Goal: Task Accomplishment & Management: Use online tool/utility

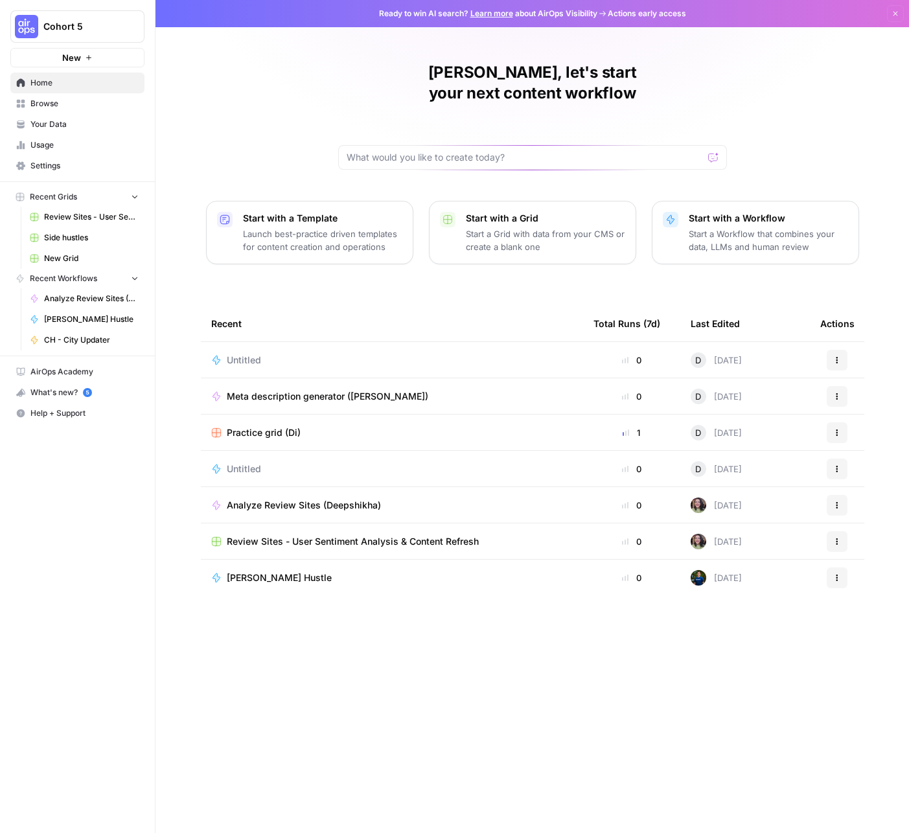
drag, startPoint x: 62, startPoint y: 125, endPoint x: 54, endPoint y: 124, distance: 8.4
click at [62, 125] on span "Your Data" at bounding box center [84, 125] width 108 height 12
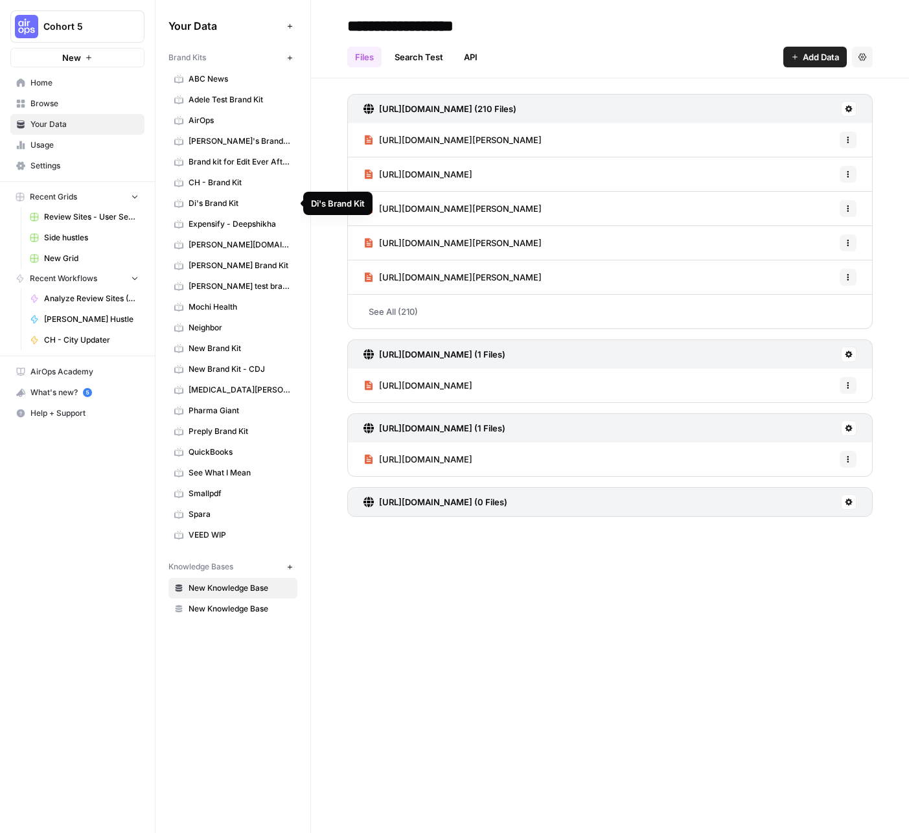
click at [227, 201] on span "Di's Brand Kit" at bounding box center [239, 204] width 103 height 12
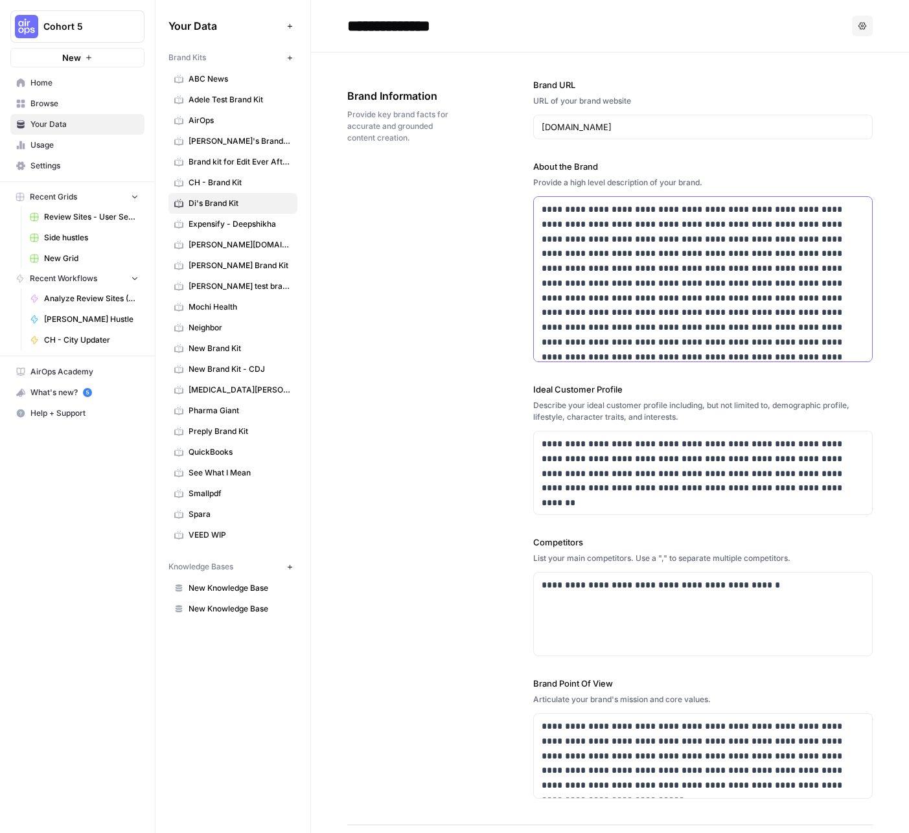
click at [701, 310] on p "**********" at bounding box center [702, 283] width 323 height 162
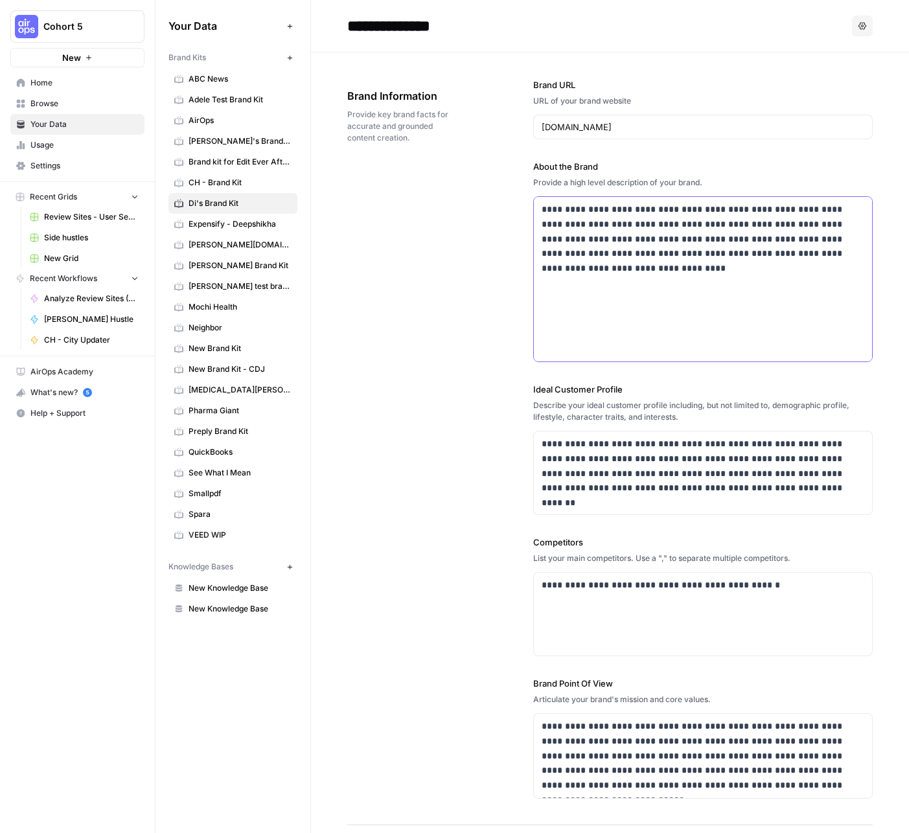
scroll to position [126, 0]
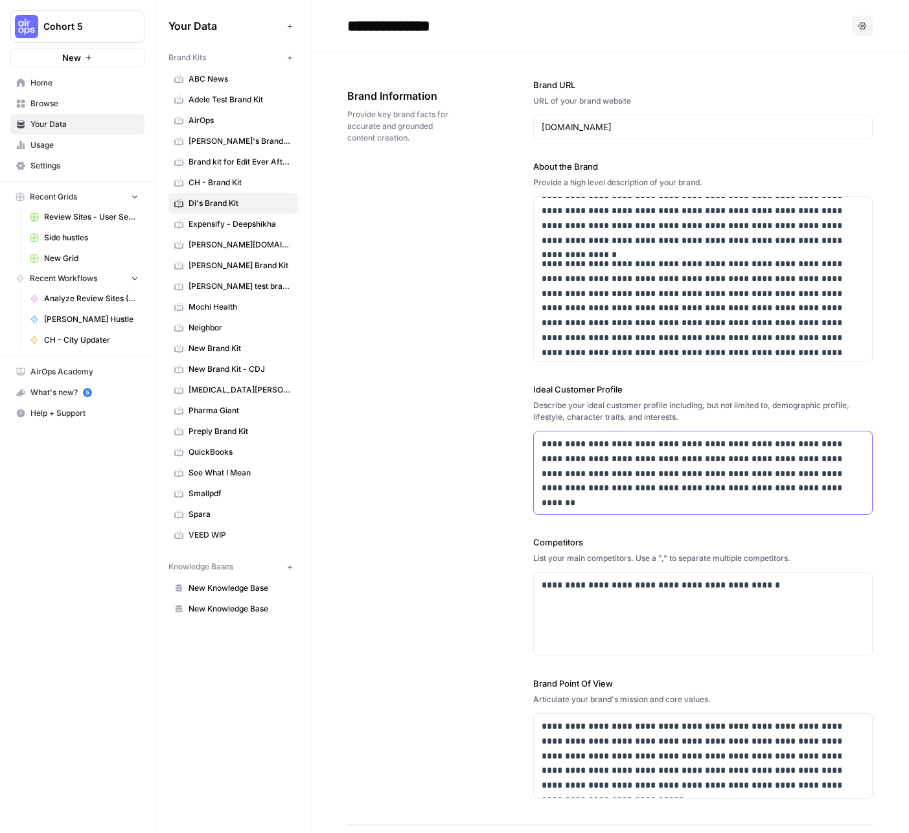
click at [633, 455] on p "**********" at bounding box center [702, 466] width 323 height 59
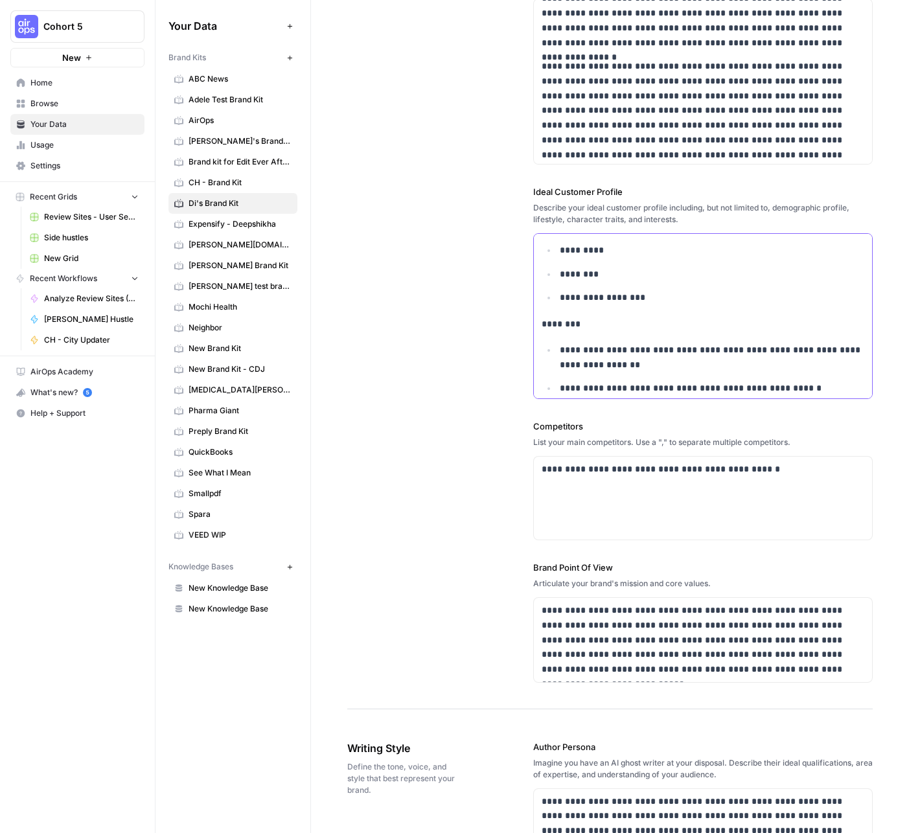
scroll to position [323, 0]
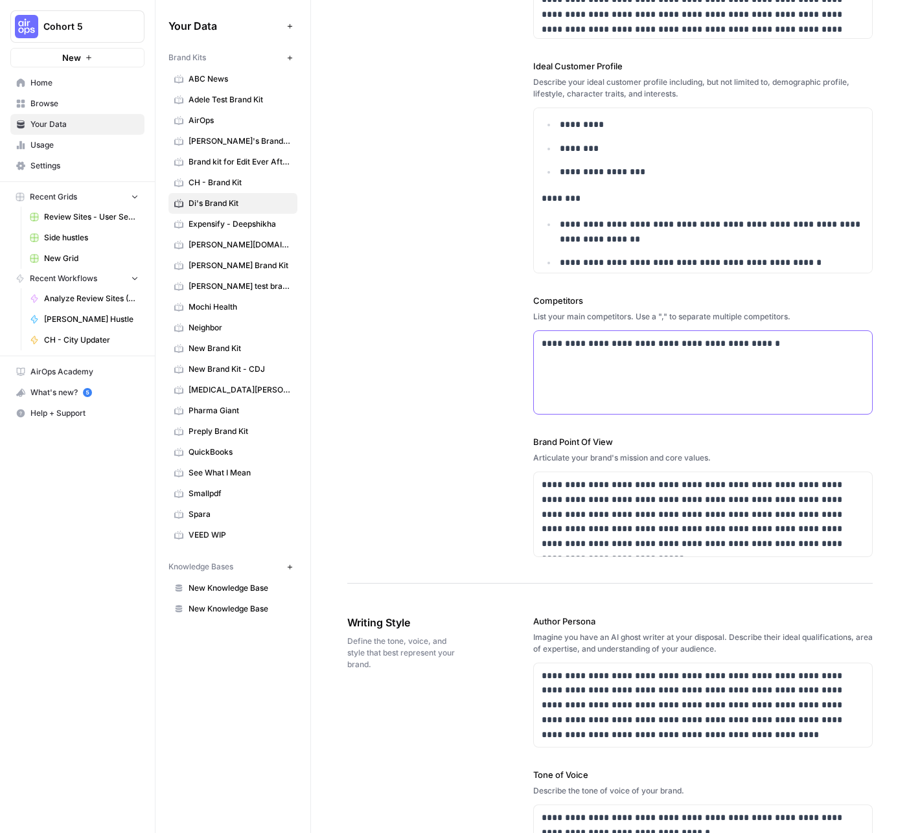
click at [789, 340] on p "**********" at bounding box center [702, 343] width 323 height 15
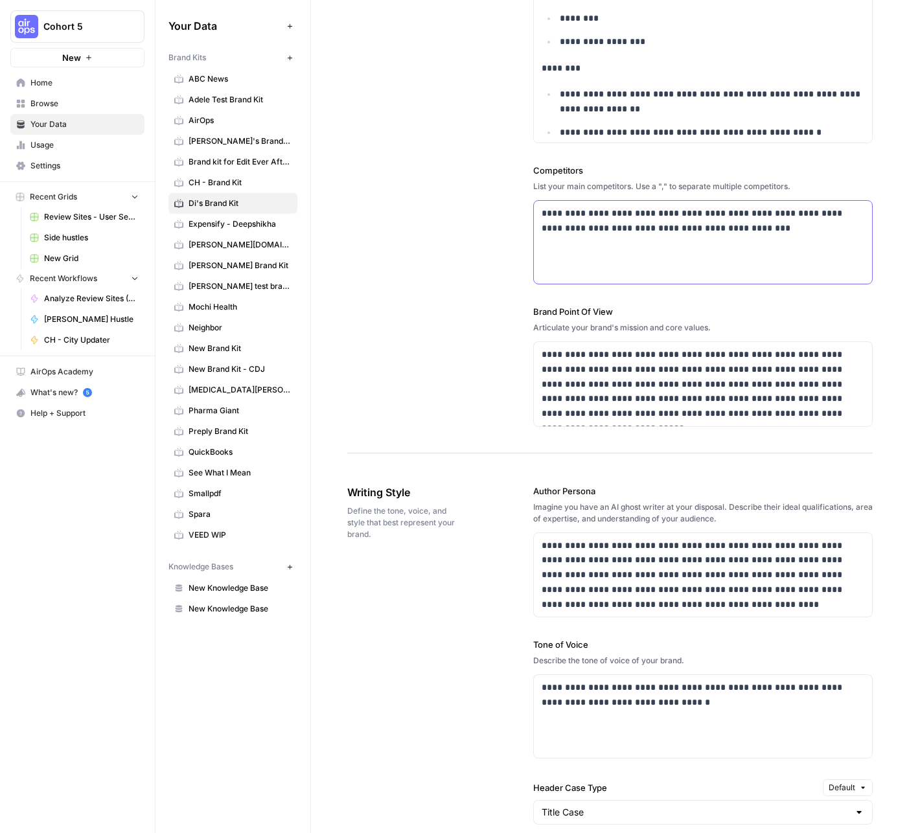
scroll to position [477, 0]
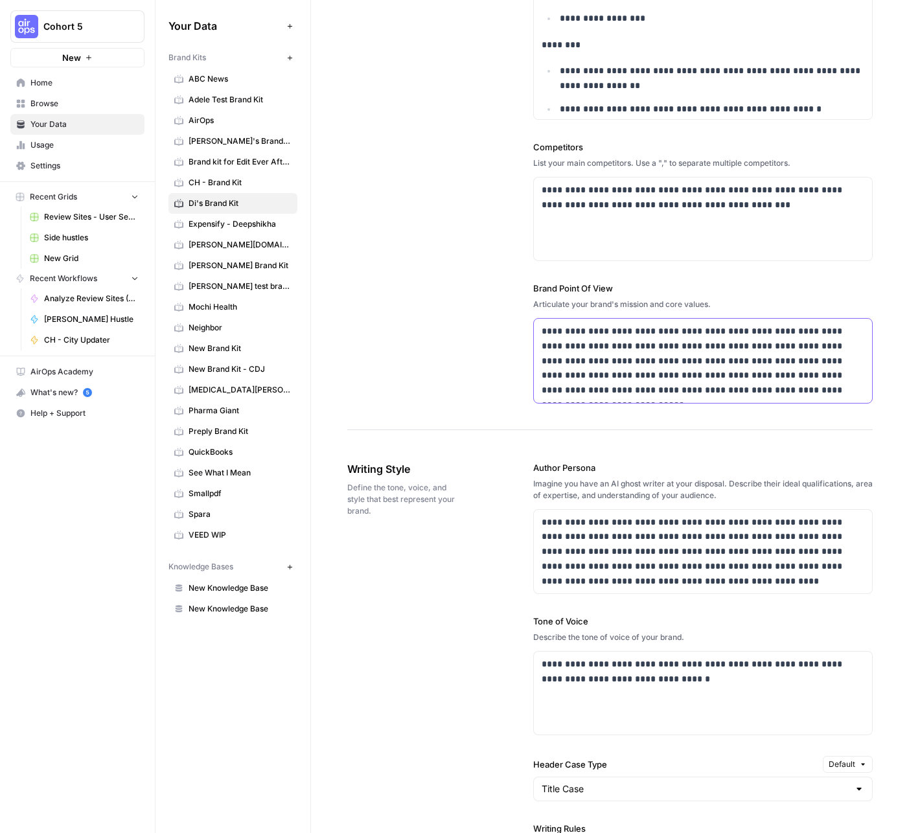
click at [785, 400] on div "**********" at bounding box center [703, 361] width 338 height 84
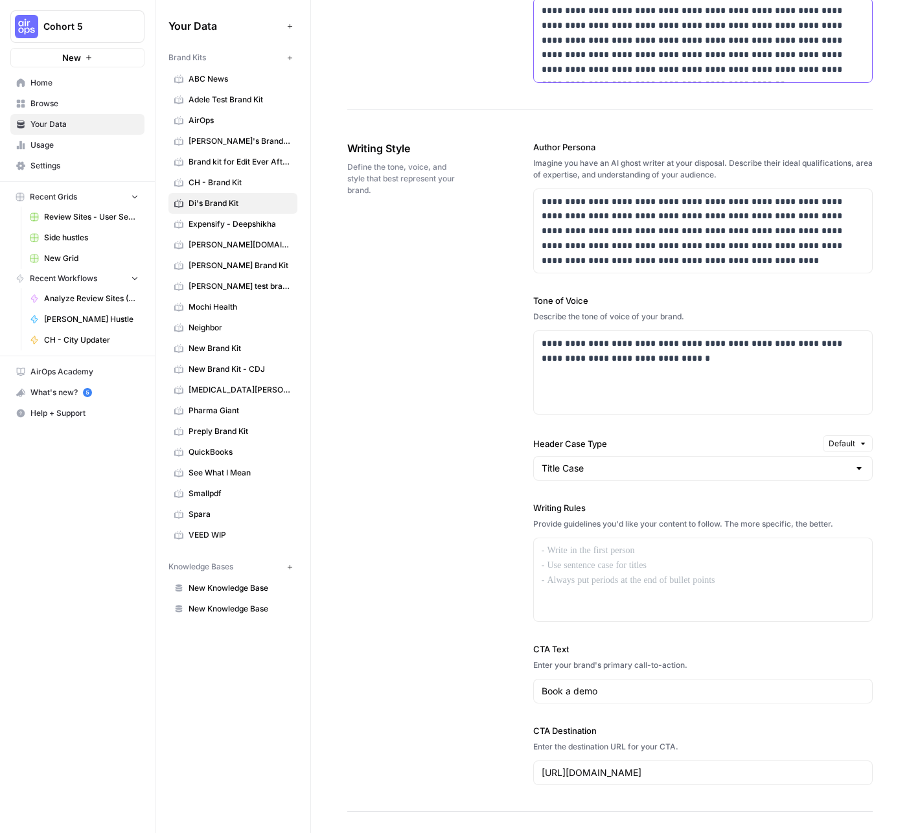
scroll to position [834, 0]
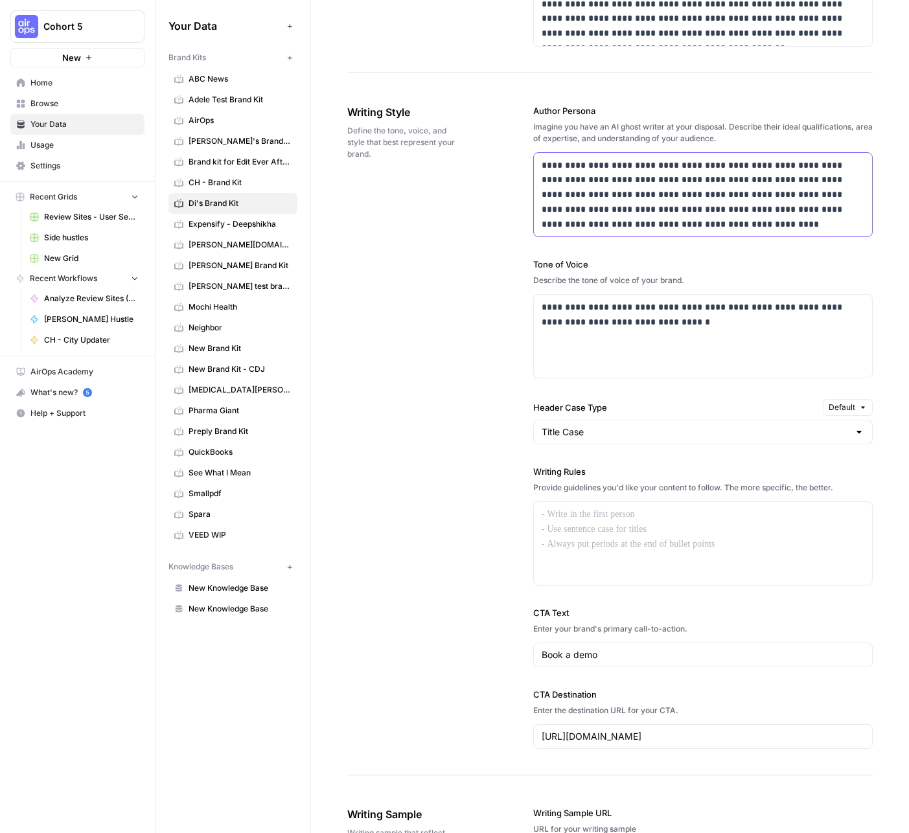
click at [698, 200] on p "**********" at bounding box center [702, 195] width 323 height 74
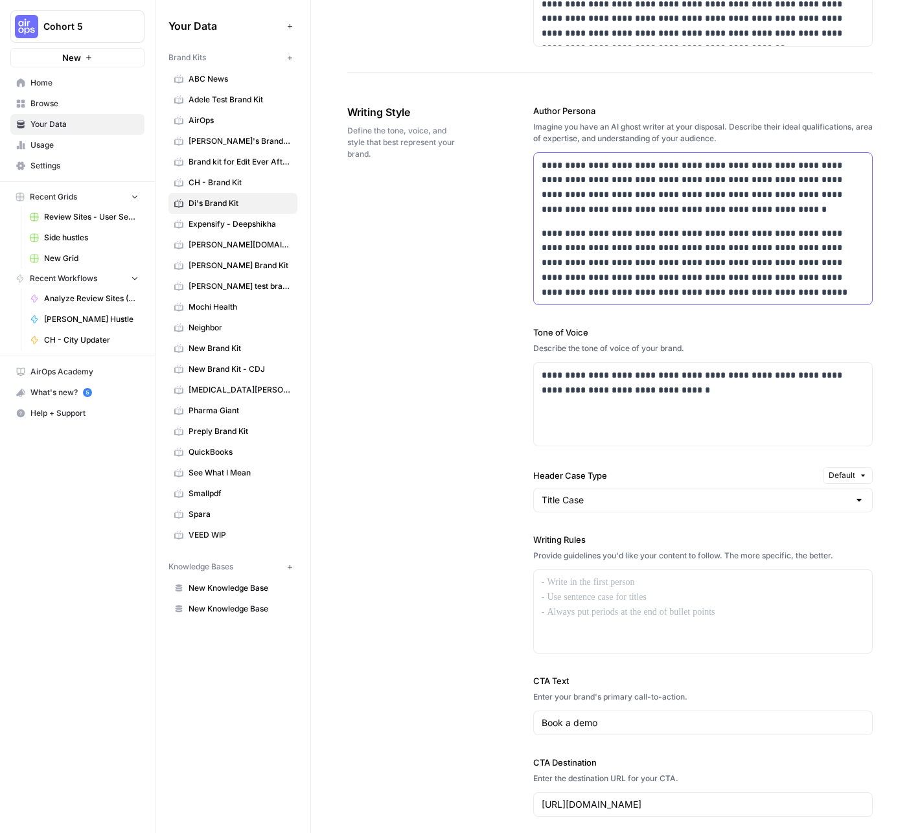
click at [622, 161] on p "**********" at bounding box center [702, 187] width 323 height 59
drag, startPoint x: 705, startPoint y: 161, endPoint x: 584, endPoint y: 161, distance: 121.1
click at [584, 161] on p "**********" at bounding box center [702, 187] width 323 height 59
click at [677, 163] on p "**********" at bounding box center [702, 187] width 323 height 59
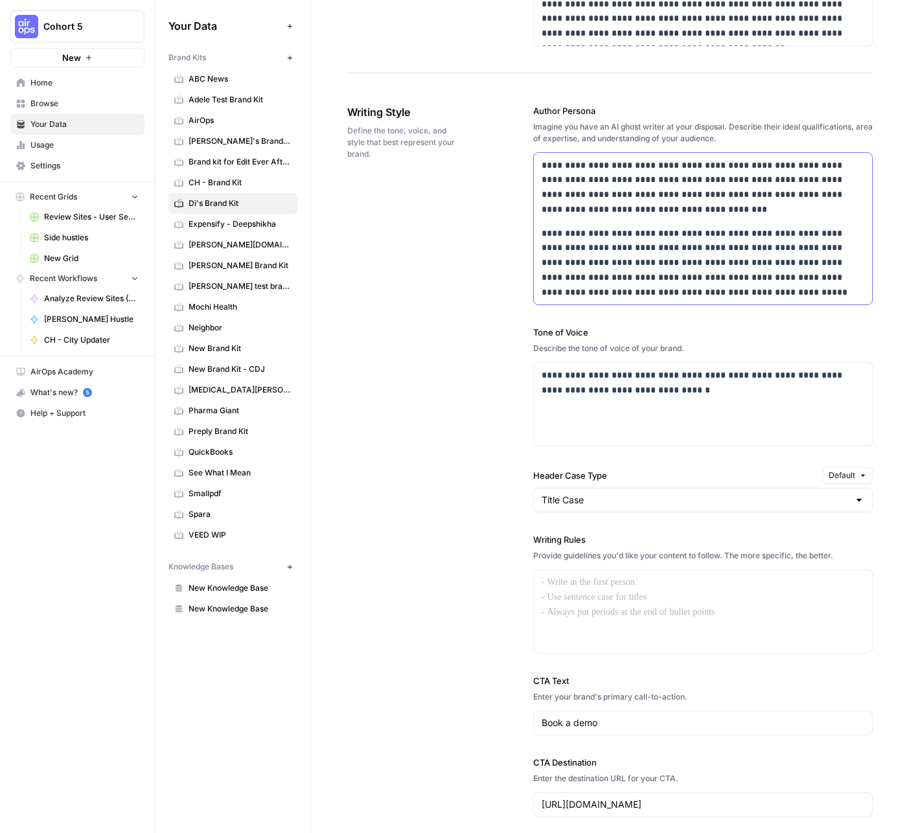
click at [677, 163] on p "**********" at bounding box center [702, 187] width 323 height 59
drag, startPoint x: 703, startPoint y: 165, endPoint x: 602, endPoint y: 176, distance: 101.7
click at [602, 176] on p "**********" at bounding box center [702, 187] width 323 height 59
click at [799, 253] on p "**********" at bounding box center [702, 263] width 323 height 74
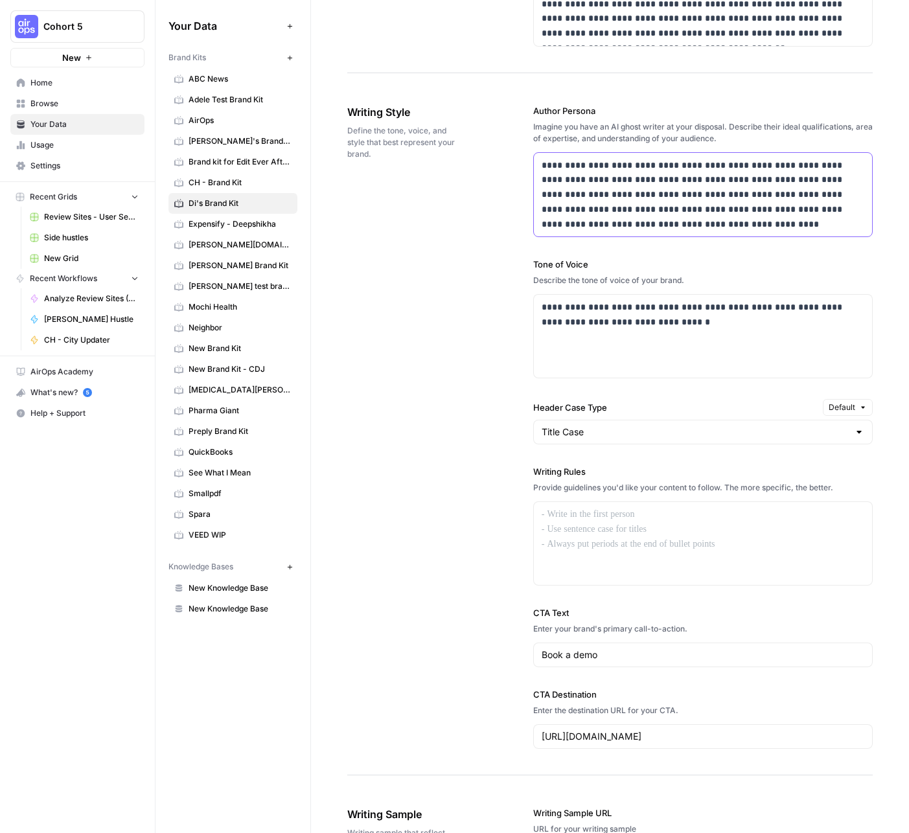
click at [694, 218] on p "**********" at bounding box center [702, 195] width 323 height 74
click at [739, 175] on p "**********" at bounding box center [702, 195] width 323 height 74
click at [597, 190] on p "**********" at bounding box center [702, 195] width 323 height 74
click at [777, 225] on p "**********" at bounding box center [702, 195] width 323 height 74
click at [689, 205] on p "**********" at bounding box center [702, 195] width 323 height 74
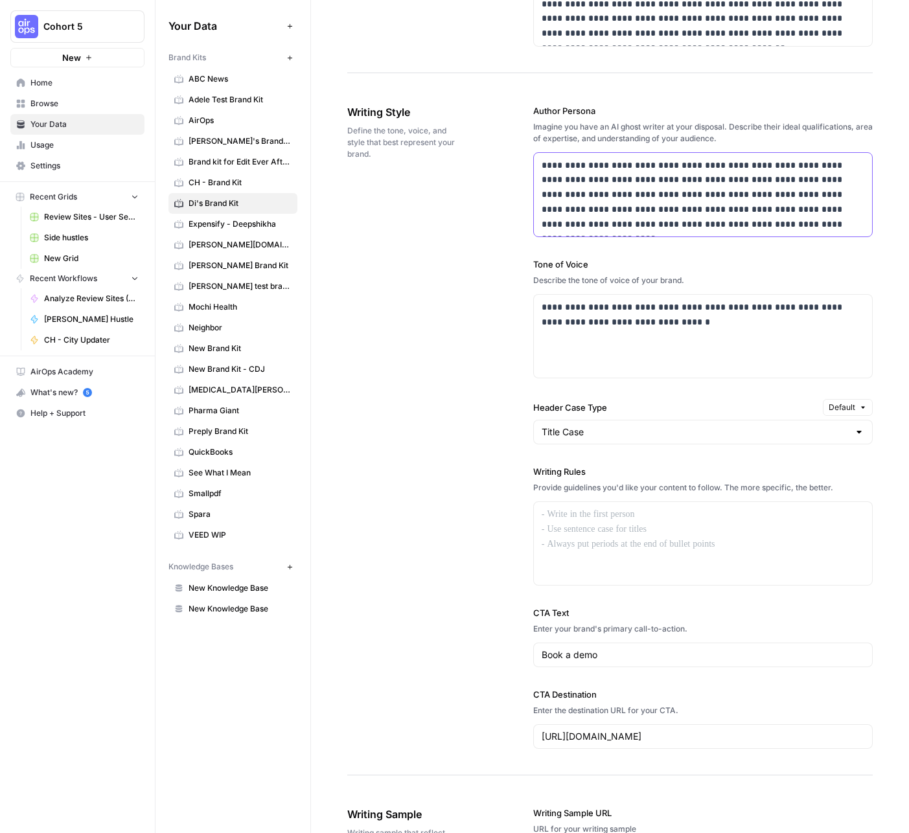
click at [801, 229] on p "**********" at bounding box center [702, 195] width 323 height 74
click at [672, 341] on div "**********" at bounding box center [703, 336] width 338 height 83
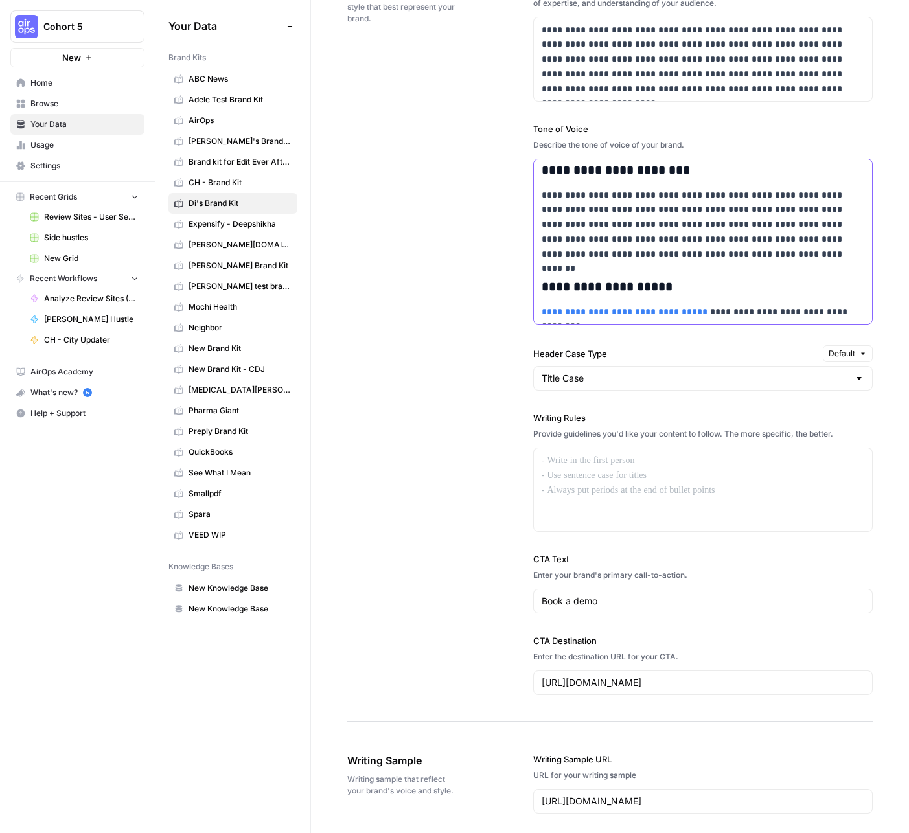
scroll to position [974, 0]
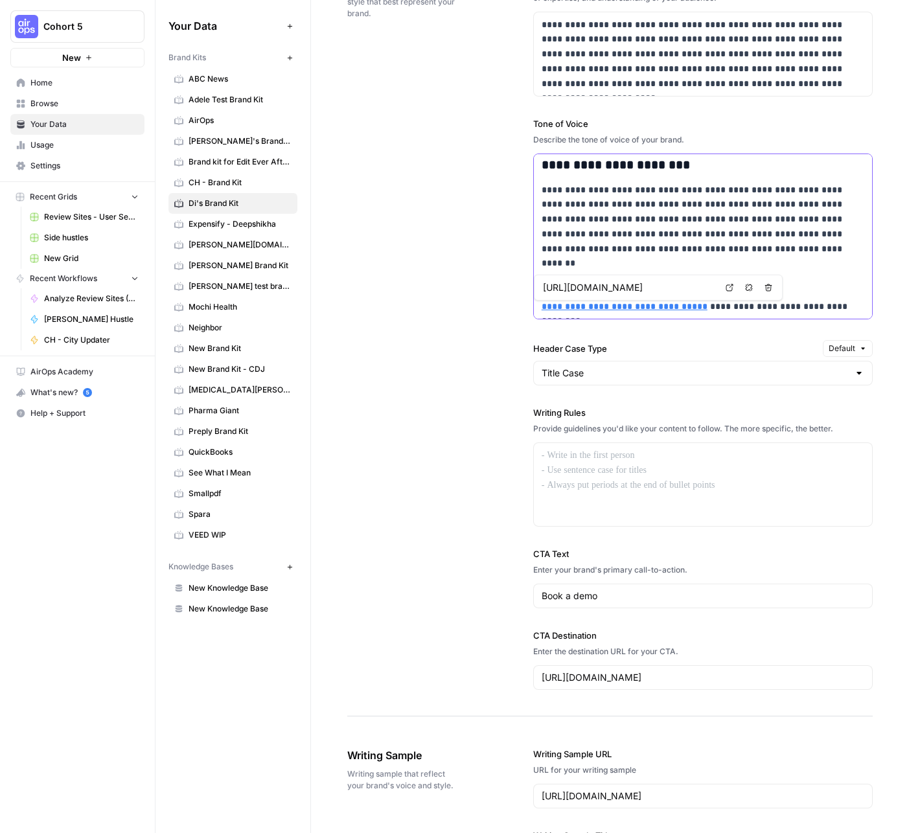
drag, startPoint x: 863, startPoint y: 304, endPoint x: 553, endPoint y: 292, distance: 309.8
click at [555, 296] on body "**********" at bounding box center [454, 416] width 909 height 833
click at [551, 255] on p "**********" at bounding box center [702, 220] width 323 height 74
drag, startPoint x: 629, startPoint y: 317, endPoint x: 804, endPoint y: 353, distance: 178.5
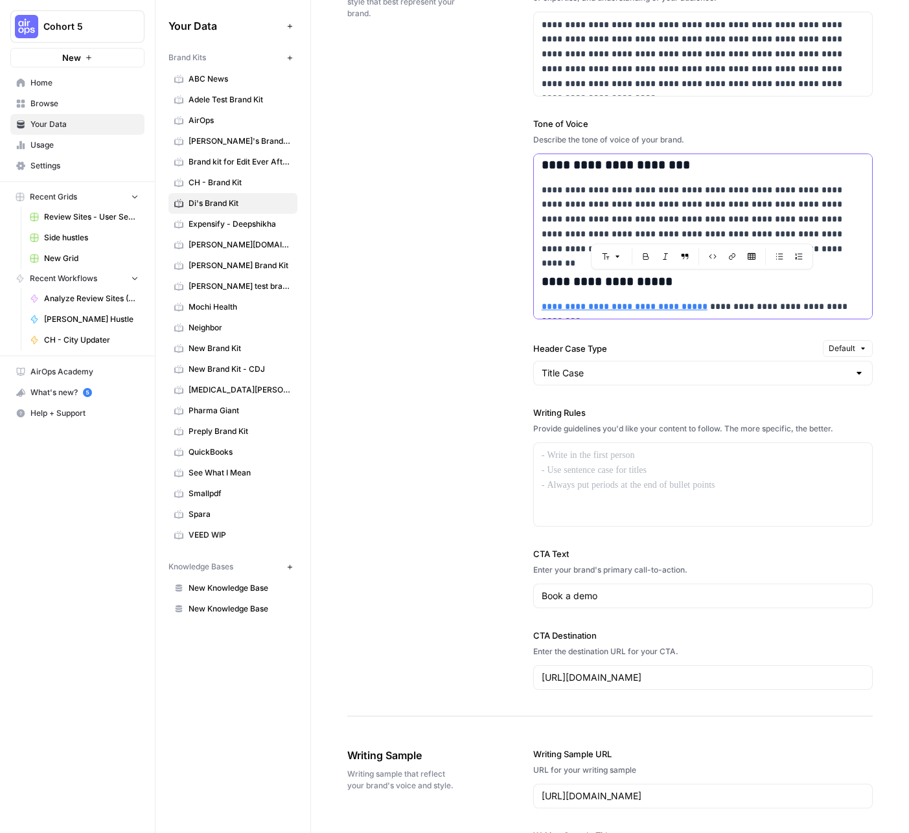
click at [804, 353] on div "**********" at bounding box center [702, 327] width 339 height 779
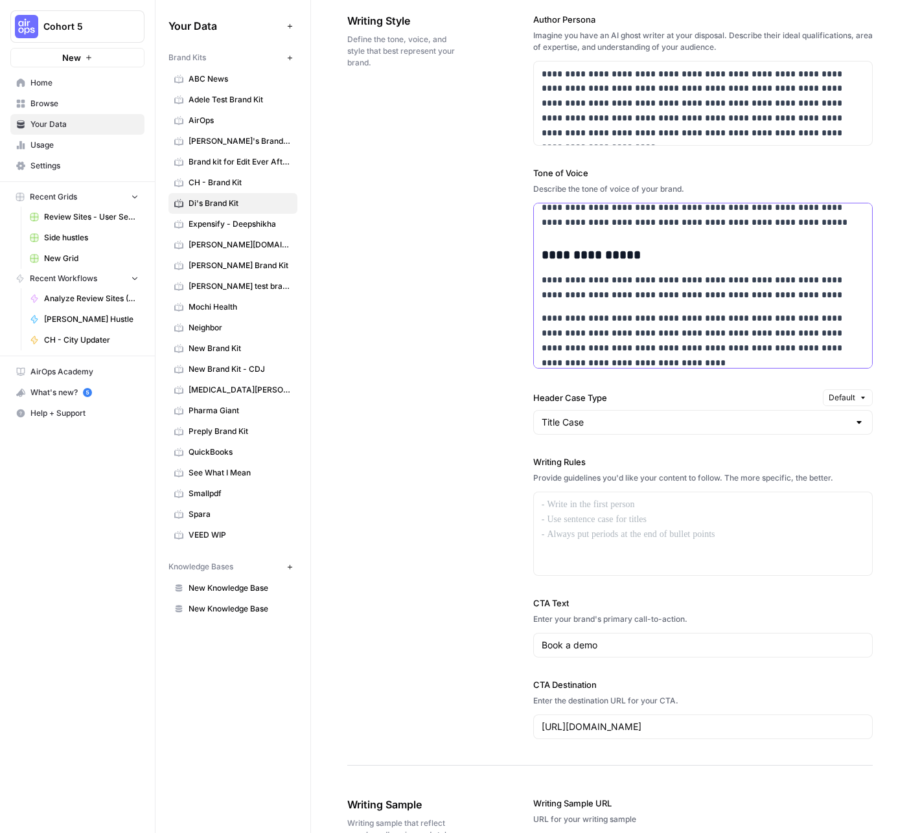
scroll to position [984, 0]
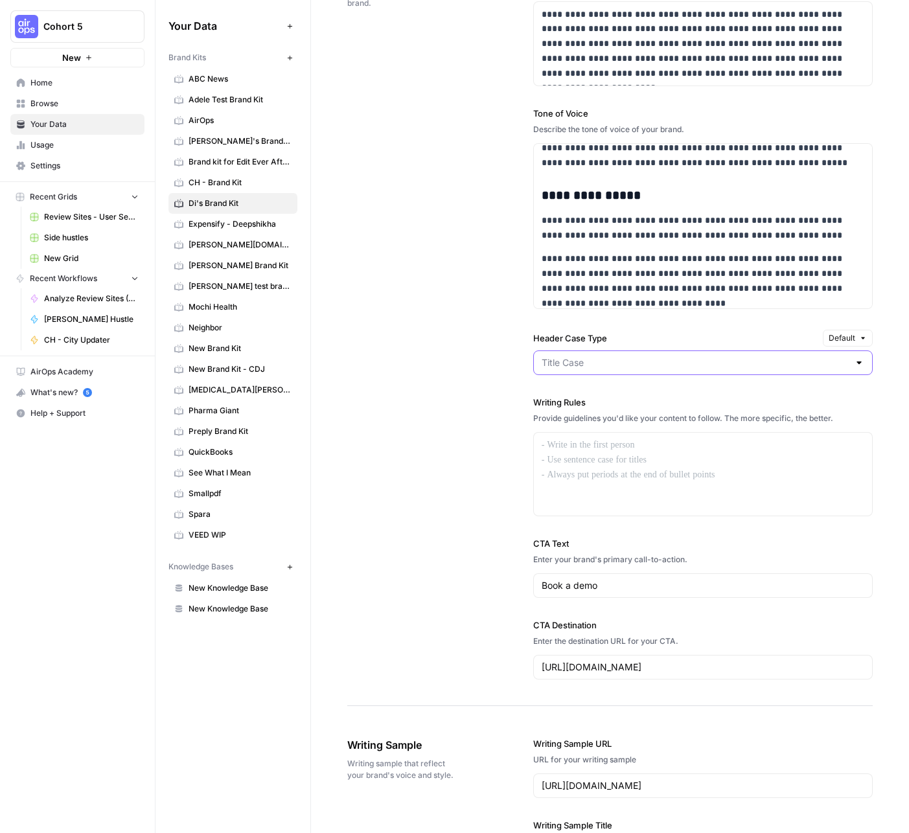
click at [563, 362] on input "Header Case Type" at bounding box center [694, 362] width 307 height 13
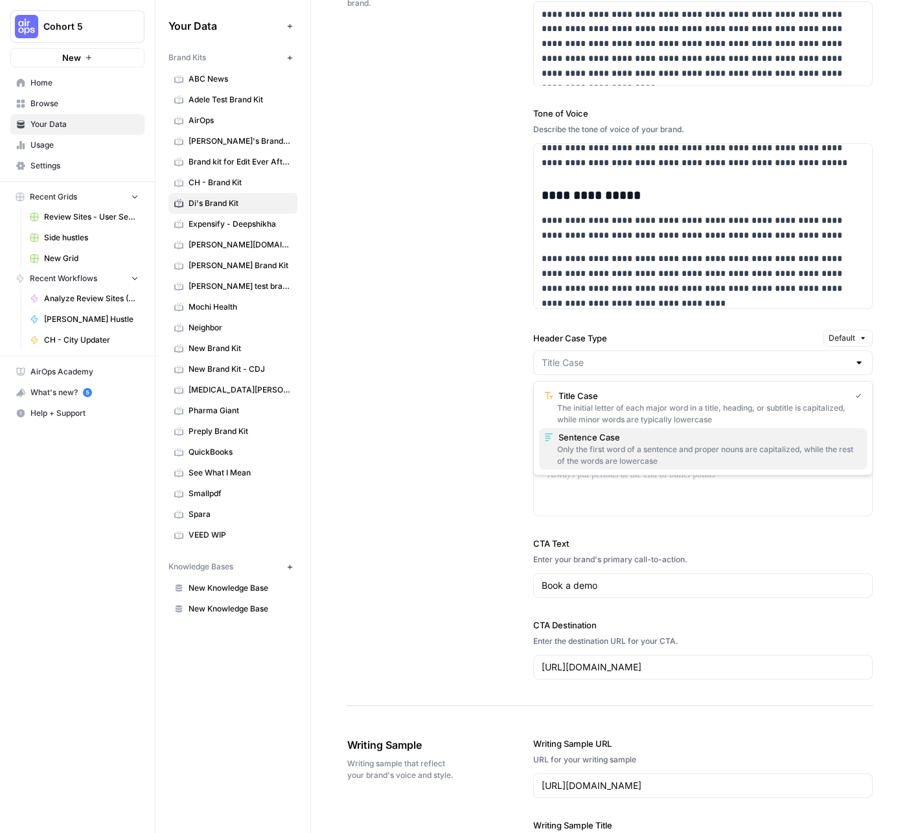
click at [589, 442] on button "Sentence Case Only the first word of a sentence and proper nouns are capitalize…" at bounding box center [703, 448] width 328 height 41
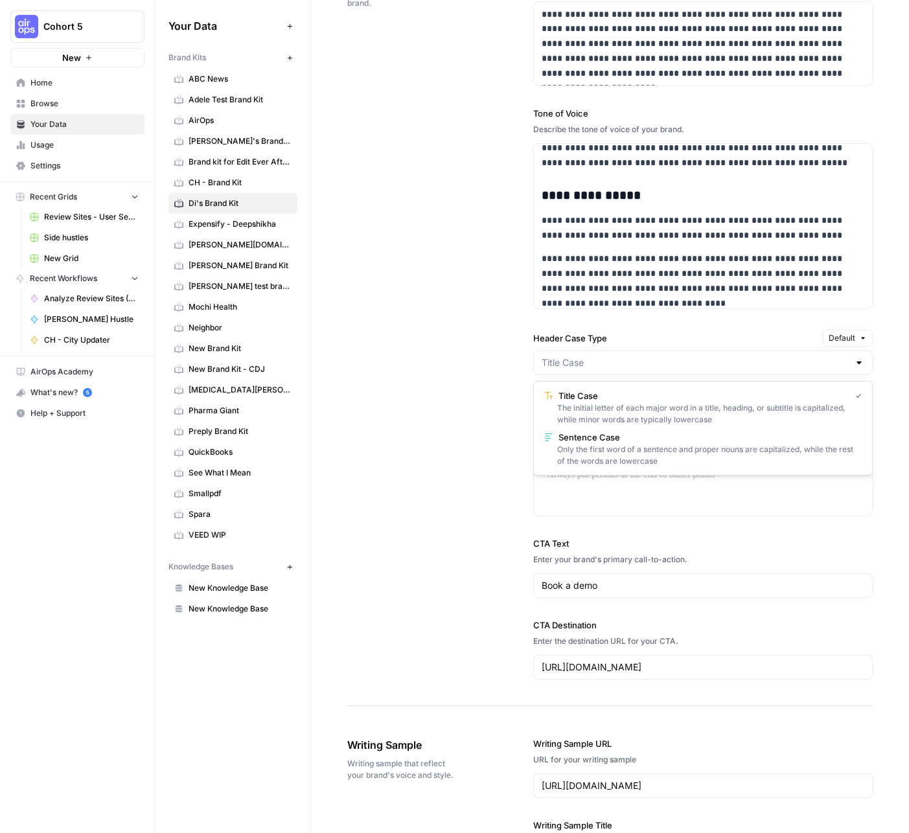
type input "Sentence Case"
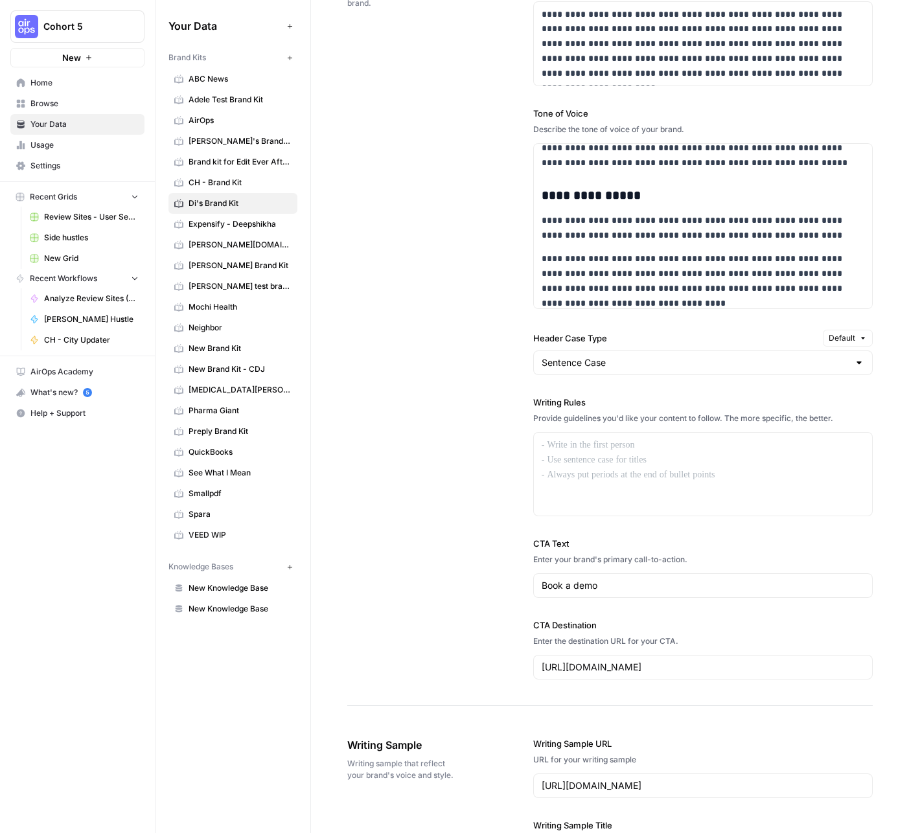
click at [465, 430] on div "**********" at bounding box center [609, 316] width 525 height 779
click at [675, 459] on div at bounding box center [703, 474] width 338 height 83
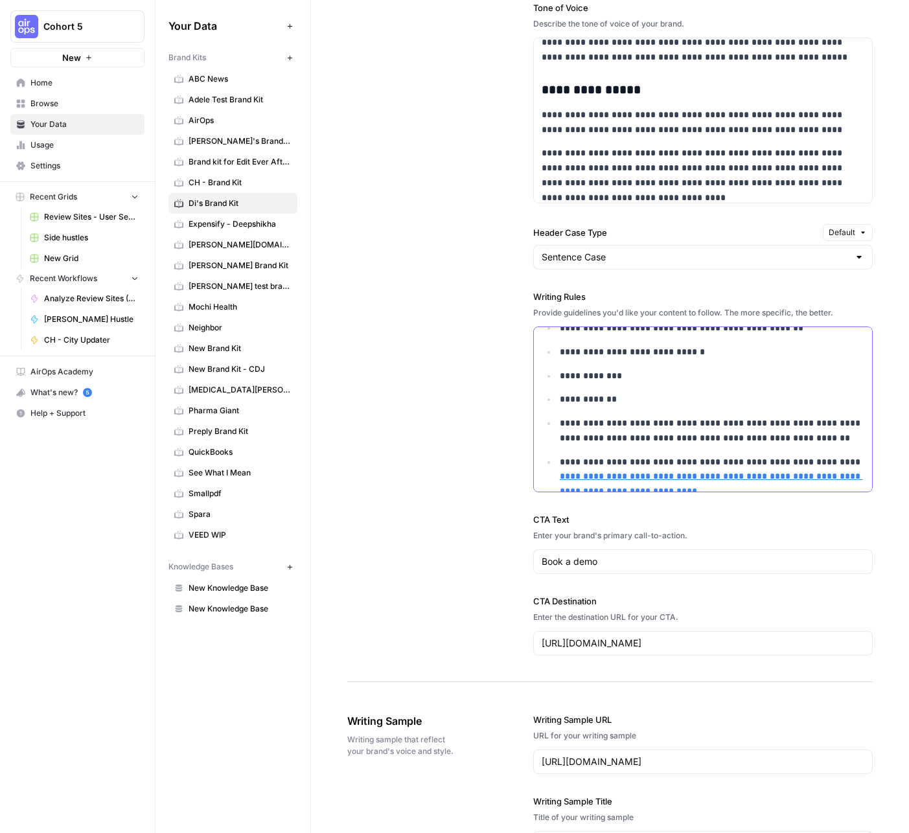
scroll to position [1108, 0]
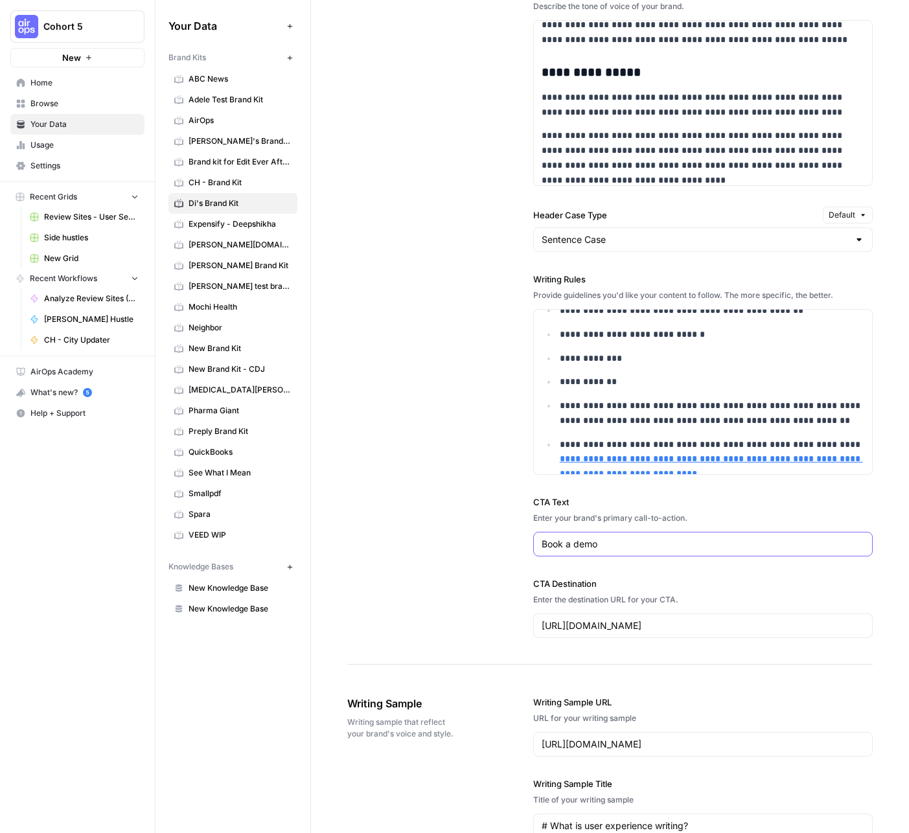
drag, startPoint x: 615, startPoint y: 544, endPoint x: 411, endPoint y: 529, distance: 203.9
click at [501, 536] on div "**********" at bounding box center [609, 234] width 525 height 861
paste input "Sign up for free"
type input "Sign up for free"
drag, startPoint x: 677, startPoint y: 624, endPoint x: 518, endPoint y: 623, distance: 160.0
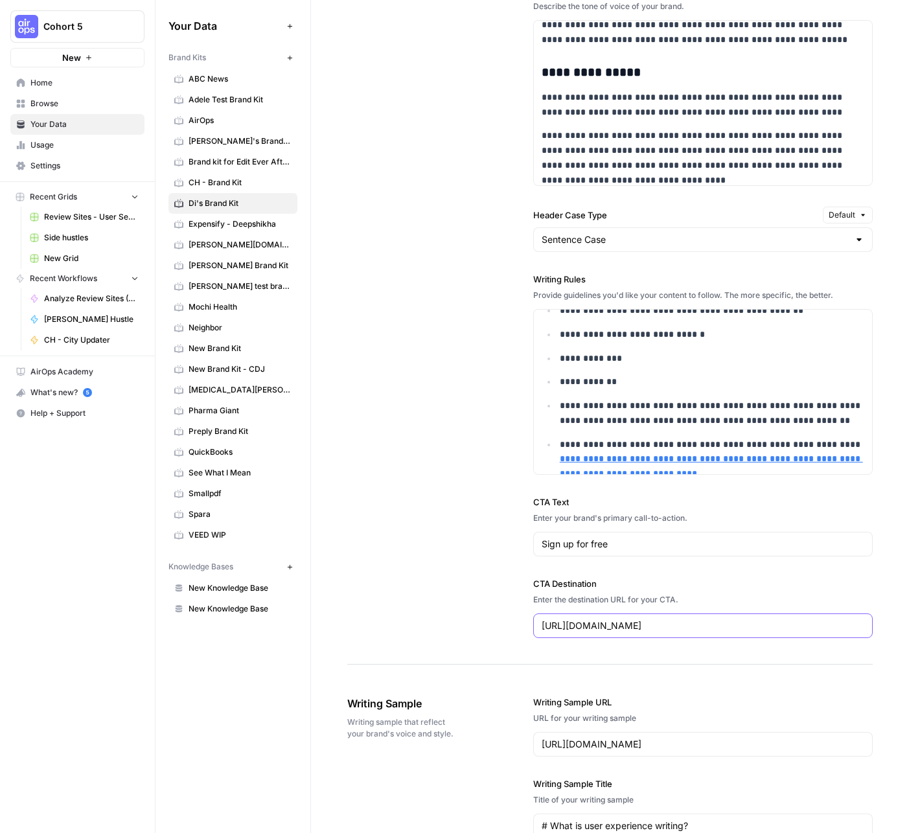
click at [518, 622] on div "**********" at bounding box center [609, 234] width 525 height 861
paste input "app.lyssna.com/users/sign_up"
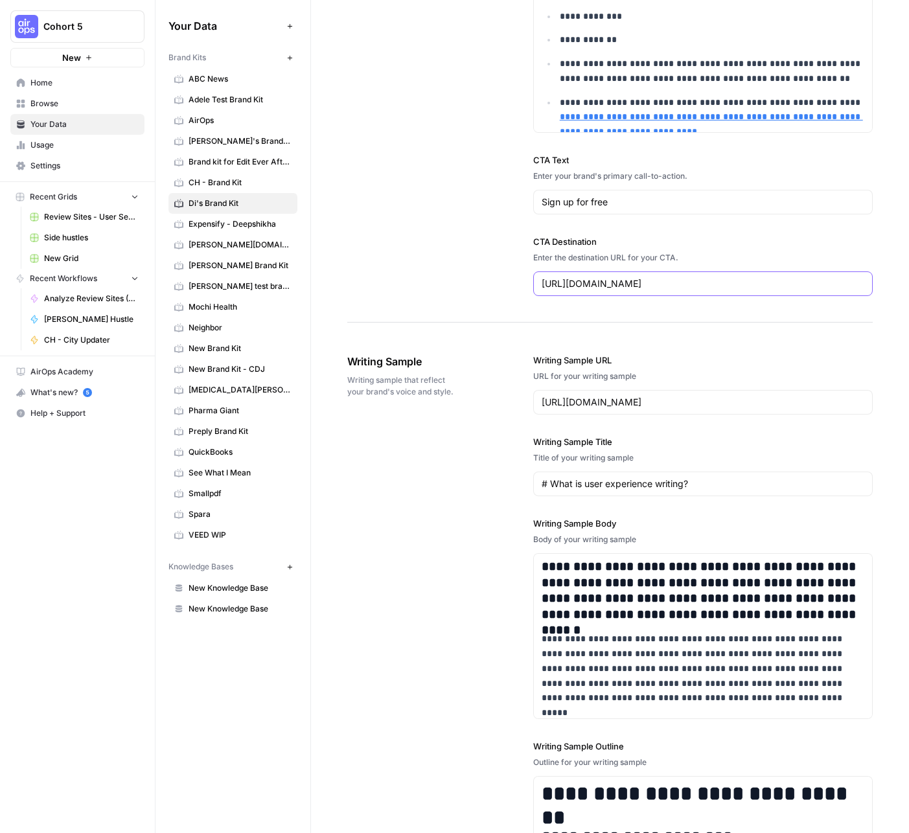
scroll to position [1471, 0]
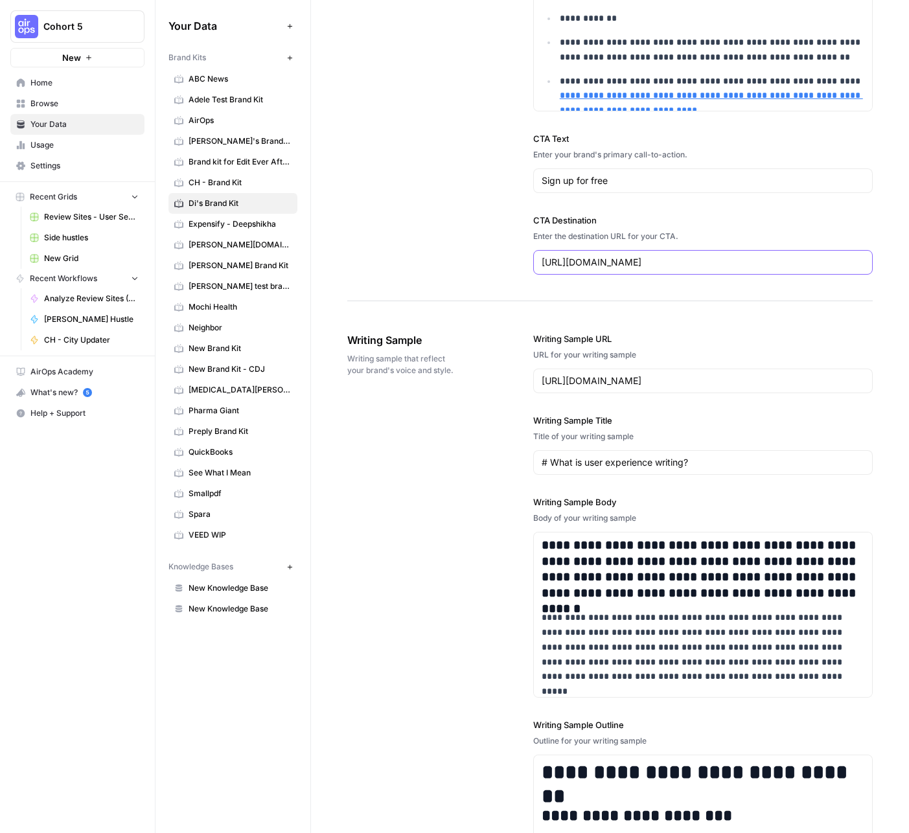
type input "https://app.lyssna.com/users/sign_up"
drag, startPoint x: 839, startPoint y: 378, endPoint x: 507, endPoint y: 374, distance: 331.6
click at [510, 379] on div "**********" at bounding box center [609, 626] width 525 height 641
paste input "tips-for-live-website-tes"
type input "https://www.lyssna.com/blog/tips-for-live-website-testing/"
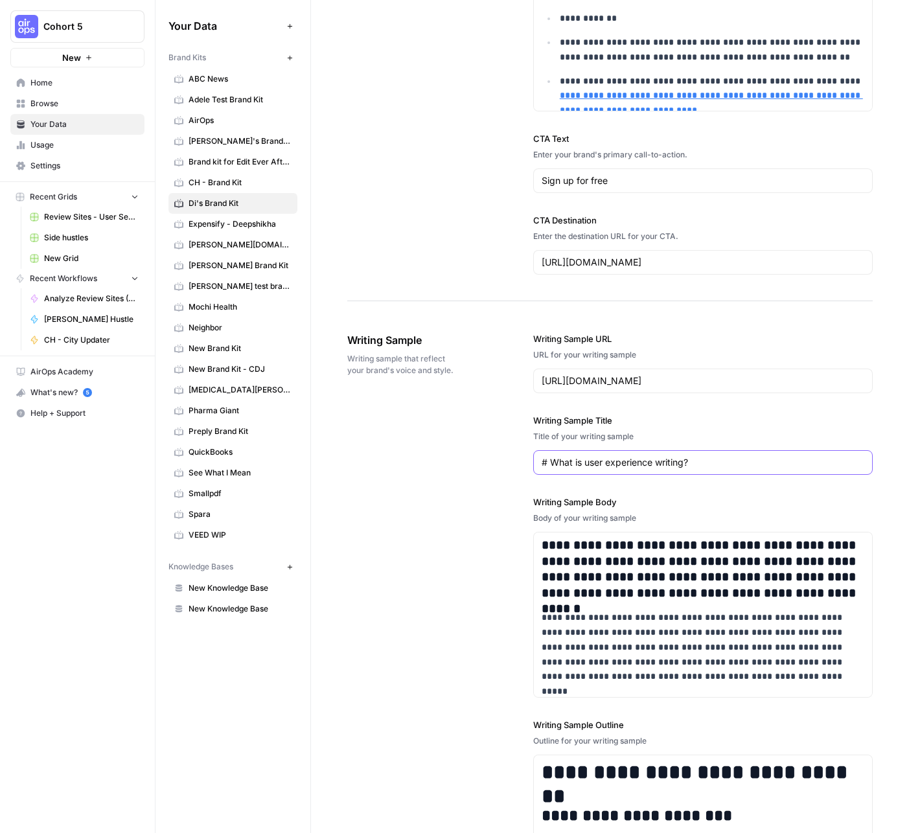
drag, startPoint x: 709, startPoint y: 466, endPoint x: 460, endPoint y: 454, distance: 249.0
click at [465, 455] on div "**********" at bounding box center [609, 626] width 525 height 641
paste input "Five expert tips for live website testing"
type input "Five expert tips for live website testing"
click at [679, 613] on p "**********" at bounding box center [702, 647] width 323 height 74
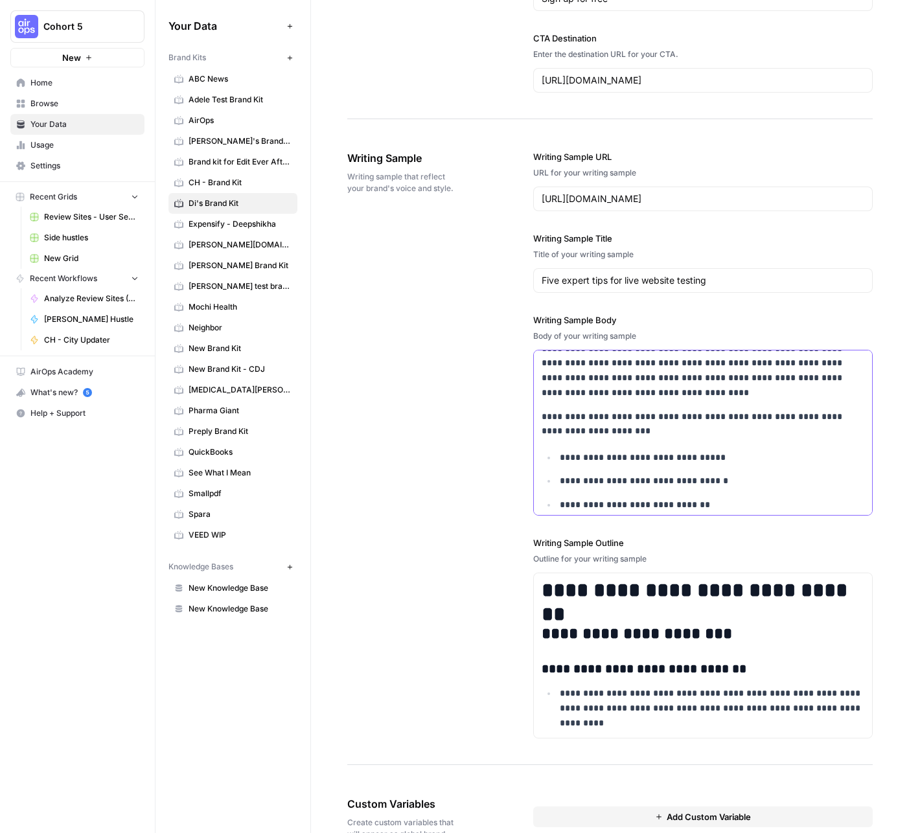
scroll to position [1710, 0]
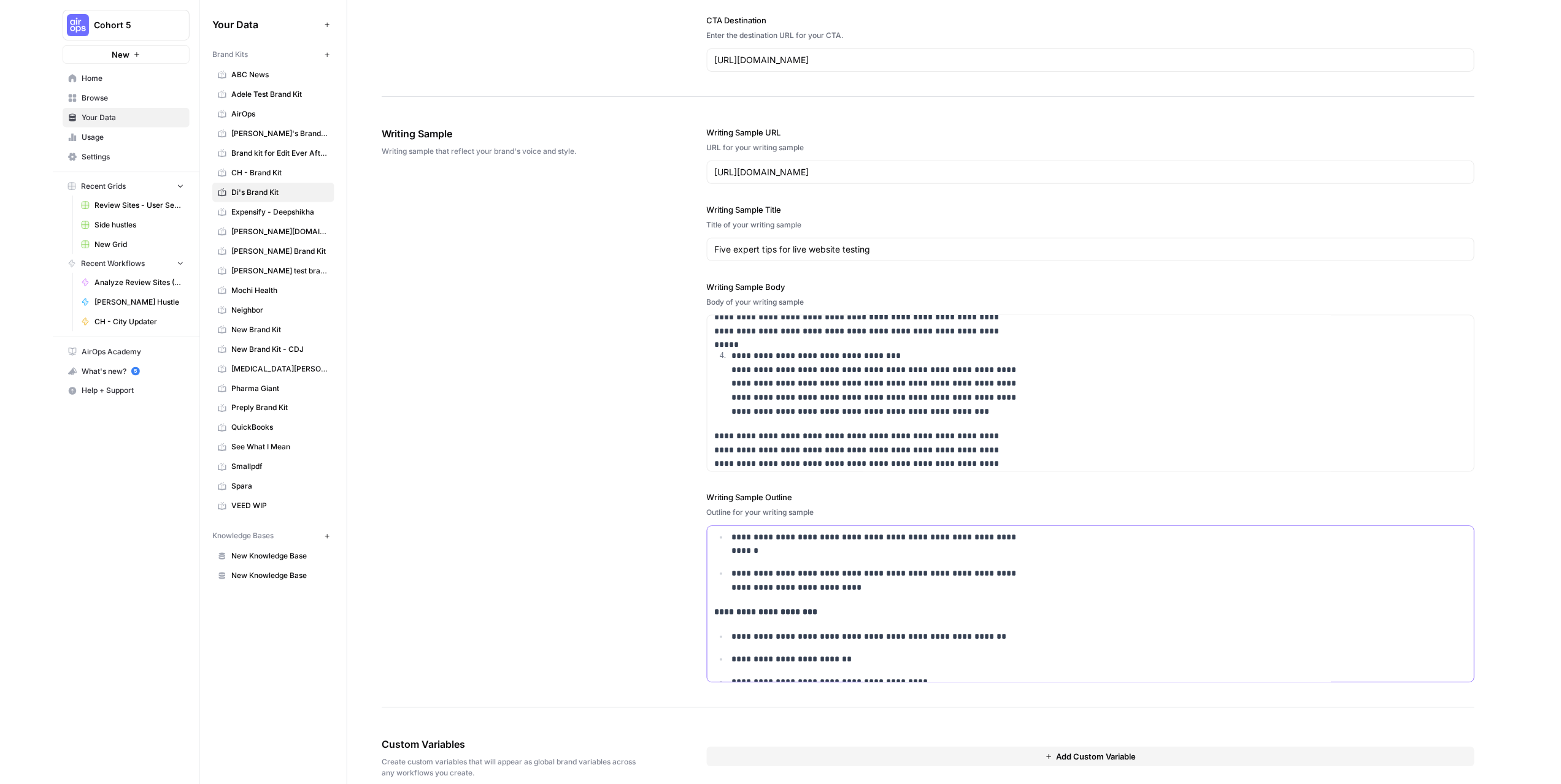
scroll to position [0, 0]
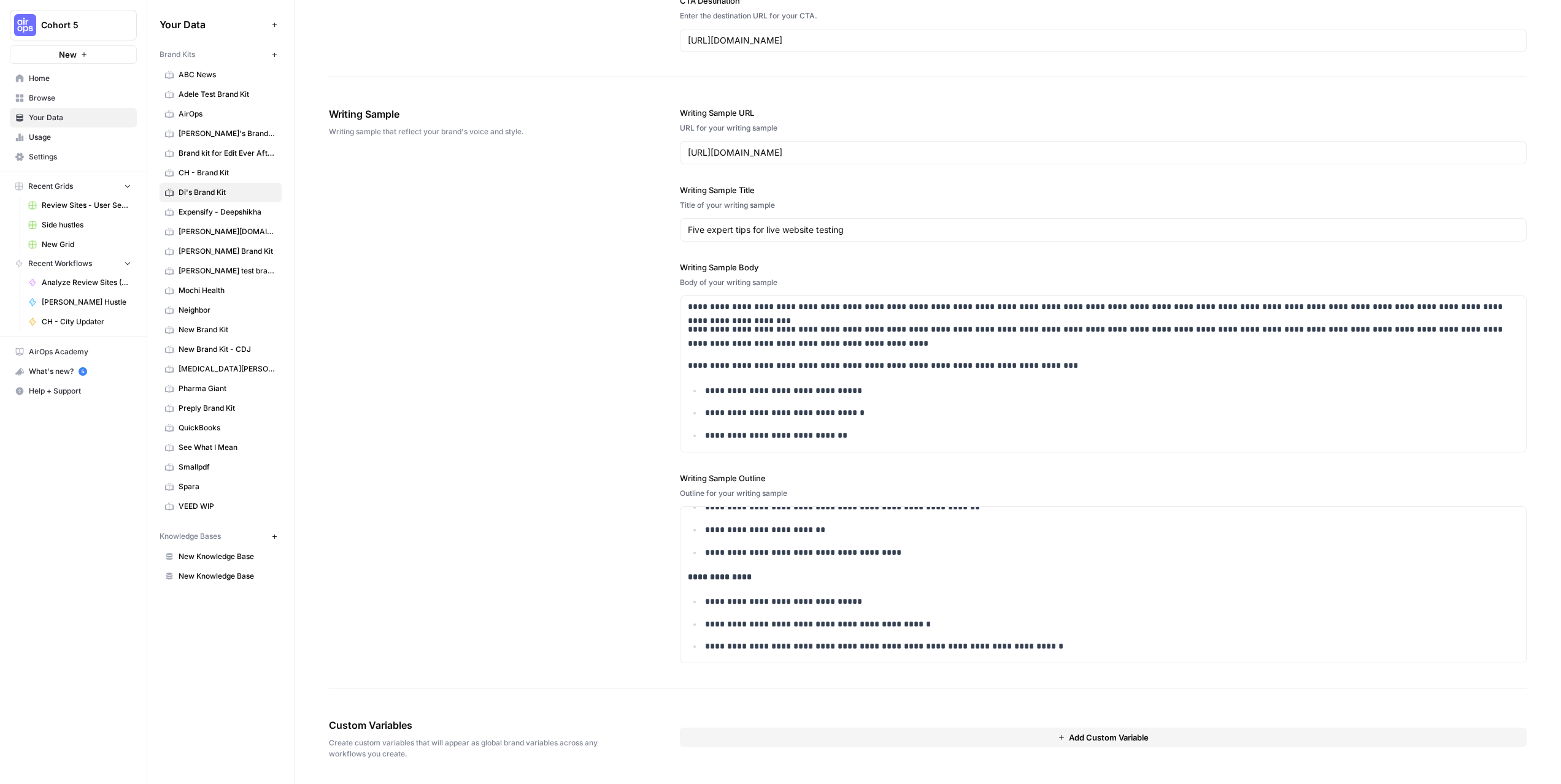
click at [868, 599] on span "Add Custom Variable" at bounding box center [1108, 738] width 80 height 12
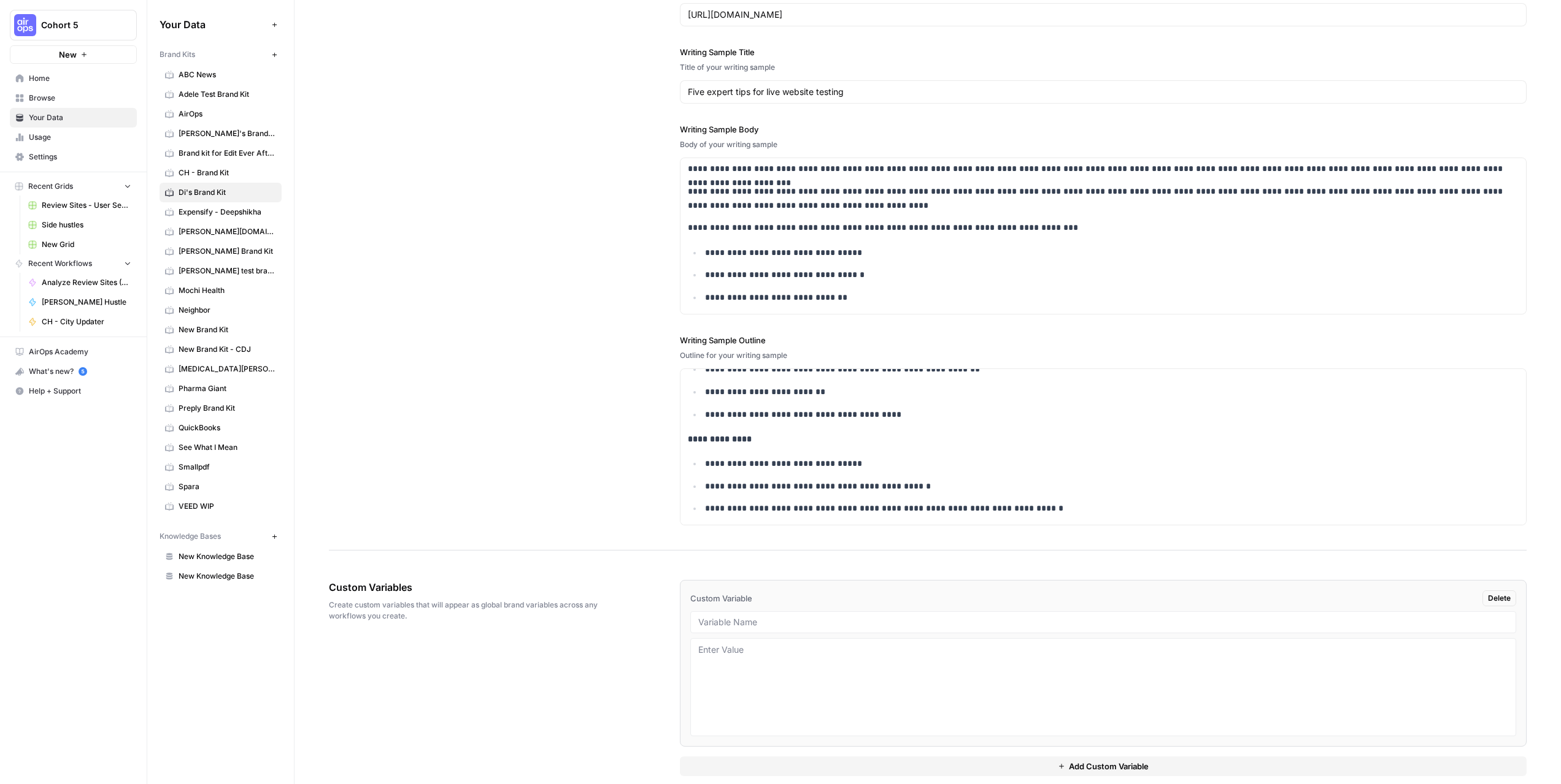
scroll to position [1714, 0]
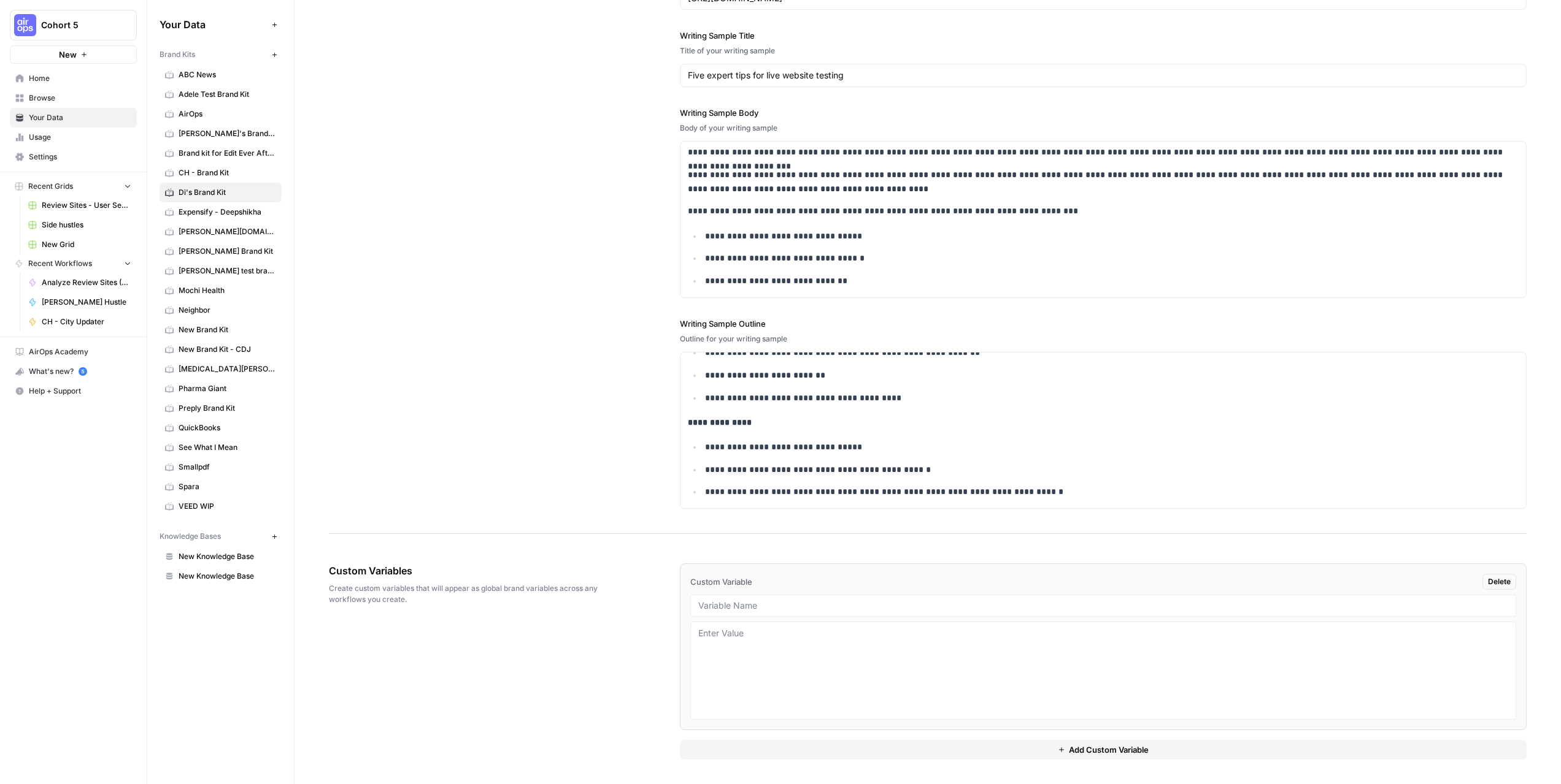
click at [868, 585] on span "Delete" at bounding box center [1499, 582] width 23 height 11
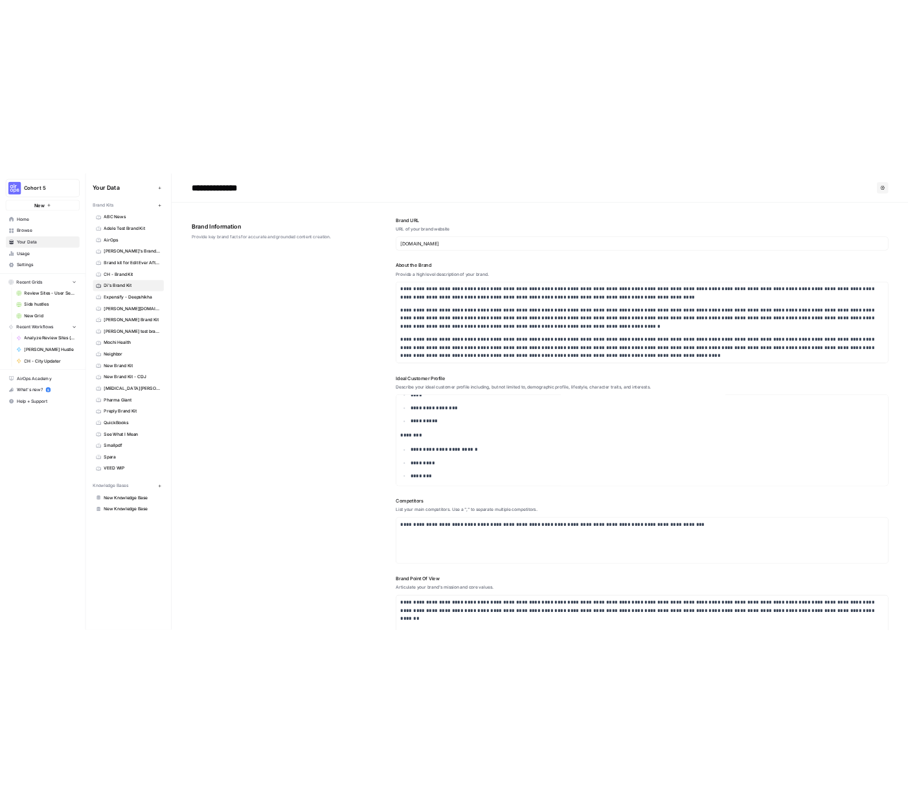
scroll to position [333, 0]
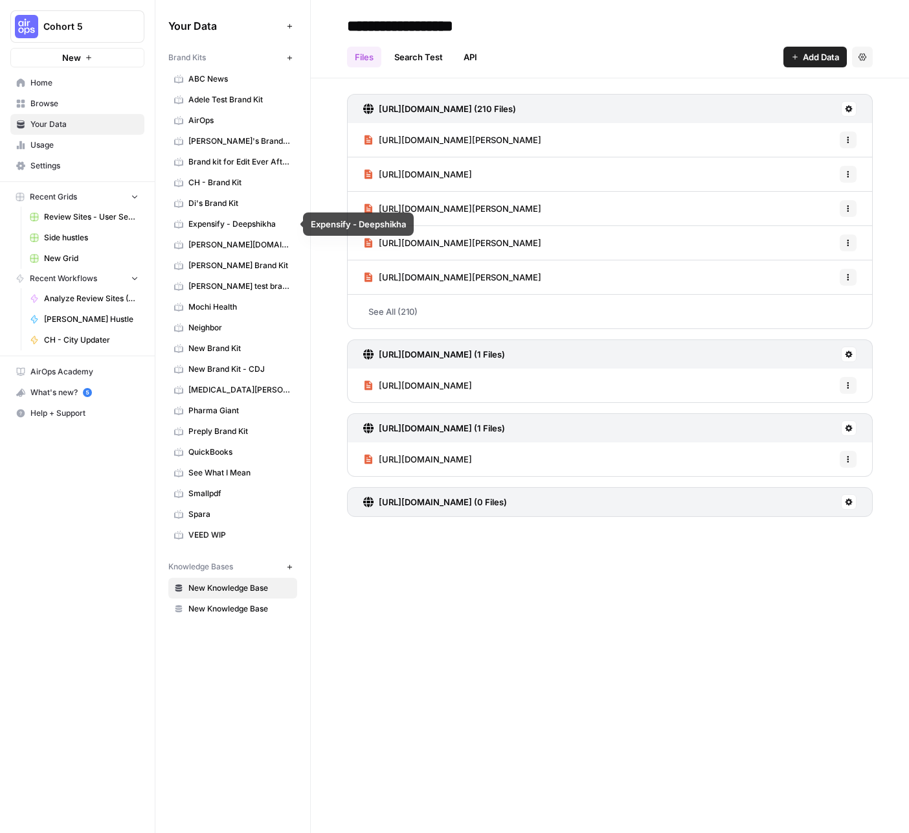
click at [227, 205] on span "Di's Brand Kit" at bounding box center [239, 204] width 103 height 12
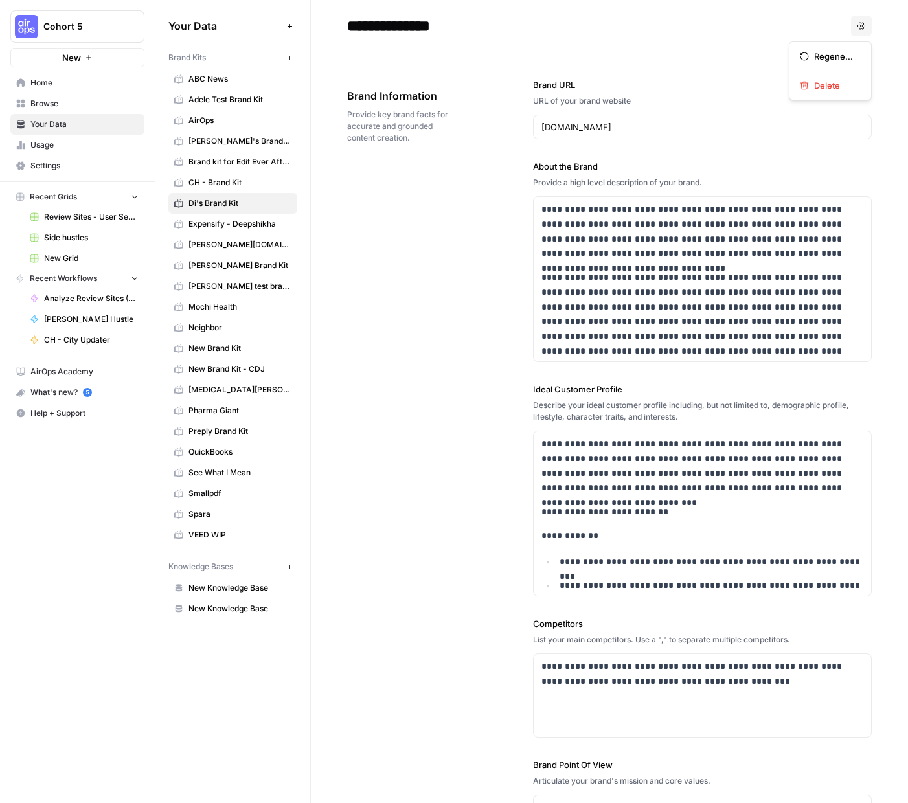
click at [866, 23] on button "Options" at bounding box center [861, 26] width 21 height 21
click at [61, 21] on span "Cohort 5" at bounding box center [82, 26] width 78 height 13
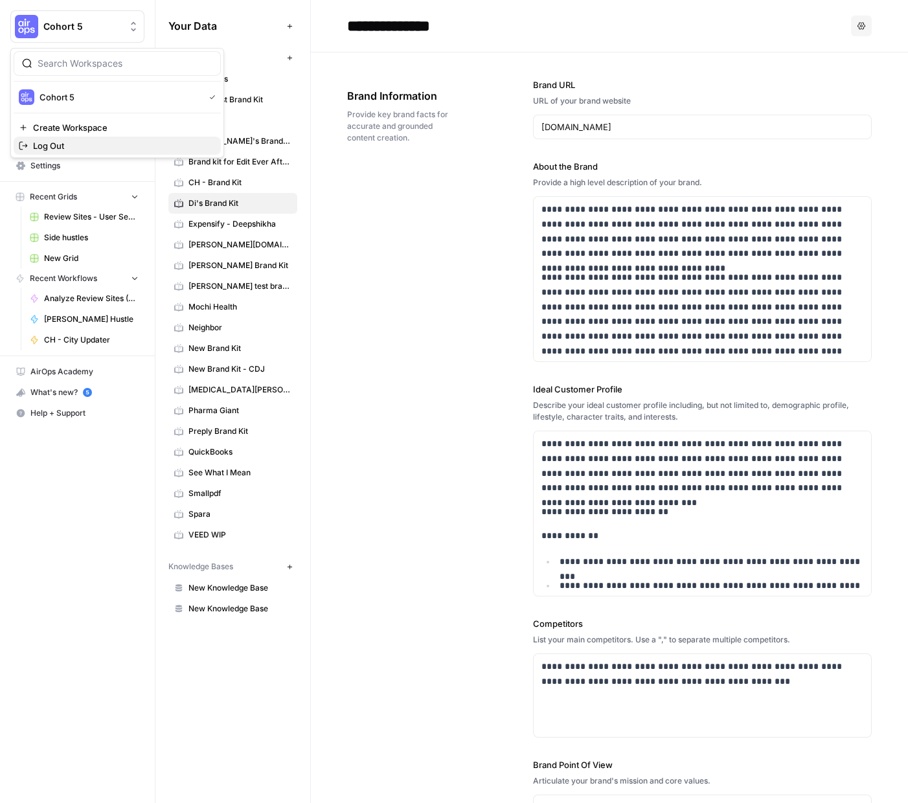
click at [72, 144] on span "Log Out" at bounding box center [121, 145] width 177 height 13
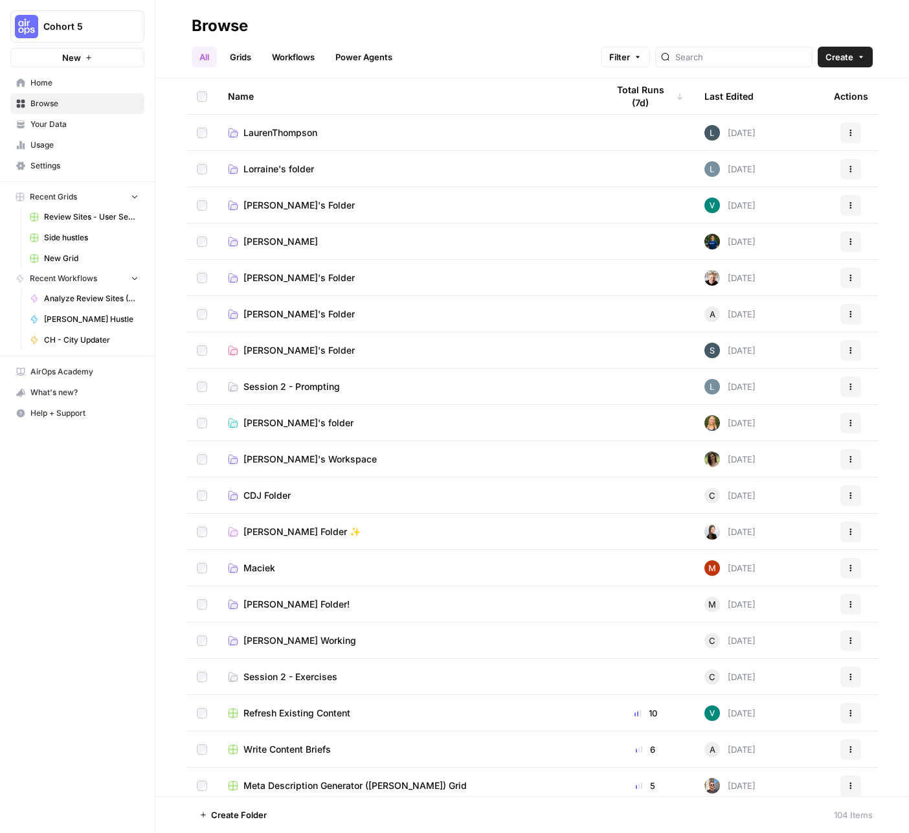
click at [844, 60] on span "Create" at bounding box center [840, 57] width 28 height 13
click at [815, 116] on button "Workflow" at bounding box center [816, 124] width 102 height 18
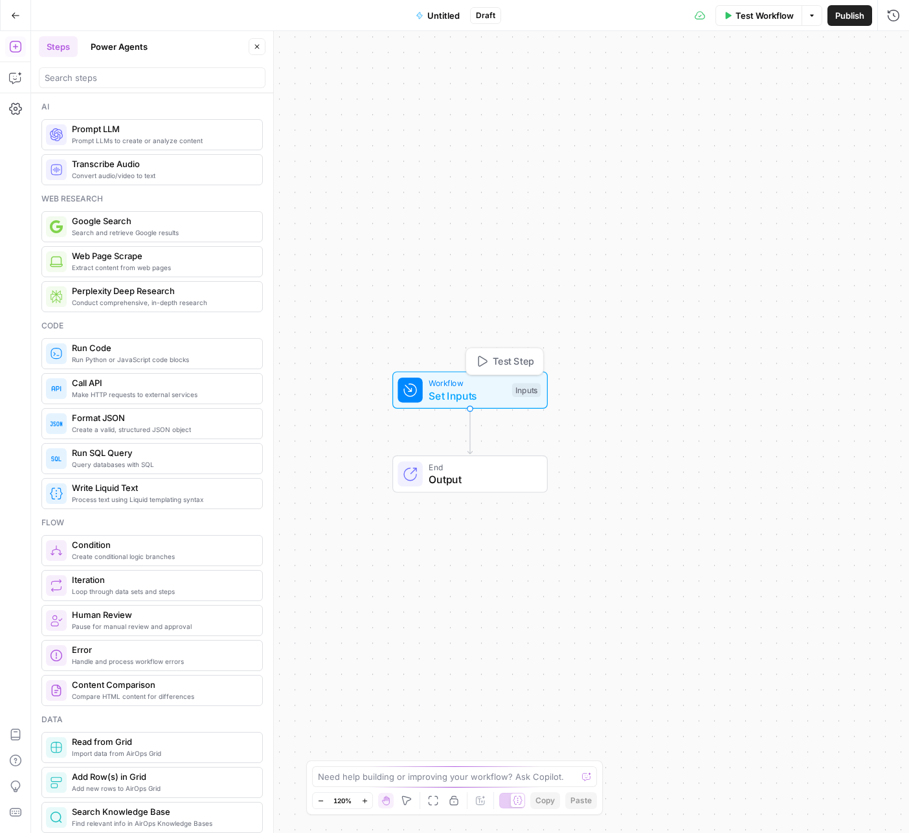
click at [493, 391] on span "Set Inputs" at bounding box center [467, 396] width 77 height 16
click at [828, 87] on button "Add Field" at bounding box center [769, 88] width 216 height 21
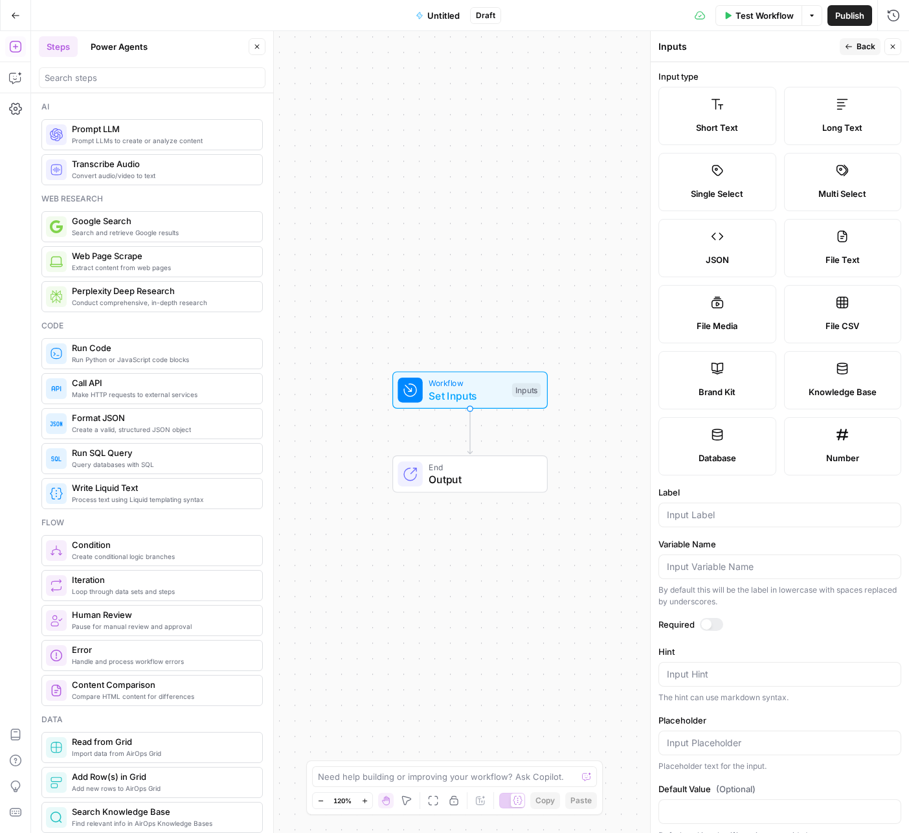
click at [723, 367] on icon at bounding box center [718, 369] width 12 height 12
click at [683, 511] on input "Label" at bounding box center [780, 514] width 226 height 13
type input "Brand kit"
click at [861, 47] on span "Back" at bounding box center [866, 47] width 19 height 12
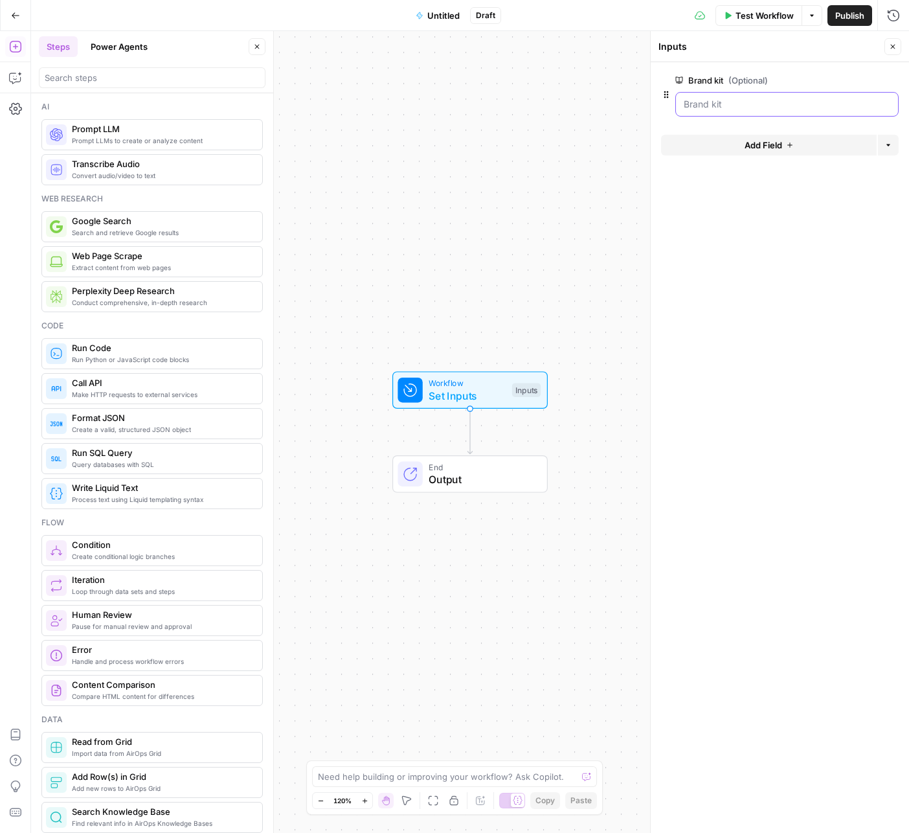
click at [799, 104] on kit "Brand kit (Optional)" at bounding box center [787, 104] width 207 height 13
click at [856, 78] on span "edit field" at bounding box center [850, 80] width 28 height 10
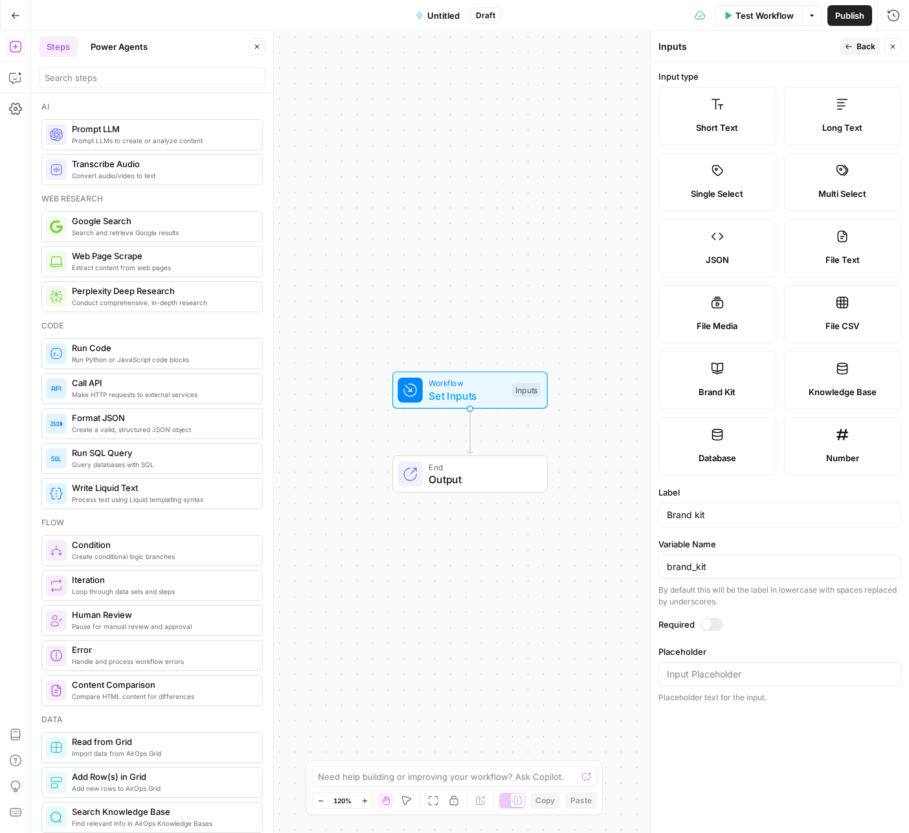
click at [863, 45] on span "Back" at bounding box center [866, 47] width 19 height 12
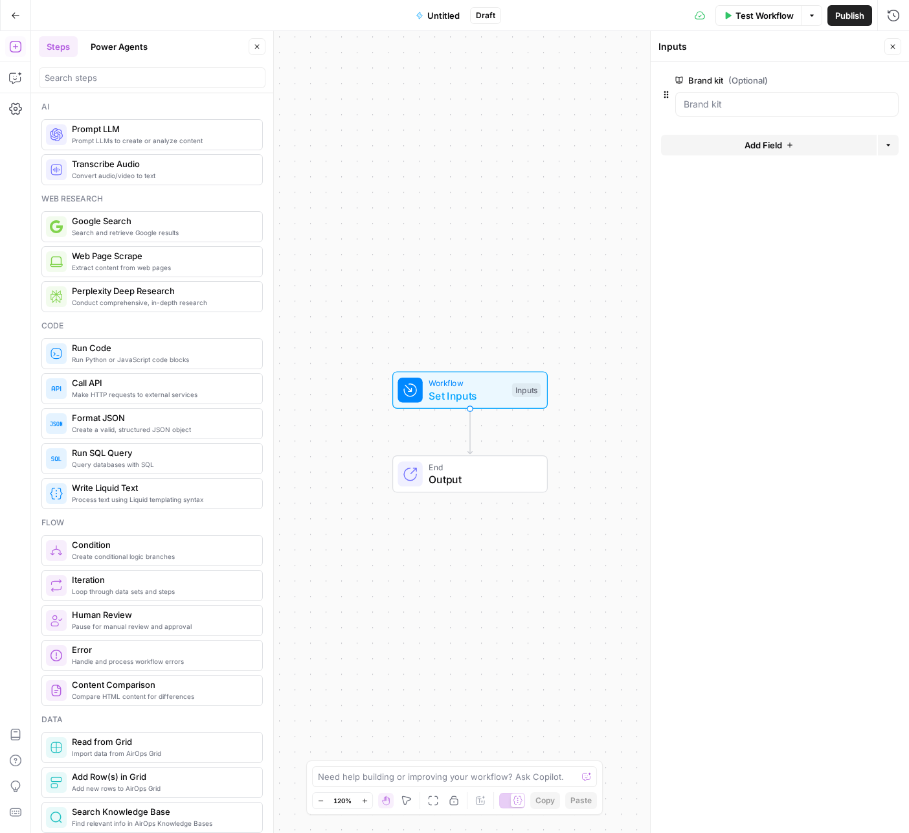
click at [722, 148] on button "Add Field" at bounding box center [769, 145] width 216 height 21
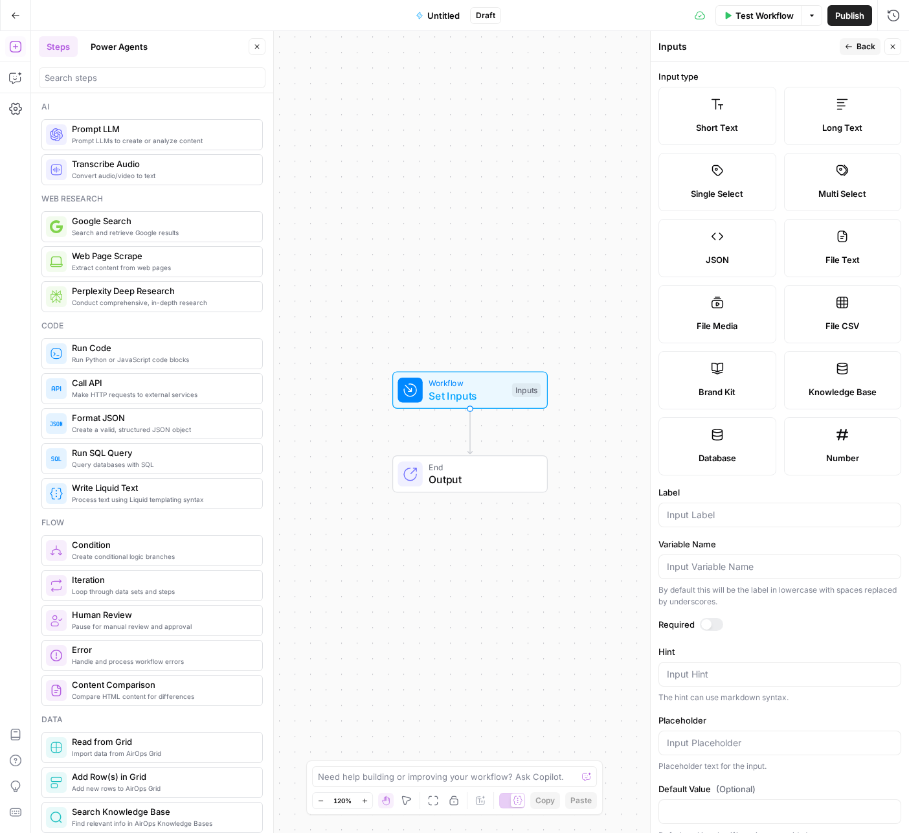
click at [709, 115] on label "Short Text" at bounding box center [718, 116] width 118 height 58
click at [713, 520] on input "Label" at bounding box center [780, 514] width 226 height 13
type input "Keyword"
click at [851, 38] on header "Inputs Back Close" at bounding box center [780, 46] width 258 height 31
click at [856, 43] on button "Back" at bounding box center [860, 46] width 41 height 17
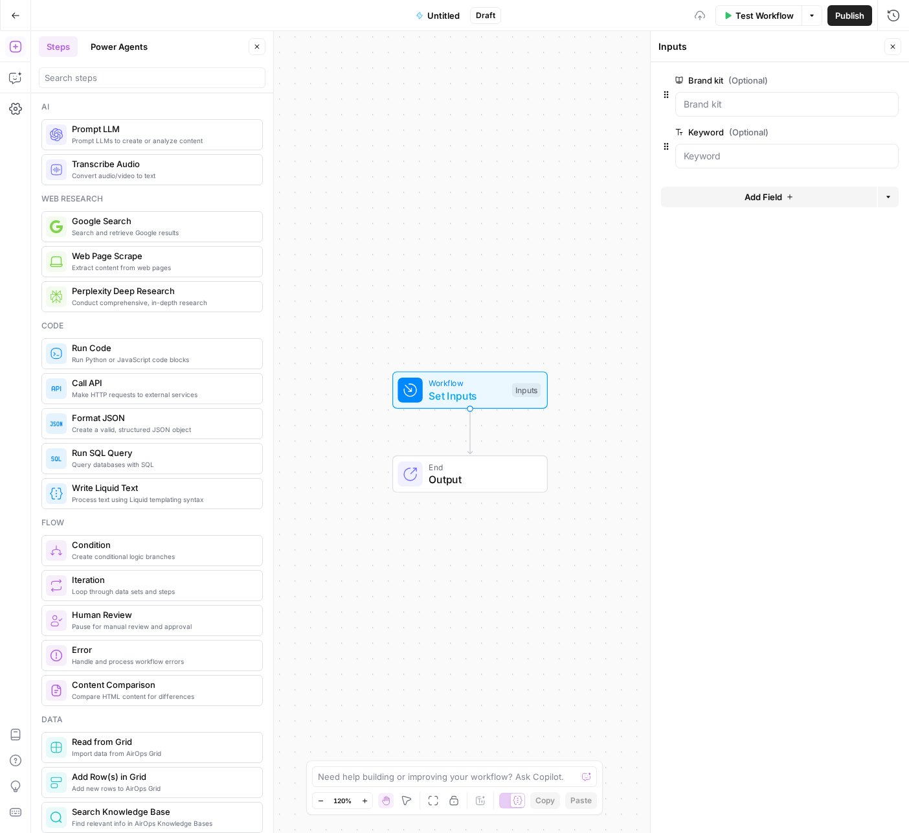
click at [532, 399] on div "Workflow Set Inputs Inputs Test Step" at bounding box center [469, 390] width 143 height 27
click at [499, 392] on span "Set Inputs" at bounding box center [467, 396] width 77 height 16
click at [753, 14] on span "Test Workflow" at bounding box center [765, 15] width 58 height 13
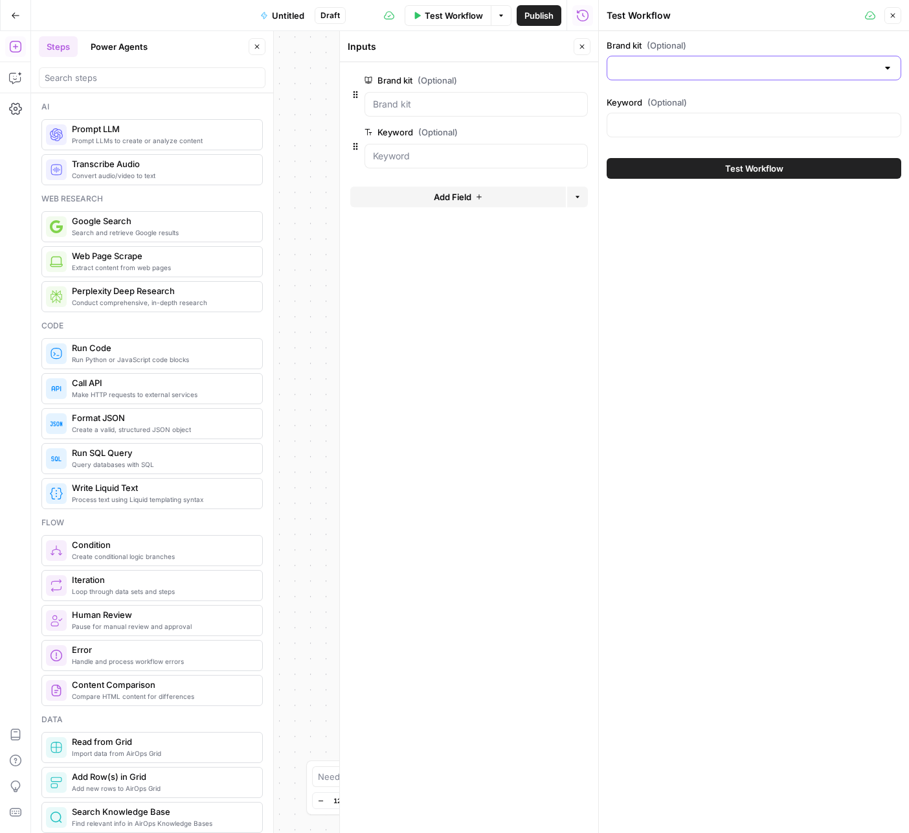
click at [721, 68] on input "Brand kit (Optional)" at bounding box center [746, 68] width 262 height 13
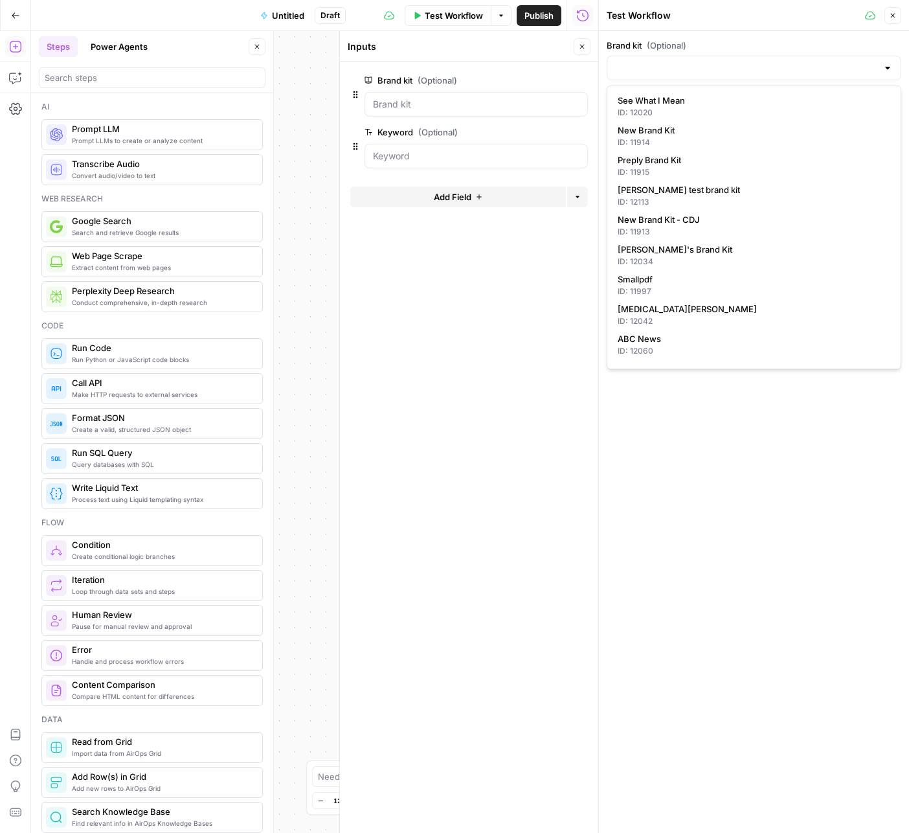
click at [717, 60] on div at bounding box center [754, 68] width 295 height 25
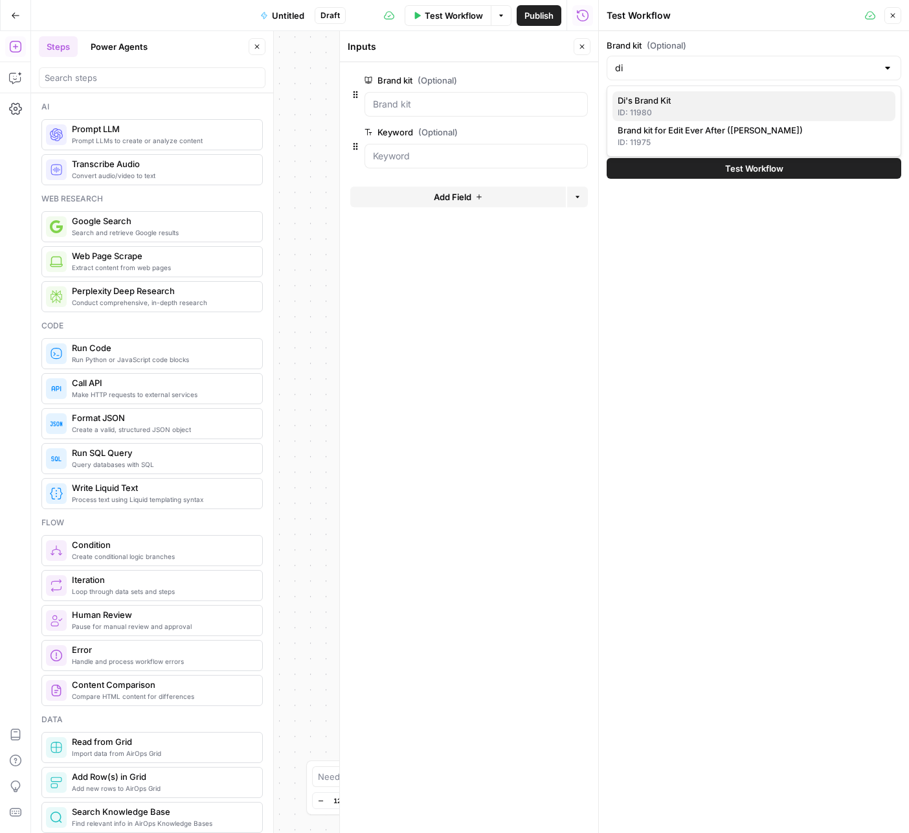
click at [700, 99] on span "Di's Brand Kit" at bounding box center [751, 100] width 267 height 13
type input "Di's Brand Kit"
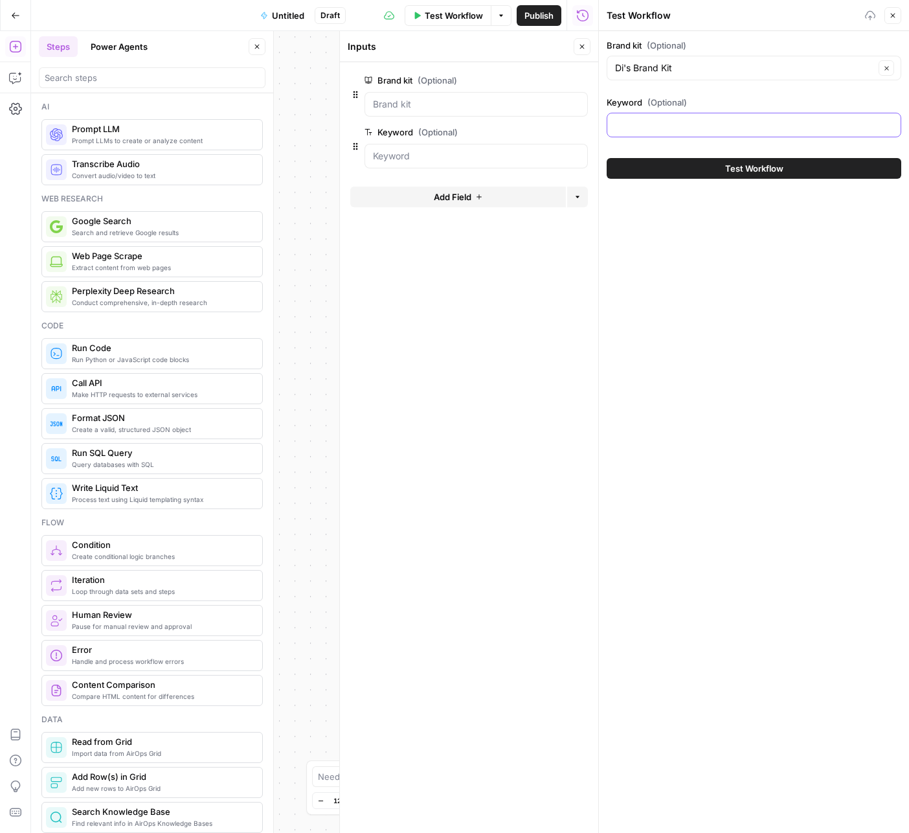
click at [701, 127] on input "Keyword (Optional)" at bounding box center [754, 125] width 278 height 13
click at [757, 165] on span "Test Workflow" at bounding box center [754, 168] width 58 height 13
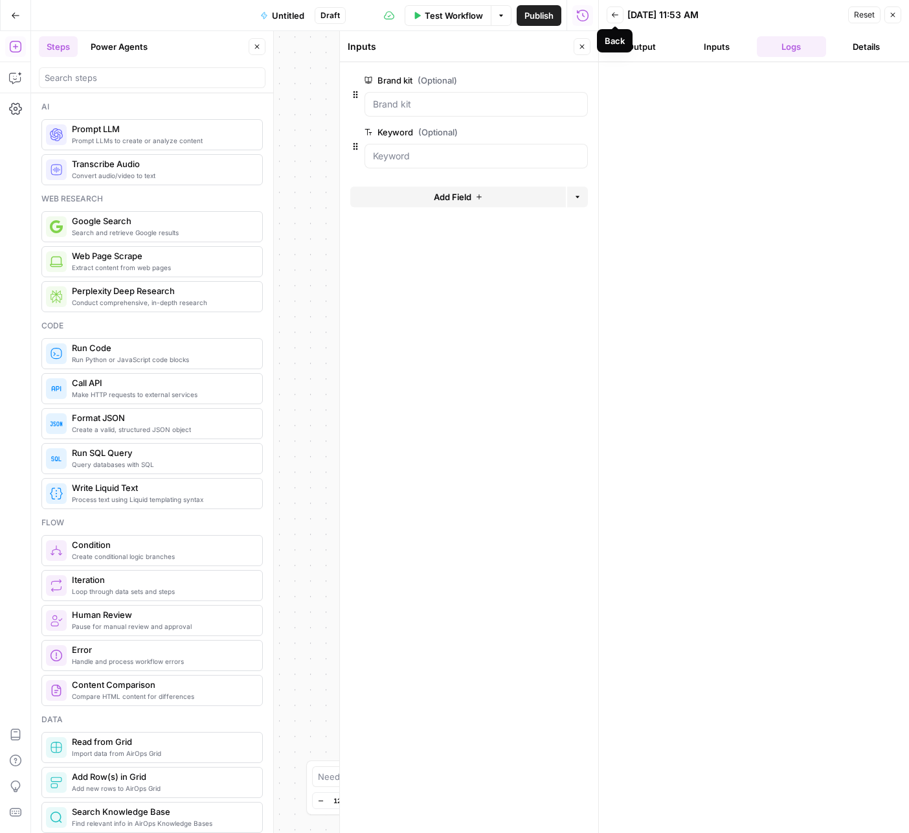
click at [613, 17] on icon "button" at bounding box center [615, 15] width 8 height 8
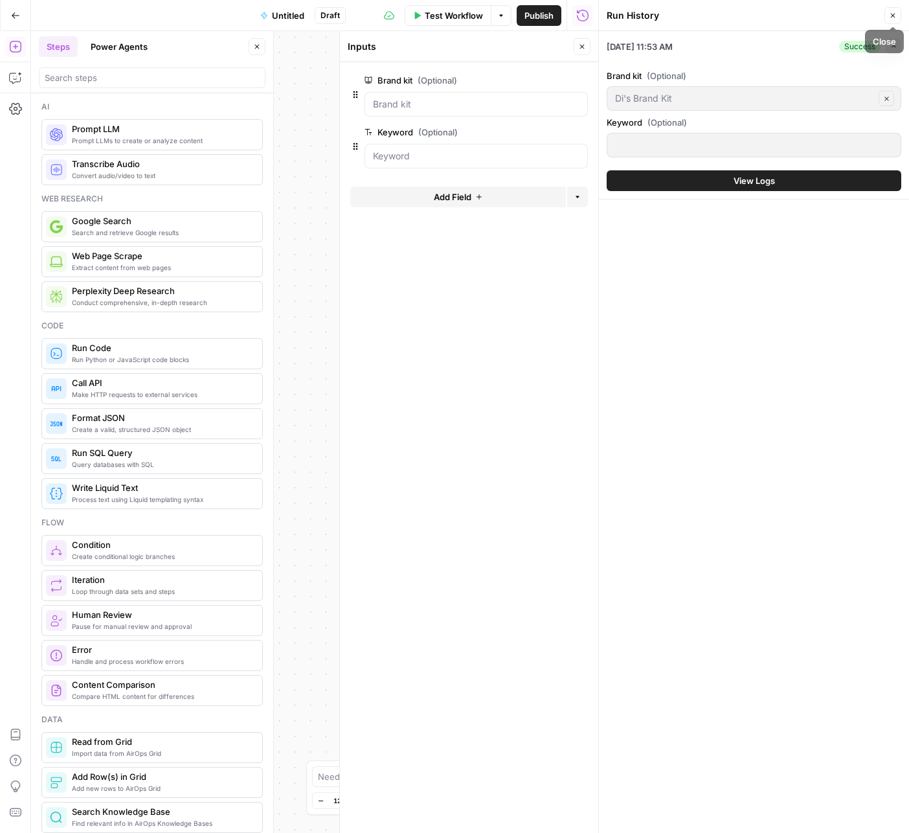
click at [893, 12] on icon "button" at bounding box center [893, 16] width 8 height 8
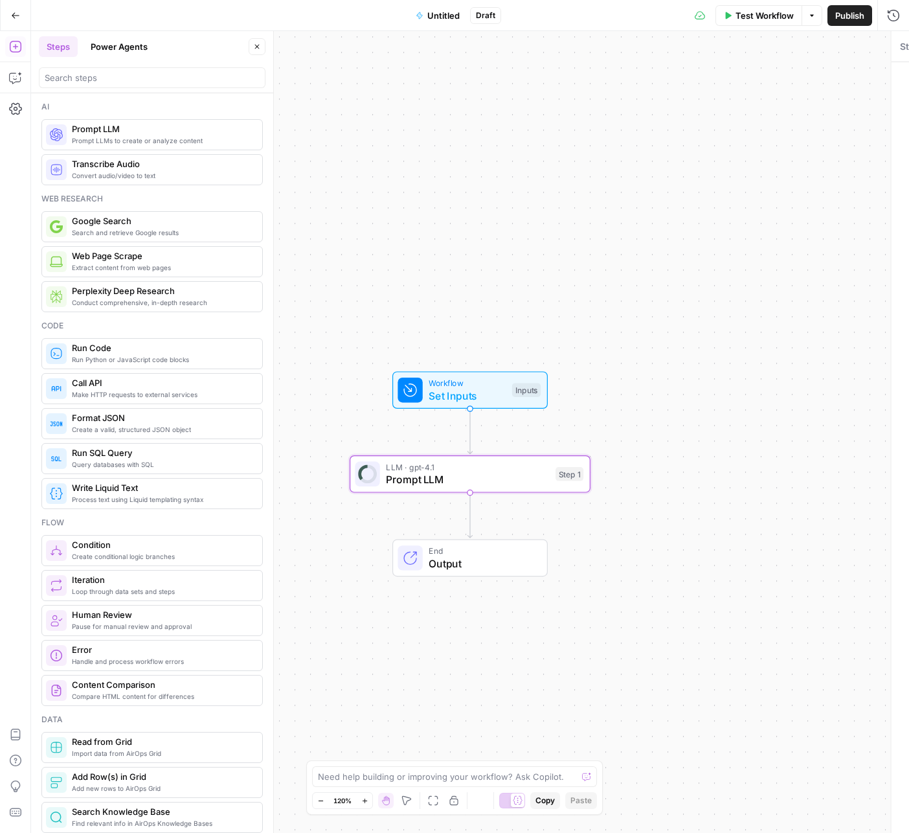
type textarea "Prompt LLM"
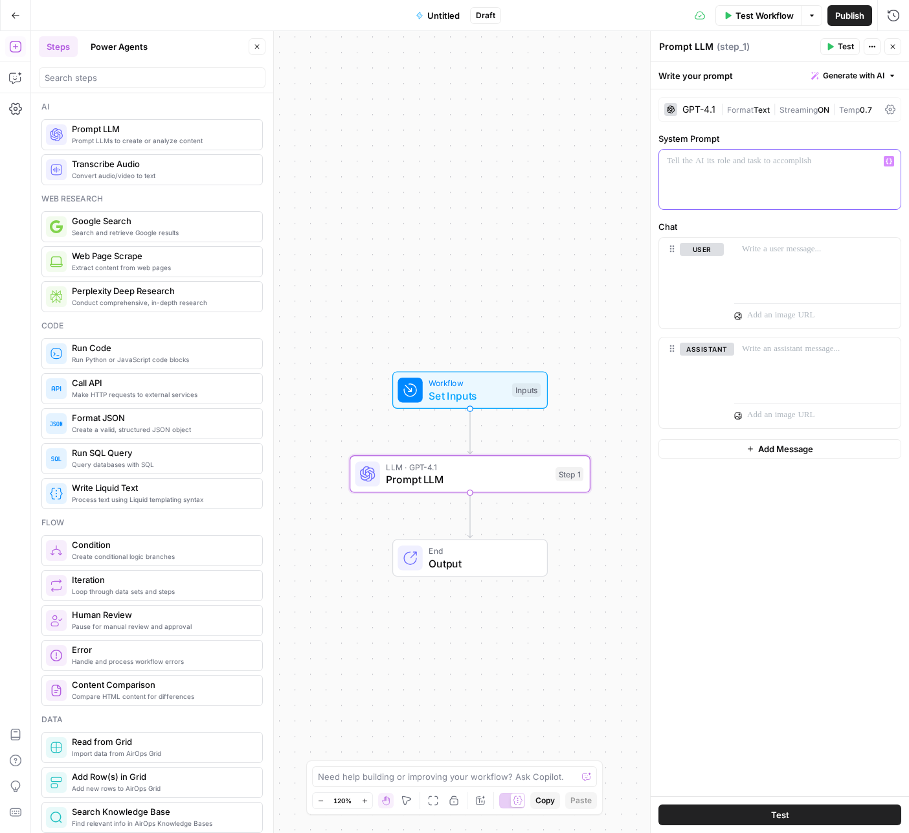
click at [737, 169] on div at bounding box center [780, 180] width 242 height 60
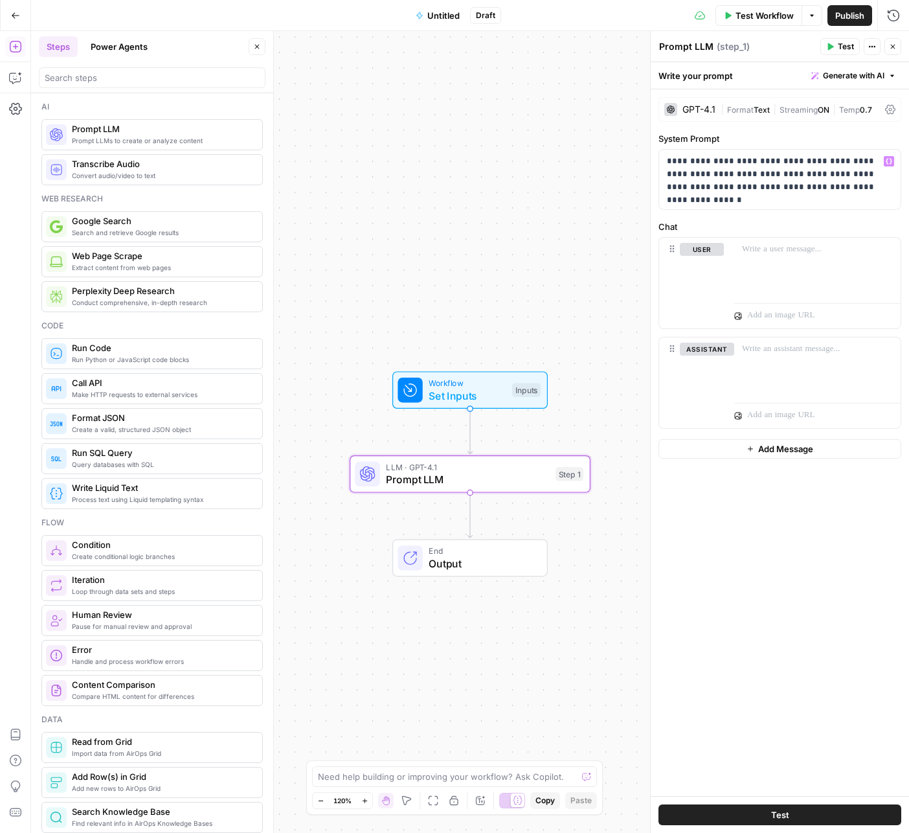
click at [836, 44] on button "Test" at bounding box center [841, 46] width 40 height 17
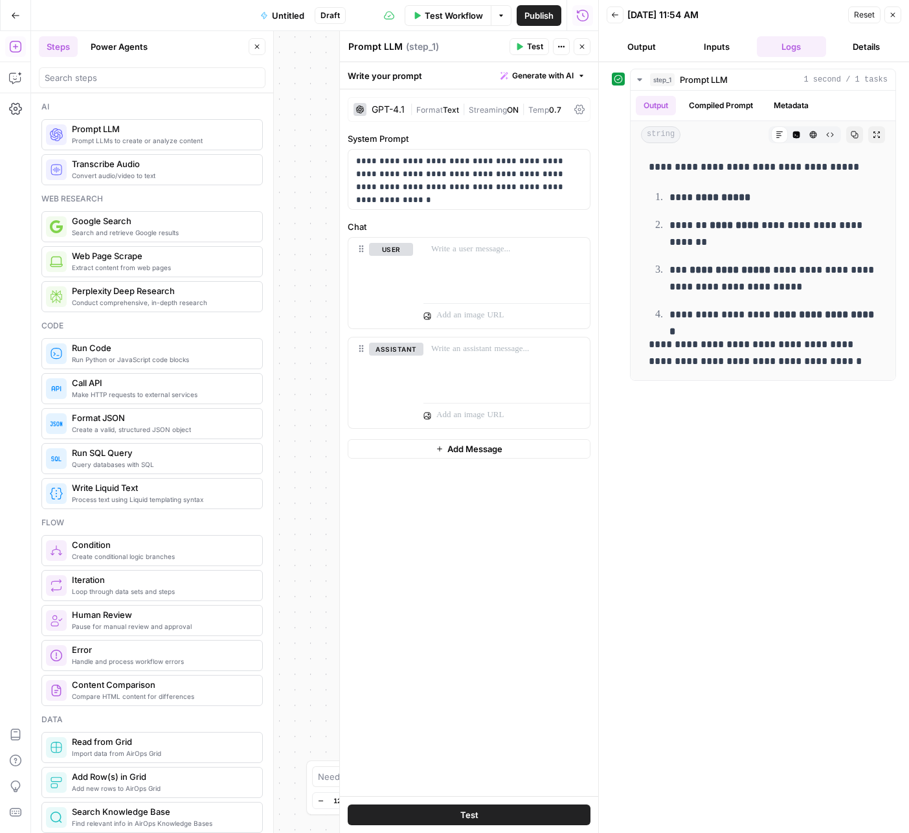
click at [271, 10] on button "Untitled" at bounding box center [283, 15] width 60 height 21
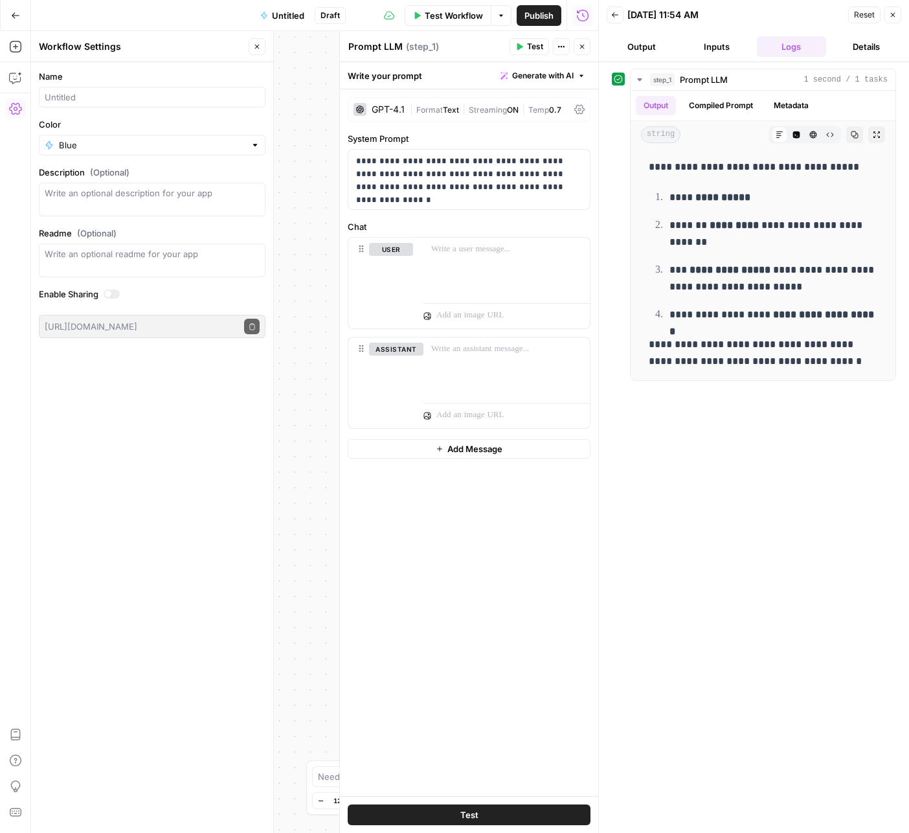
click at [106, 88] on div at bounding box center [152, 97] width 227 height 21
type input "Branded FAQ engine - Di"
click at [256, 45] on icon "button" at bounding box center [257, 47] width 8 height 8
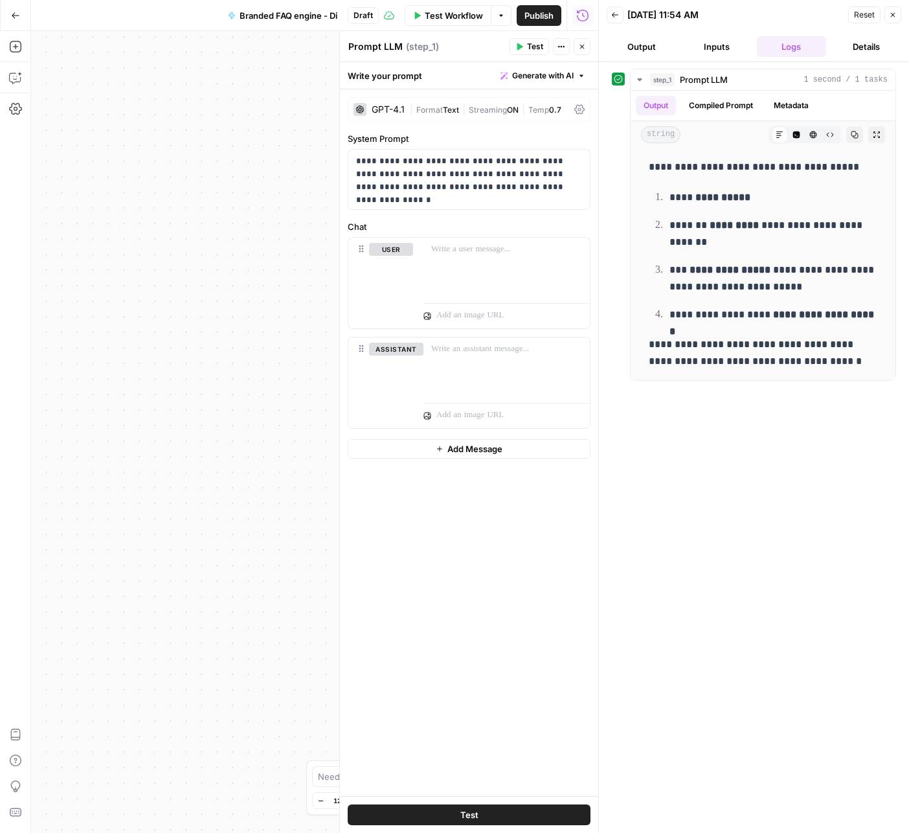
click at [706, 49] on button "Inputs" at bounding box center [717, 46] width 70 height 21
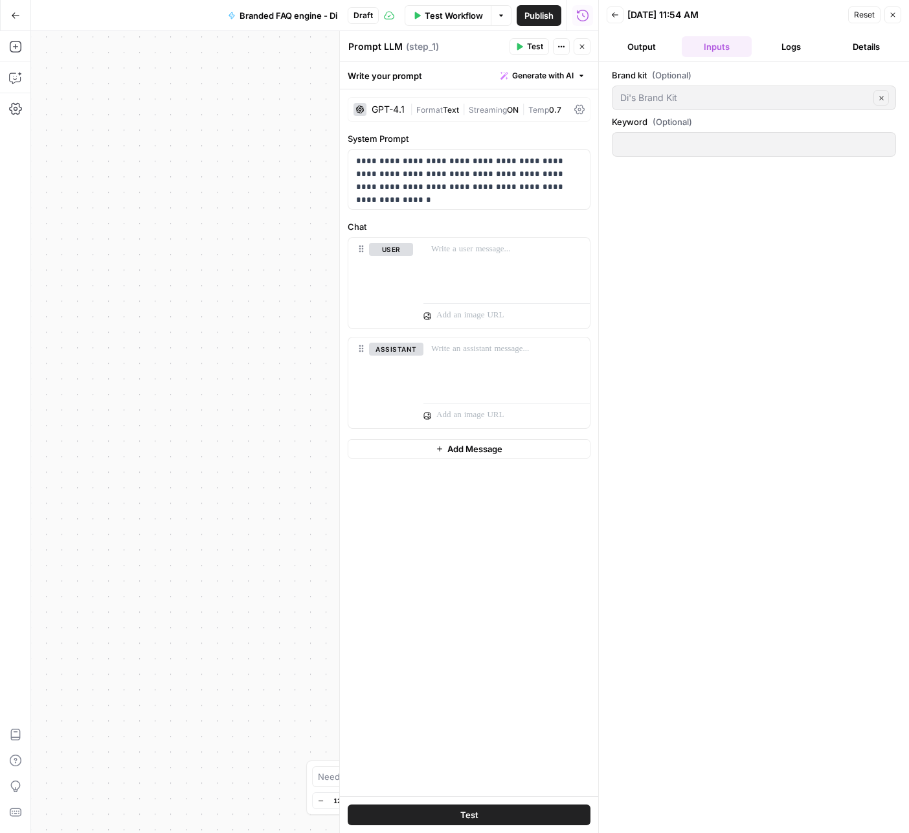
click at [894, 12] on icon "button" at bounding box center [893, 15] width 8 height 8
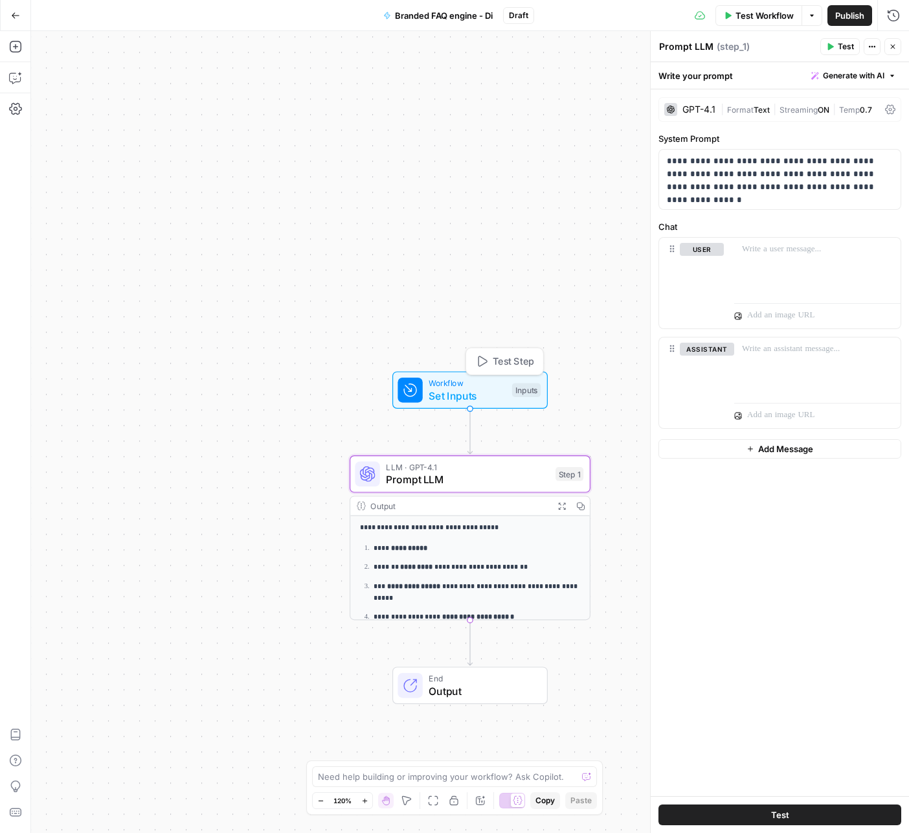
click at [512, 384] on div "Inputs" at bounding box center [526, 390] width 28 height 14
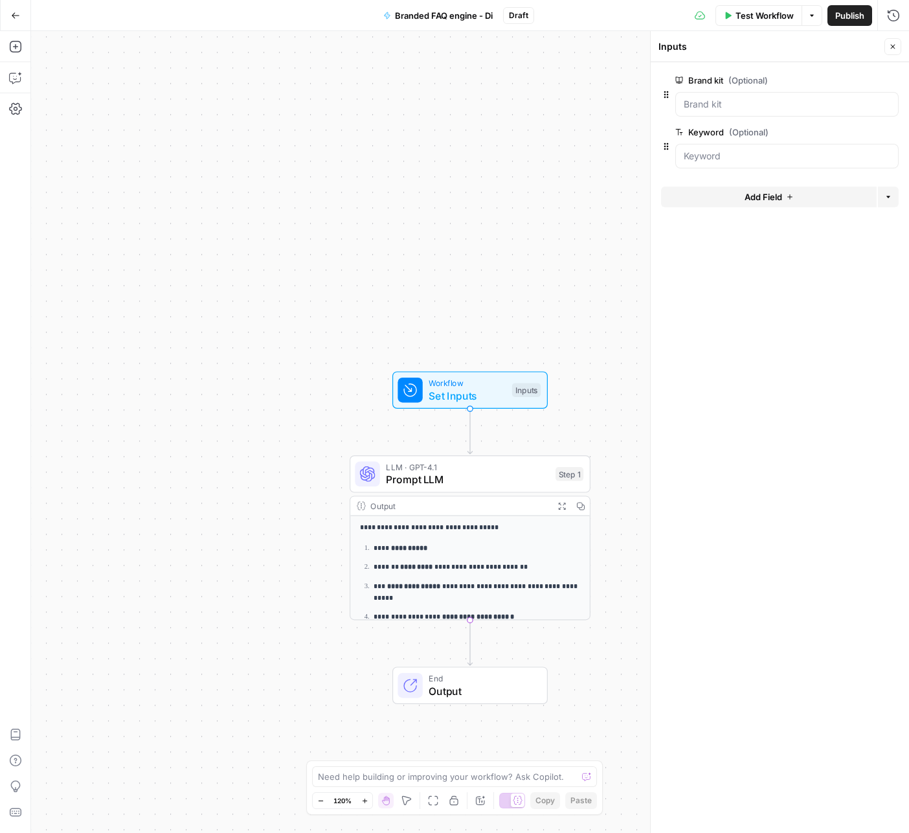
click at [854, 82] on span "edit field" at bounding box center [850, 80] width 28 height 10
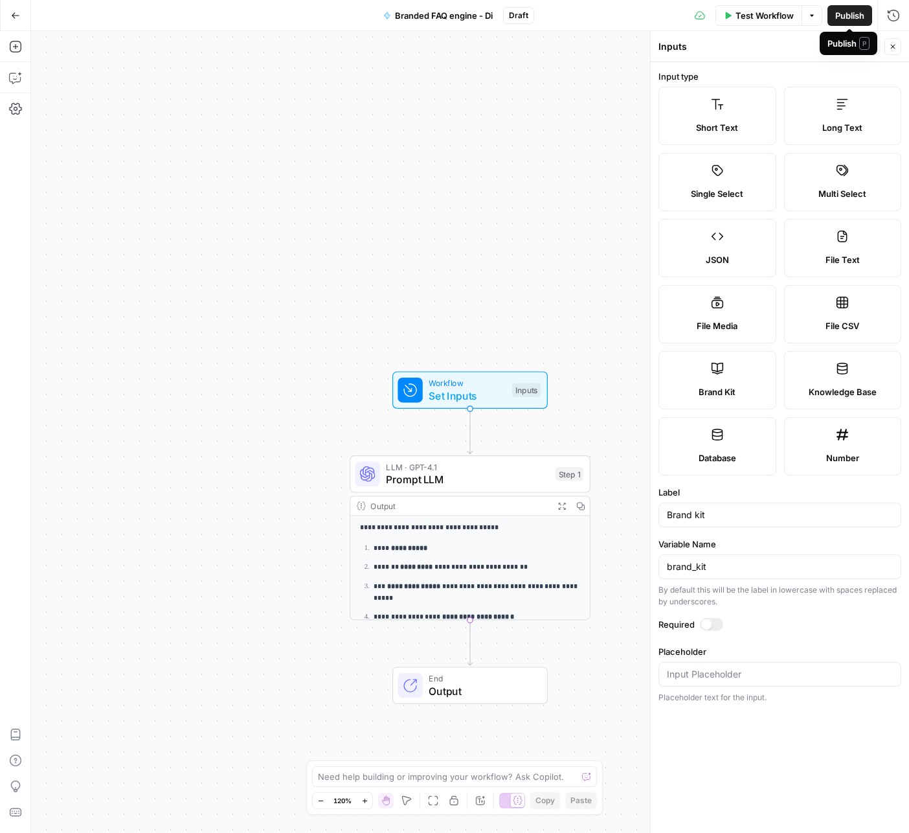
click at [857, 50] on div "Publish P" at bounding box center [849, 43] width 58 height 23
drag, startPoint x: 736, startPoint y: 47, endPoint x: 750, endPoint y: 47, distance: 14.2
click at [737, 47] on div "Inputs" at bounding box center [747, 46] width 177 height 13
click at [850, 45] on icon "button" at bounding box center [849, 47] width 8 height 8
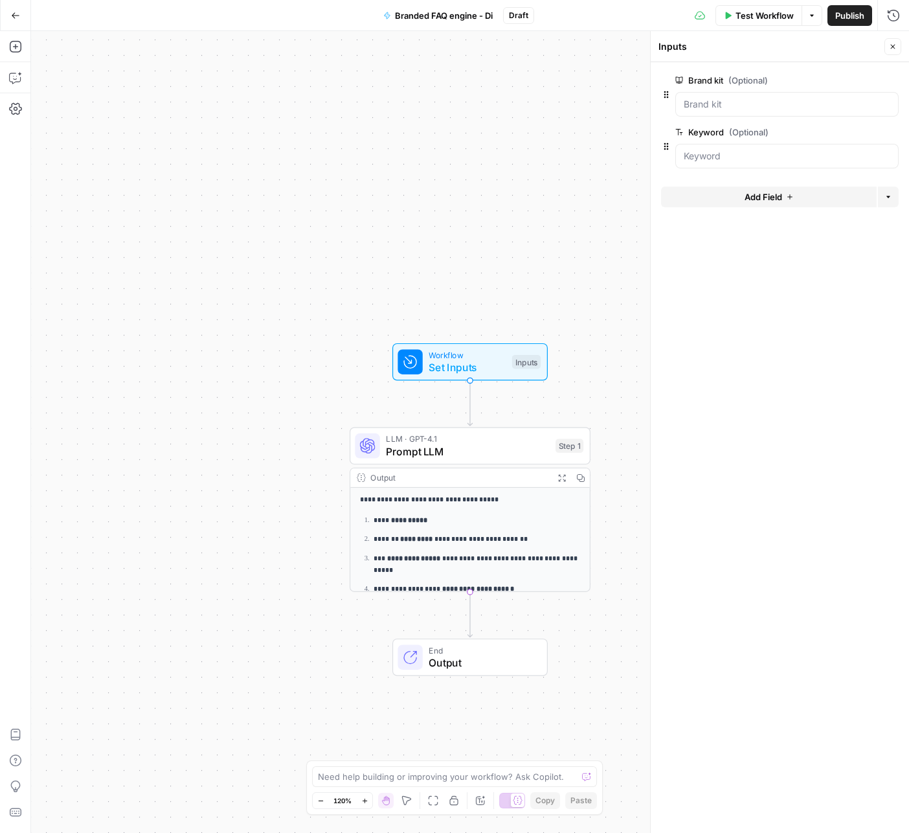
click at [562, 513] on div "**********" at bounding box center [470, 560] width 240 height 145
click at [531, 515] on p "**********" at bounding box center [477, 521] width 207 height 12
click at [547, 455] on span "Prompt LLM" at bounding box center [467, 452] width 163 height 16
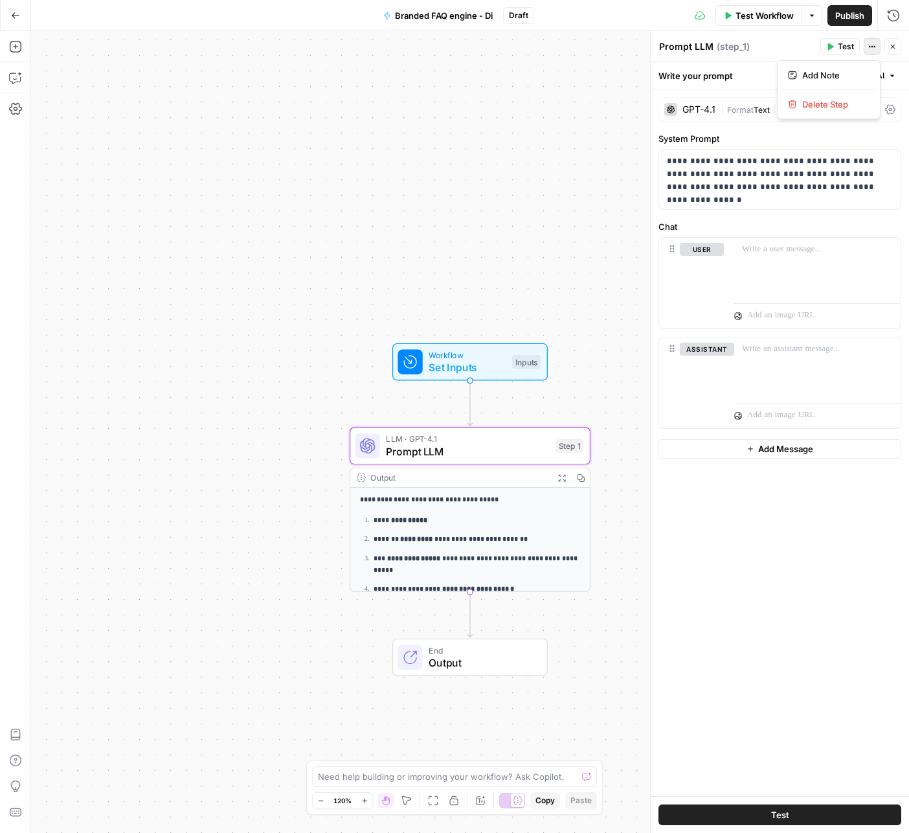
click at [872, 47] on icon "button" at bounding box center [873, 47] width 8 height 8
click at [769, 46] on div "Prompt LLM Prompt LLM ( step_1 )" at bounding box center [738, 47] width 158 height 14
click at [762, 177] on p "**********" at bounding box center [780, 174] width 226 height 39
click at [266, 659] on div "**********" at bounding box center [470, 432] width 878 height 802
click at [12, 16] on icon "button" at bounding box center [15, 15] width 9 height 9
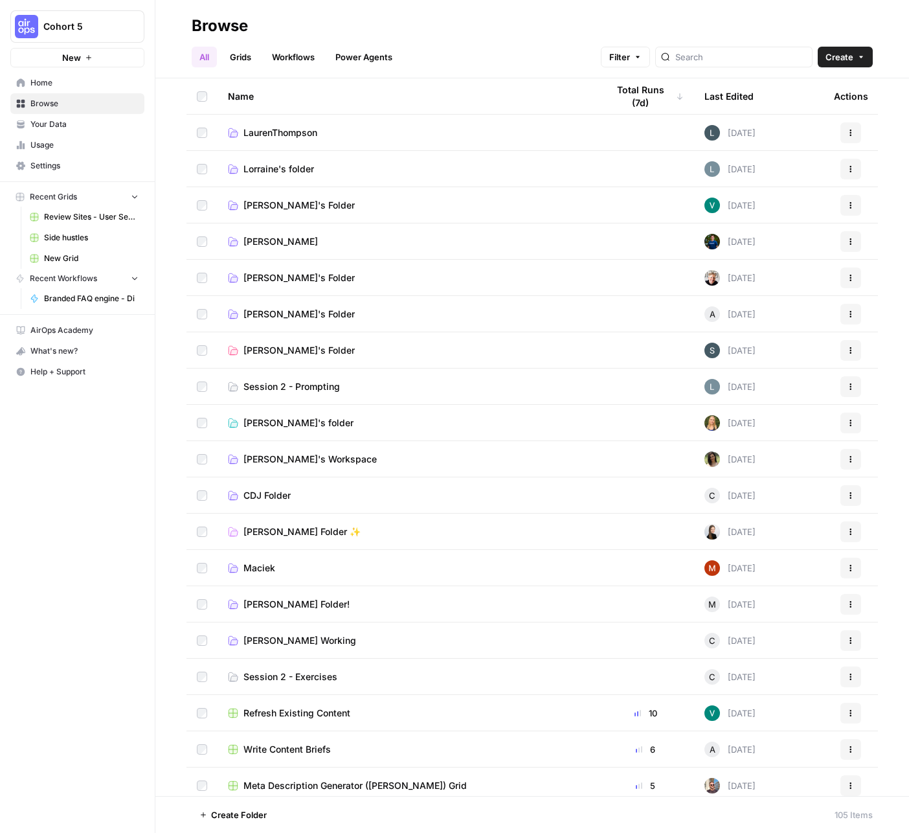
click at [92, 58] on icon "button" at bounding box center [89, 58] width 8 height 8
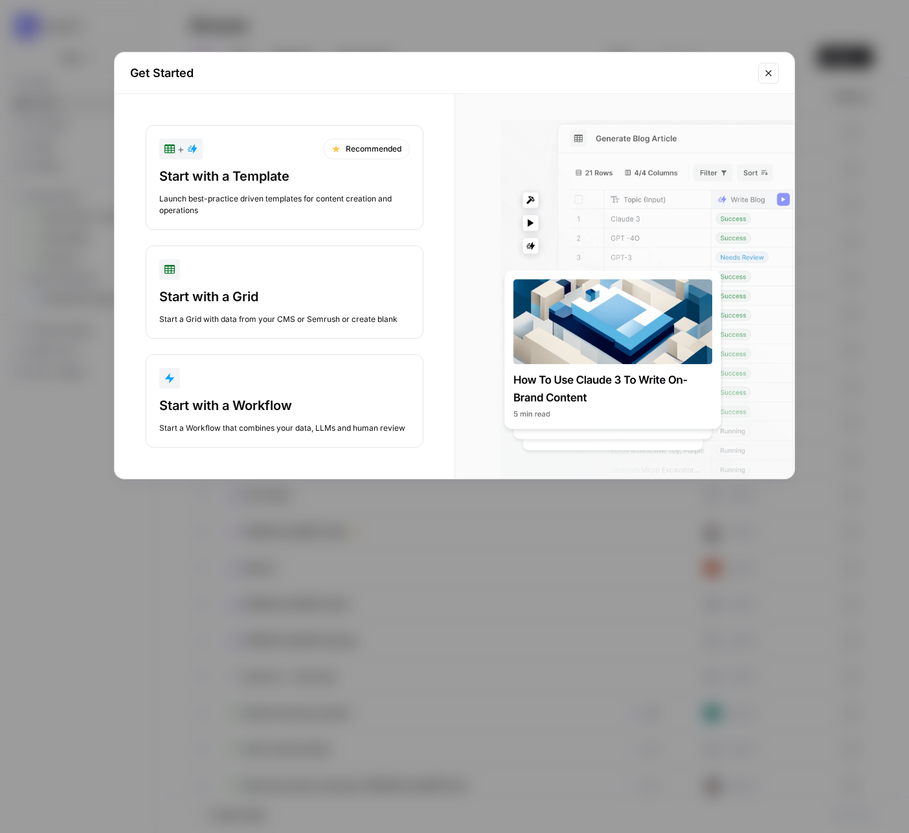
click at [764, 73] on icon "Close modal" at bounding box center [769, 73] width 10 height 10
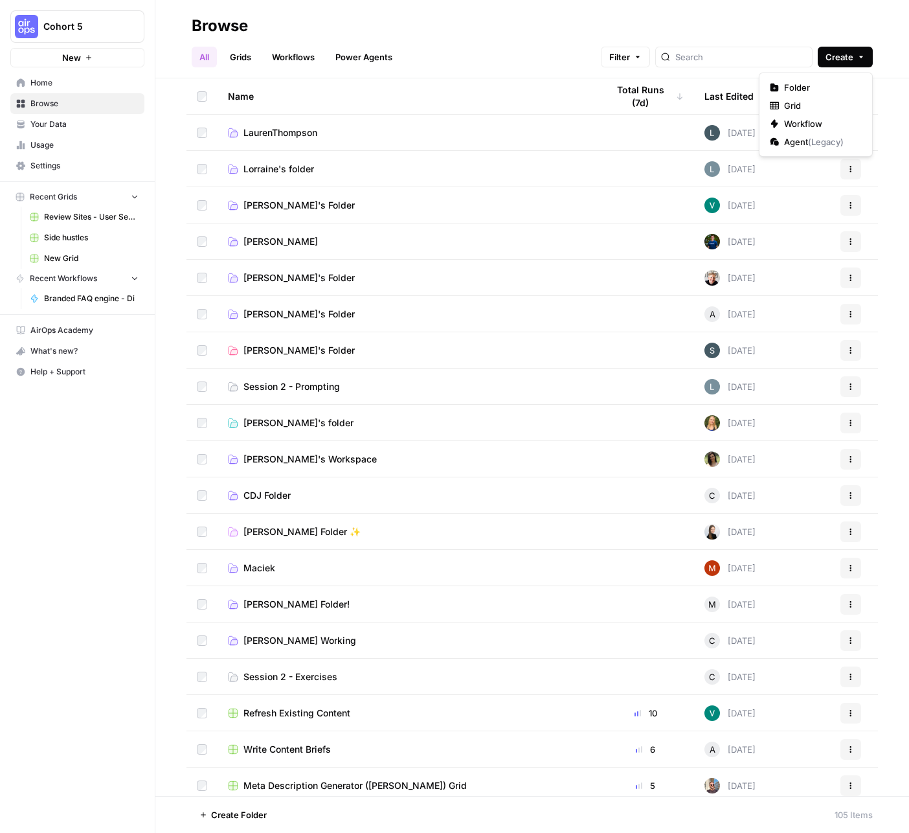
click at [855, 58] on button "Create" at bounding box center [845, 57] width 55 height 21
click at [341, 124] on td "LaurenThompson" at bounding box center [408, 133] width 380 height 36
click at [293, 140] on td "LaurenThompson" at bounding box center [408, 133] width 380 height 36
click at [294, 133] on span "LaurenThompson" at bounding box center [281, 132] width 74 height 13
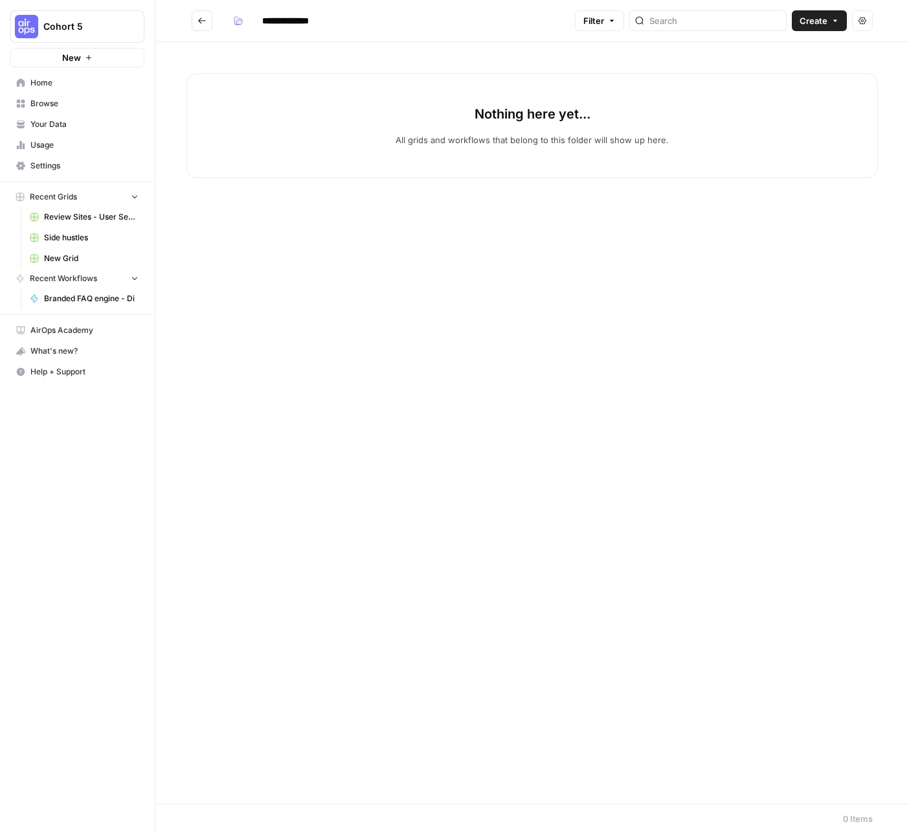
click at [201, 21] on icon "Go back" at bounding box center [202, 20] width 8 height 6
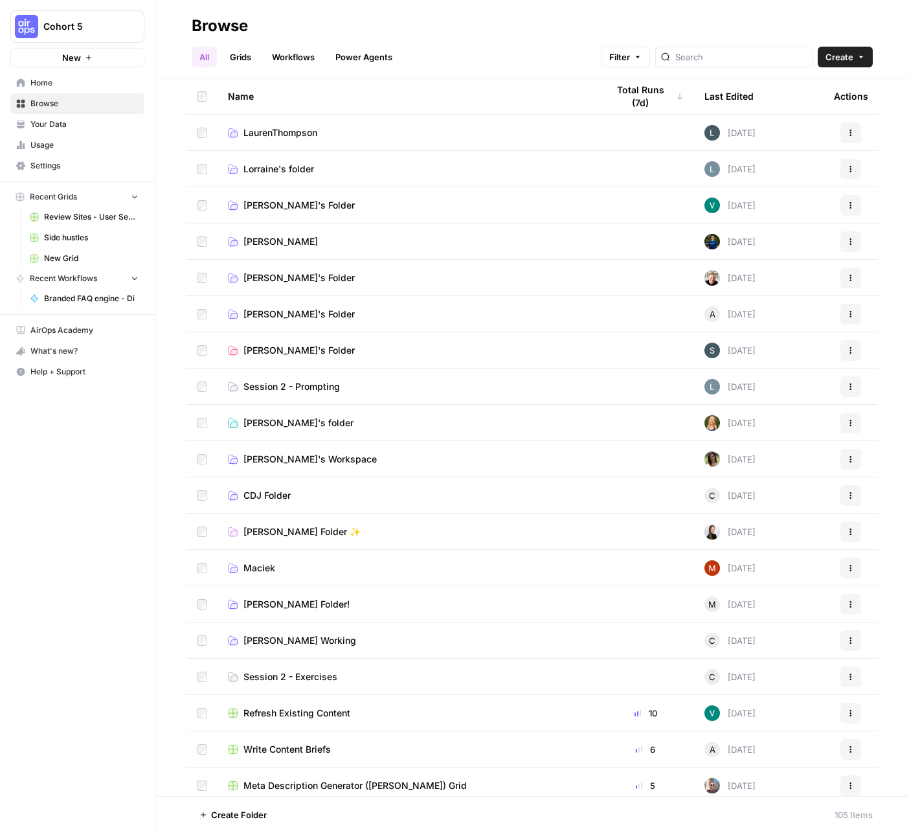
click at [252, 275] on span "[PERSON_NAME]'s Folder" at bounding box center [299, 277] width 111 height 13
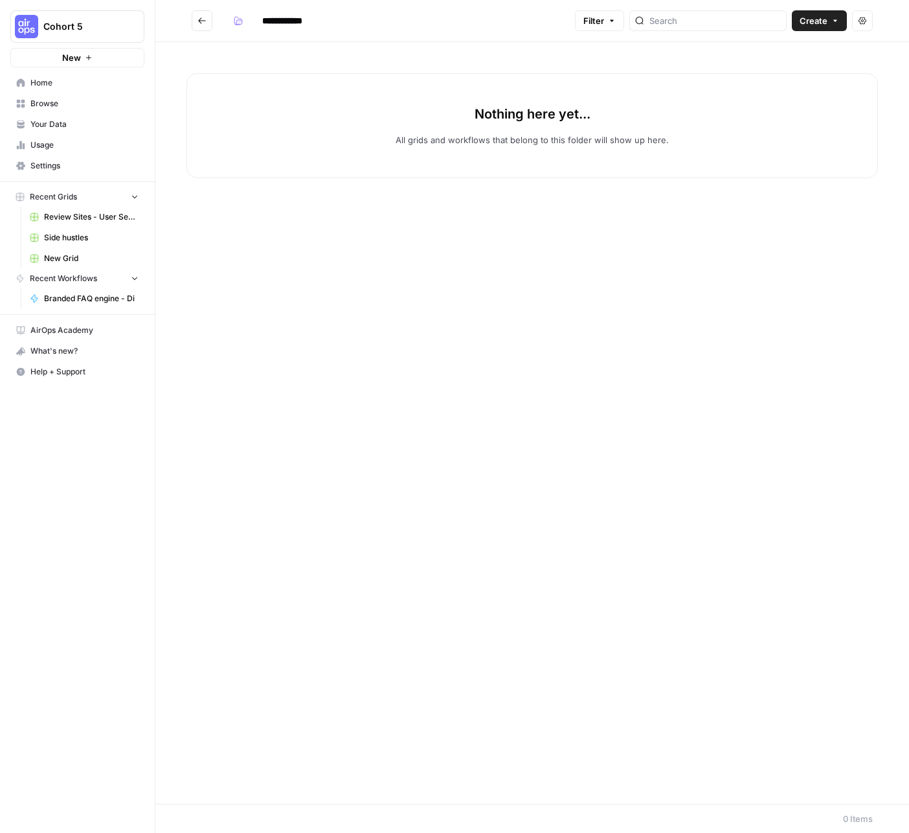
click at [199, 24] on icon "Go back" at bounding box center [202, 20] width 9 height 9
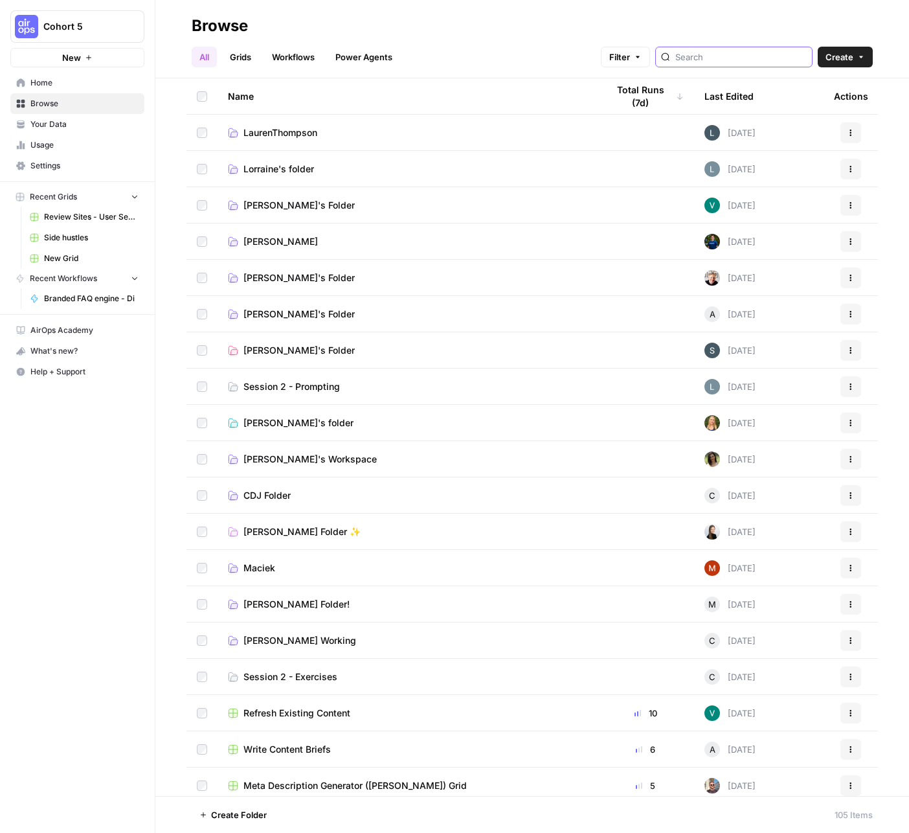
click at [723, 54] on input "search" at bounding box center [741, 57] width 131 height 13
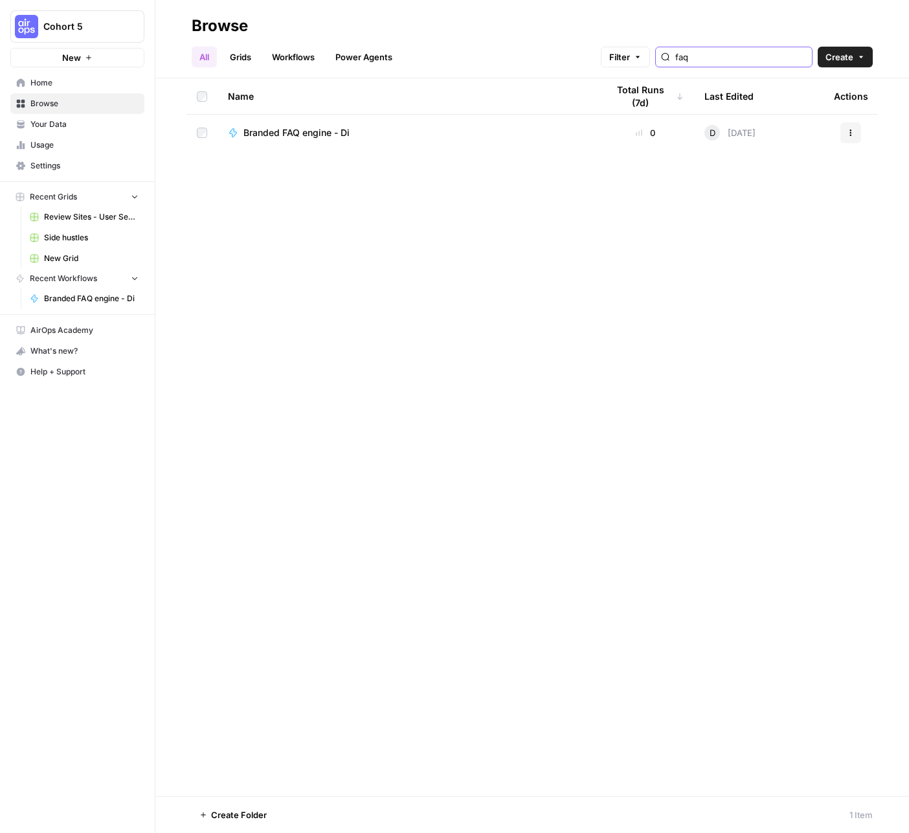
type input "faq"
click at [856, 131] on button "Actions" at bounding box center [851, 132] width 21 height 21
click at [747, 244] on span "Delete" at bounding box center [794, 239] width 104 height 13
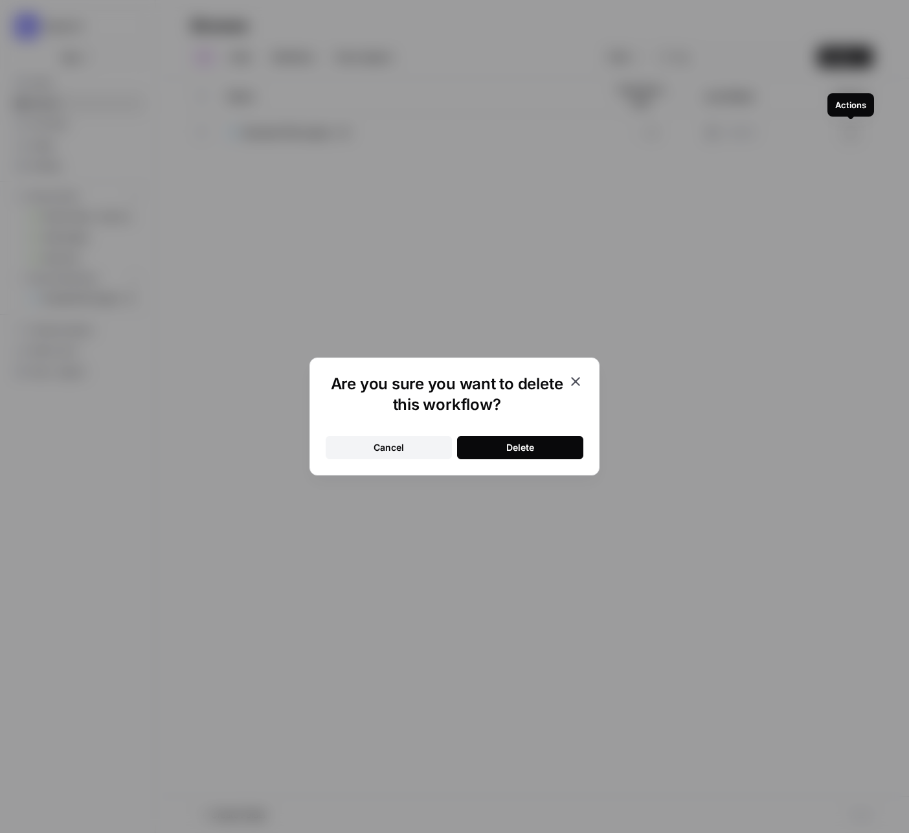
click at [501, 447] on button "Delete" at bounding box center [520, 447] width 126 height 23
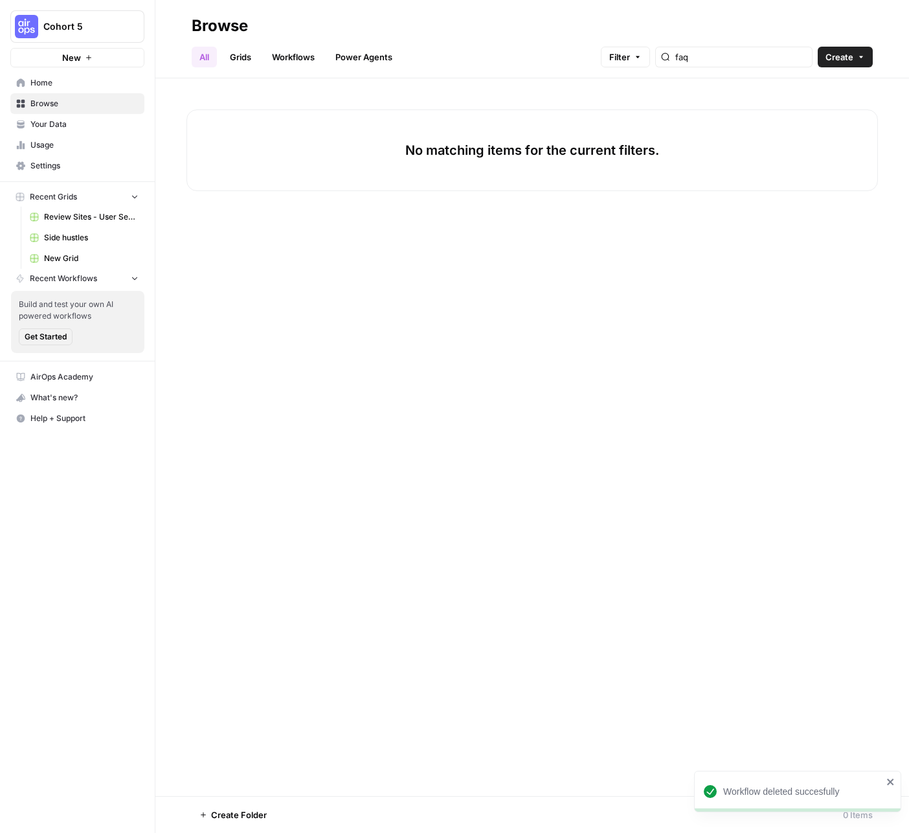
click at [206, 56] on link "All" at bounding box center [204, 57] width 25 height 21
click at [47, 106] on span "Browse" at bounding box center [84, 104] width 108 height 12
click at [45, 122] on span "Your Data" at bounding box center [84, 125] width 108 height 12
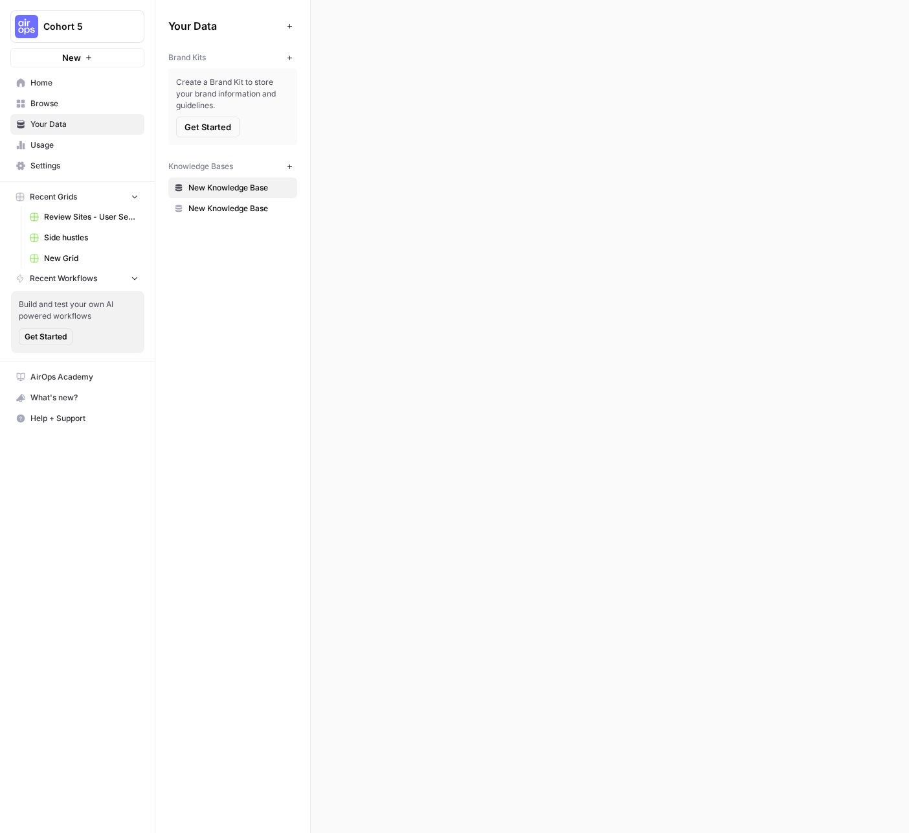
click at [35, 97] on link "Browse" at bounding box center [77, 103] width 134 height 21
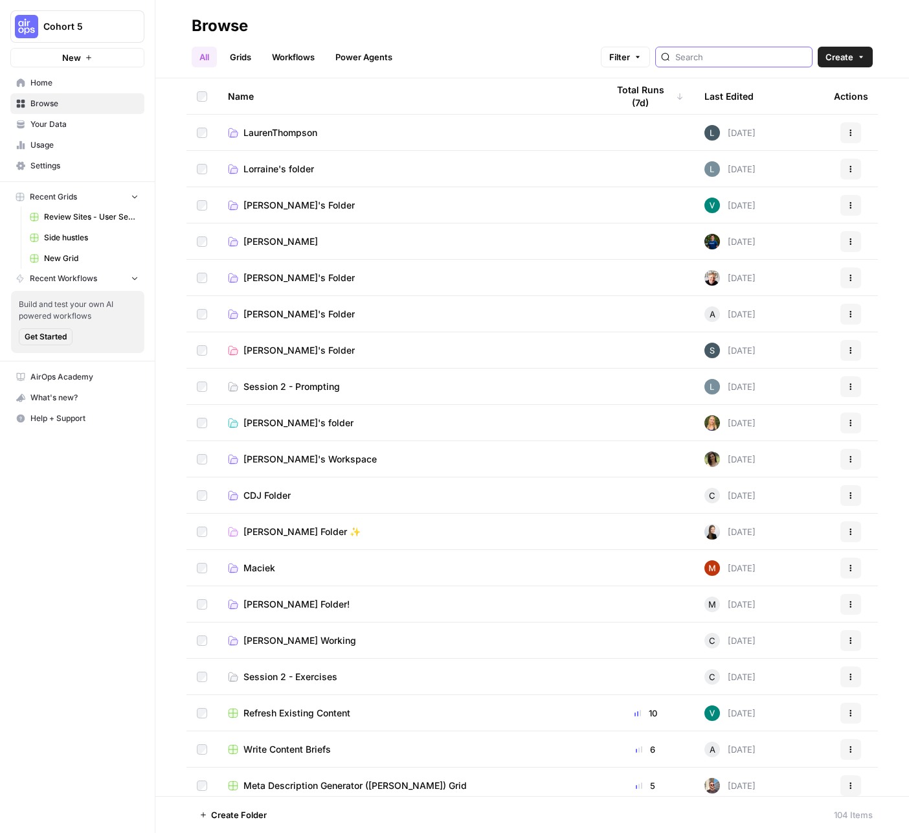
click at [746, 57] on input "search" at bounding box center [741, 57] width 131 height 13
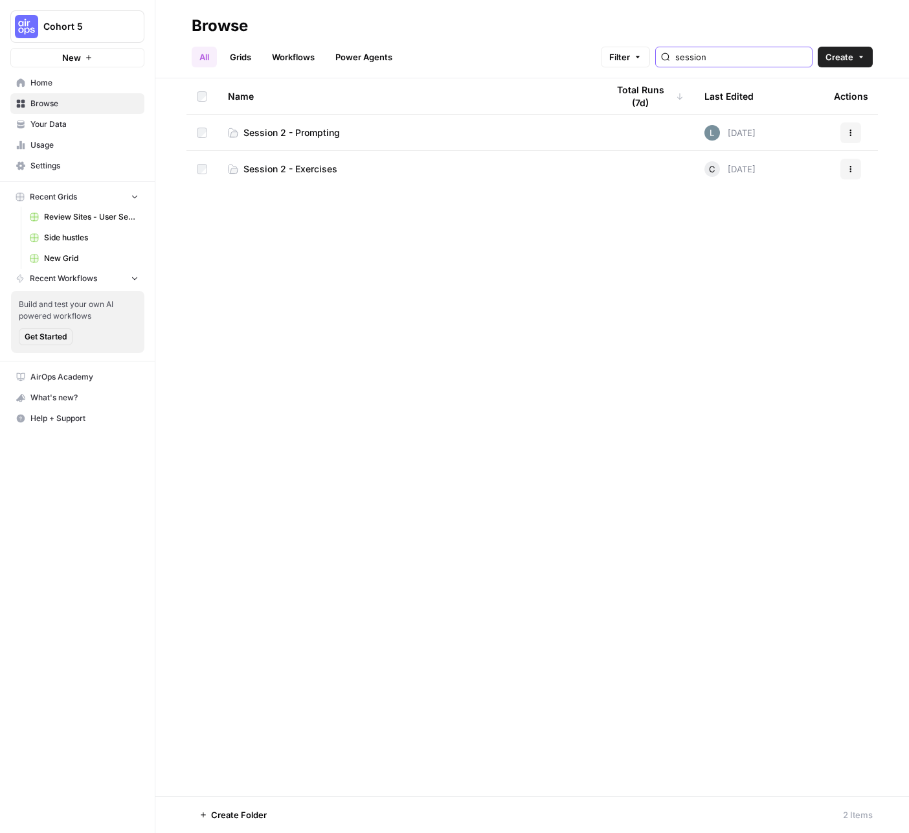
type input "session"
click at [306, 172] on span "Session 2 - Exercises" at bounding box center [291, 169] width 94 height 13
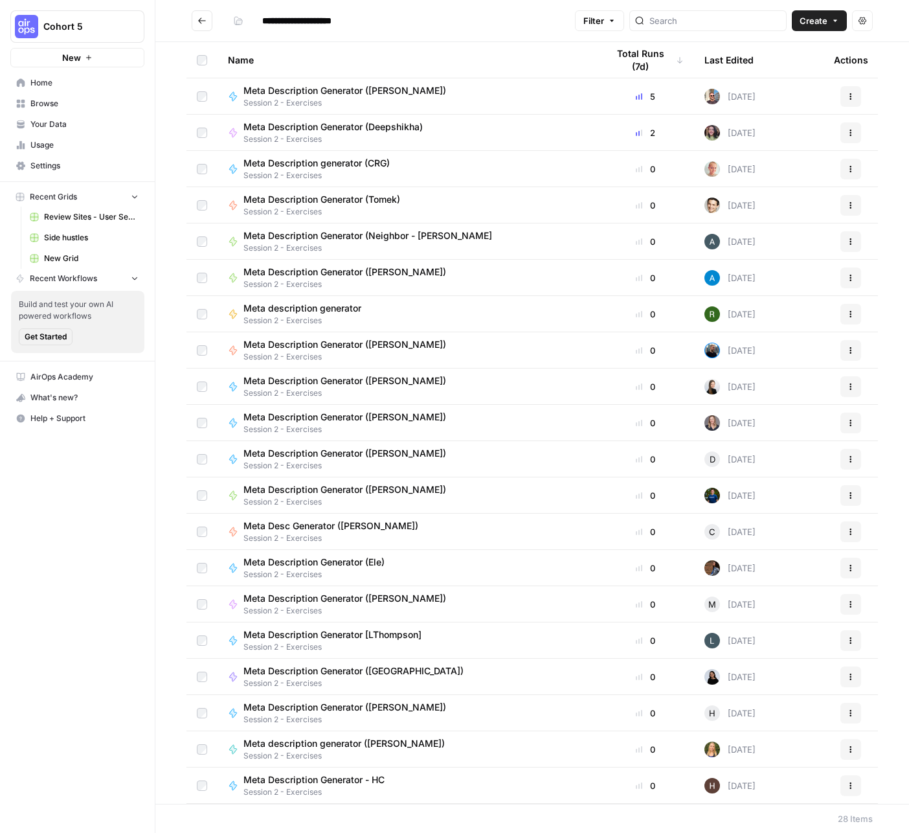
click at [198, 22] on icon "Go back" at bounding box center [202, 20] width 9 height 9
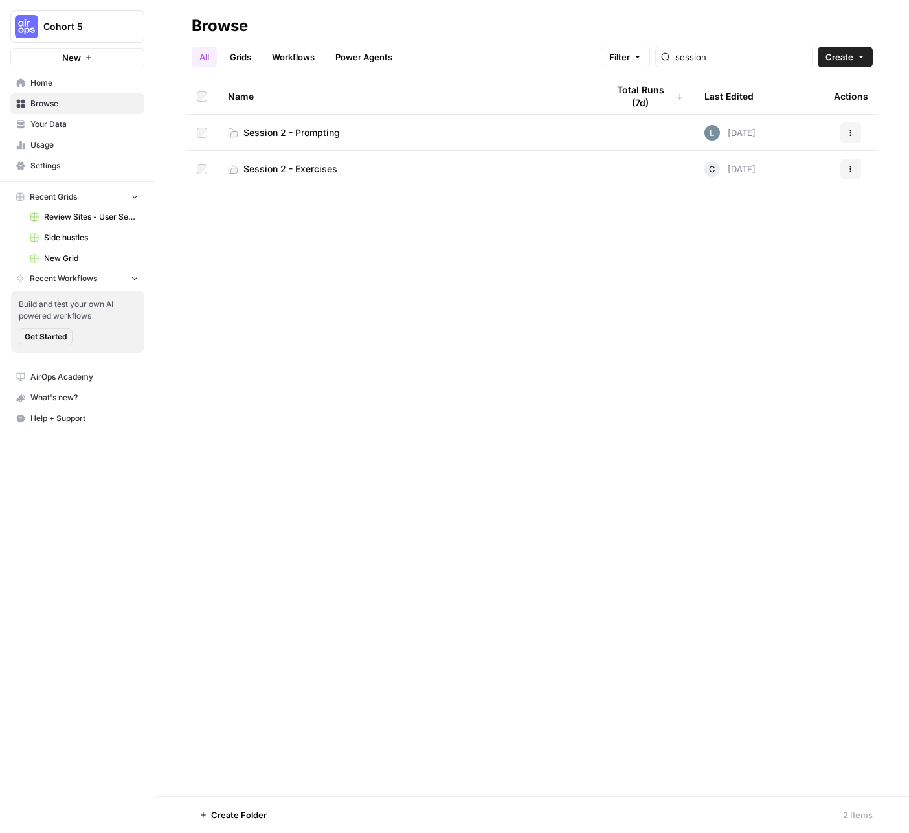
click at [295, 133] on span "Session 2 - Prompting" at bounding box center [292, 132] width 97 height 13
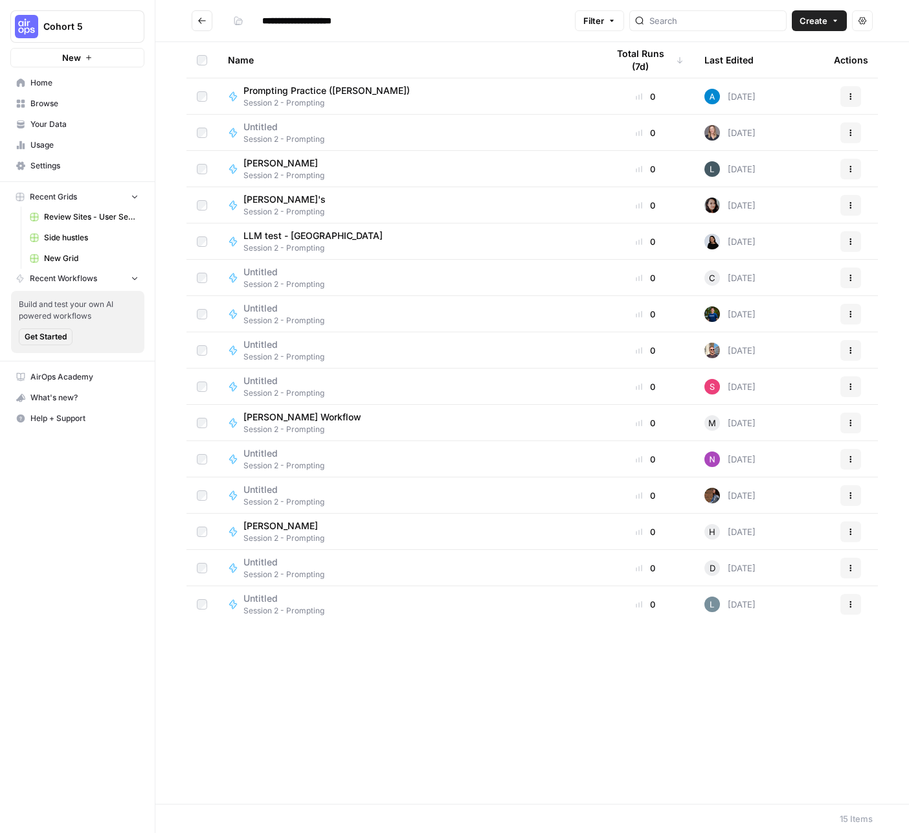
click at [198, 23] on icon "Go back" at bounding box center [202, 20] width 9 height 9
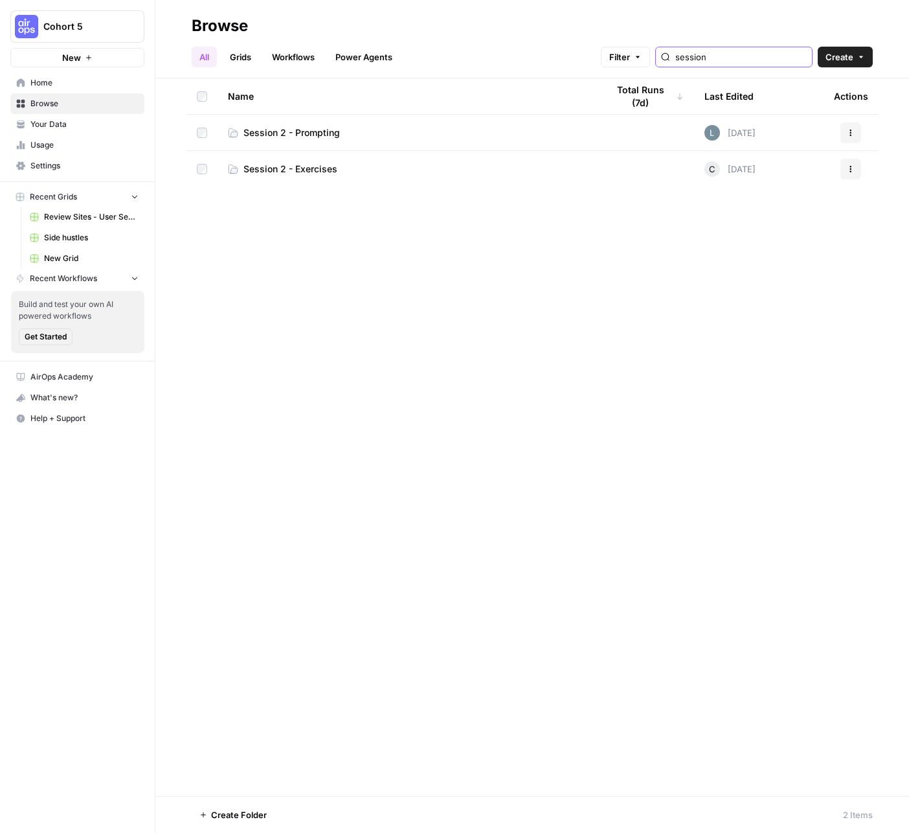
click at [727, 52] on input "session" at bounding box center [741, 57] width 131 height 13
click at [728, 52] on input "session" at bounding box center [741, 57] width 131 height 13
click at [727, 52] on input "session" at bounding box center [741, 57] width 131 height 13
click at [733, 54] on input "homework" at bounding box center [741, 57] width 131 height 13
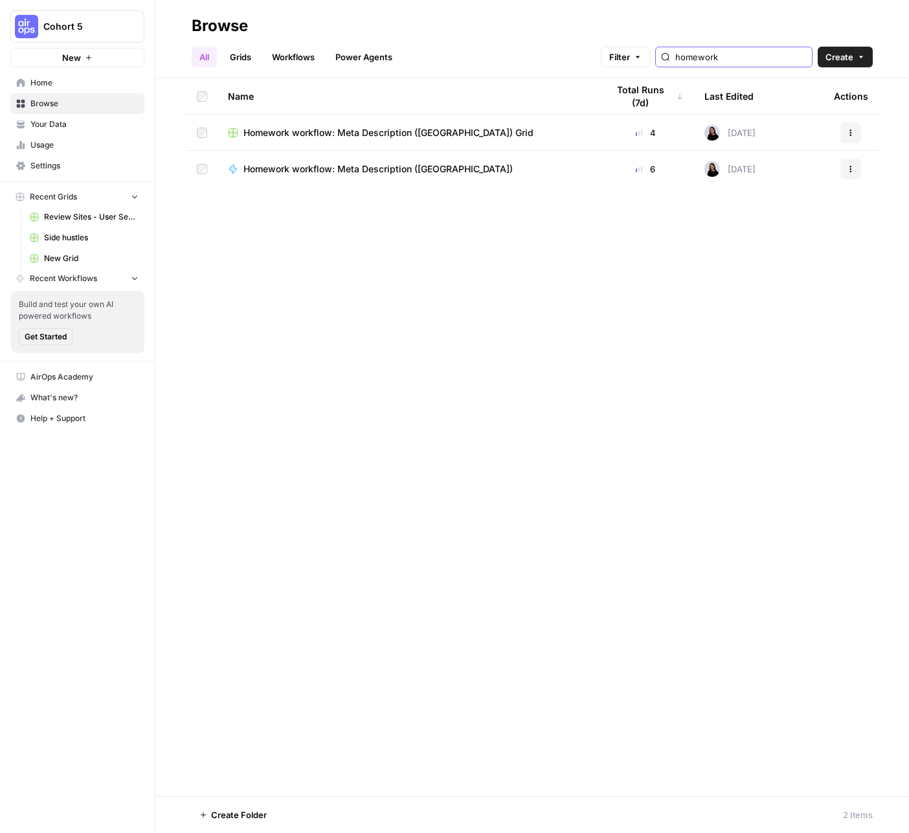
click at [729, 53] on input "homework" at bounding box center [741, 57] width 131 height 13
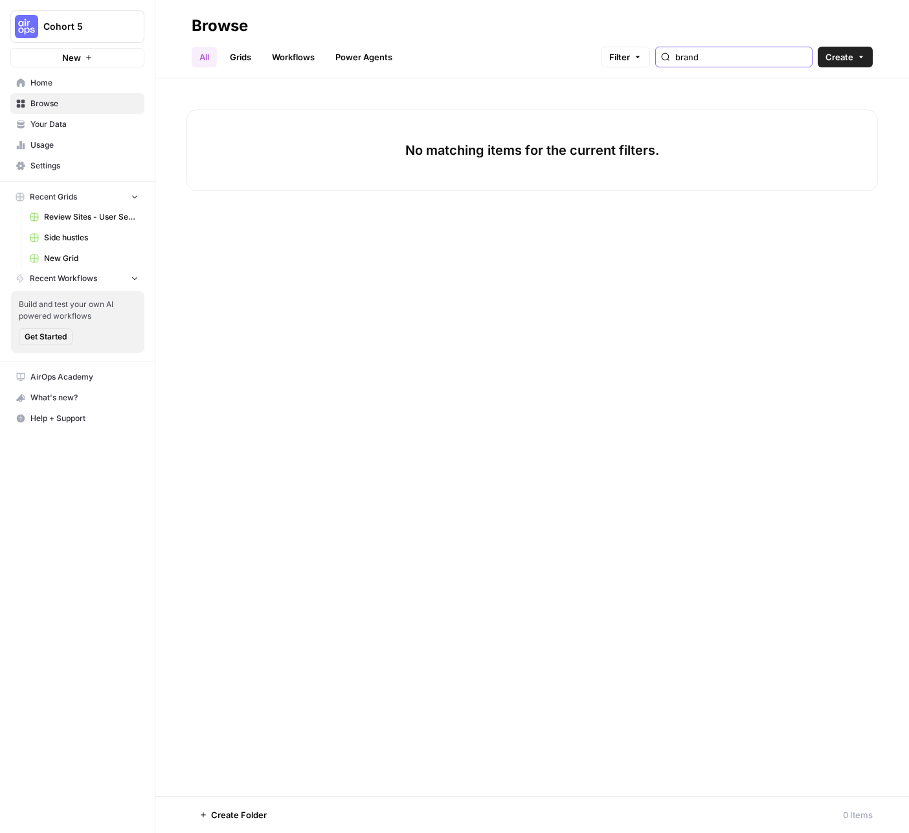
type input "brand"
click at [247, 56] on link "Grids" at bounding box center [240, 57] width 37 height 21
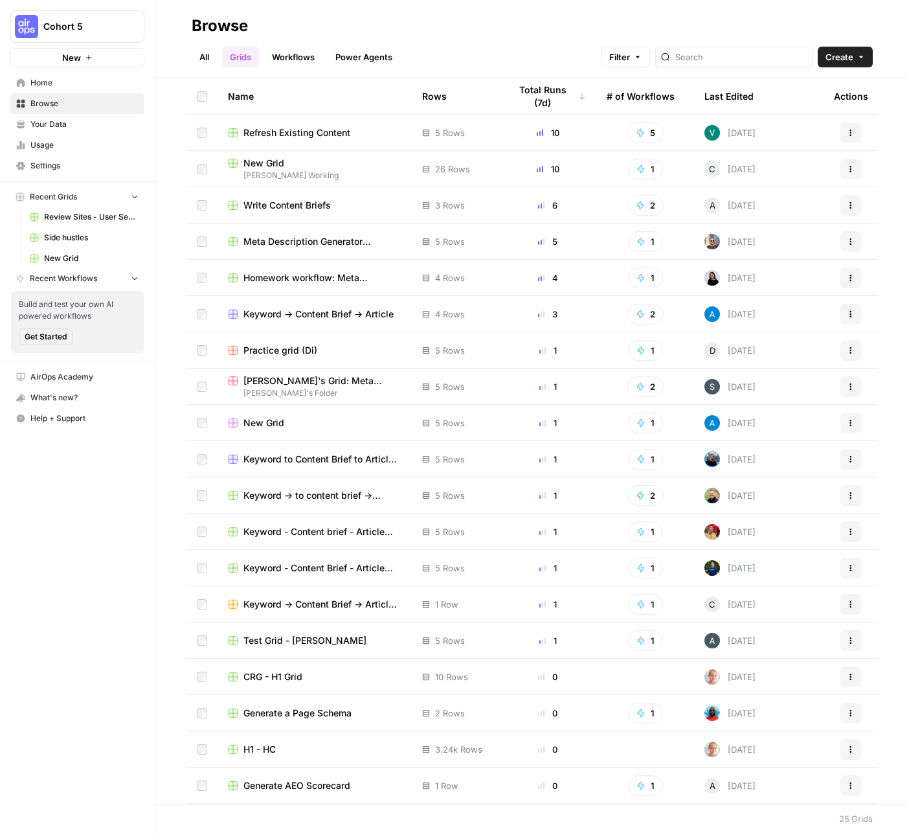
click at [297, 55] on link "Workflows" at bounding box center [293, 57] width 58 height 21
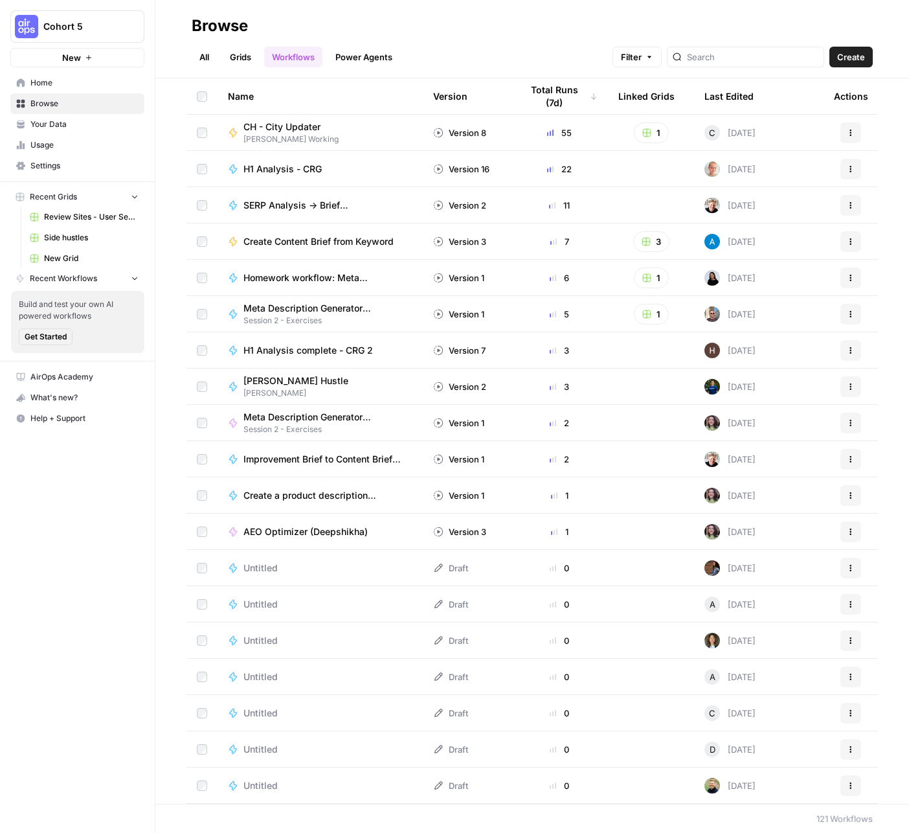
click at [362, 64] on link "Power Agents" at bounding box center [364, 57] width 73 height 21
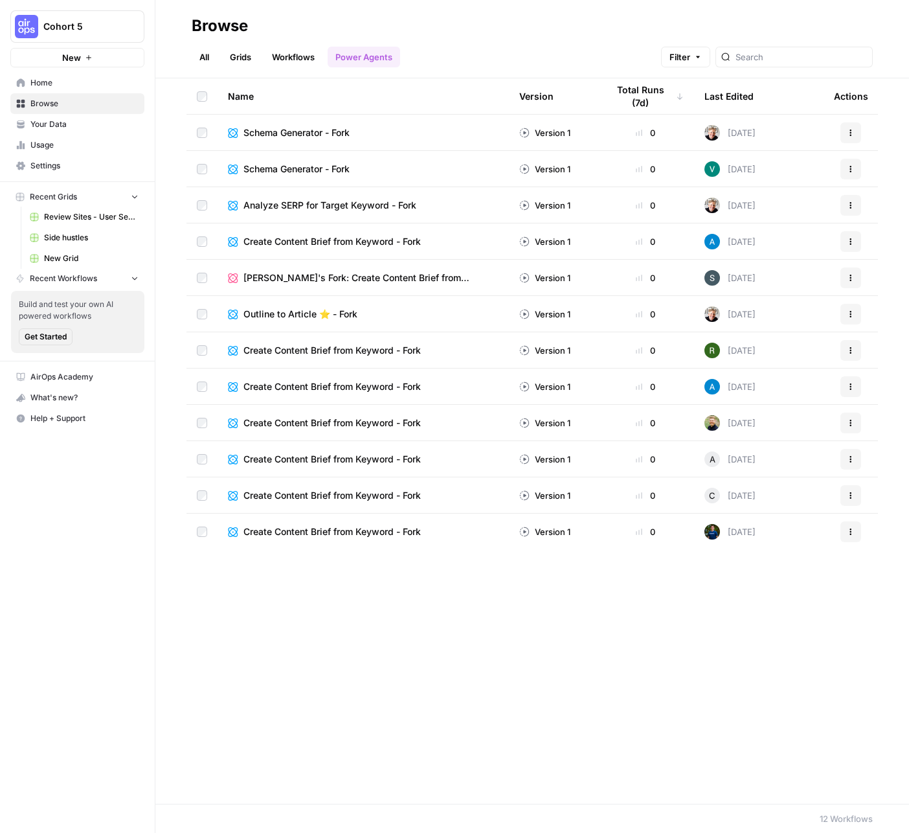
click at [302, 43] on div "All Grids Workflows Power Agents Filter" at bounding box center [532, 51] width 681 height 31
click at [295, 58] on link "Workflows" at bounding box center [293, 57] width 58 height 21
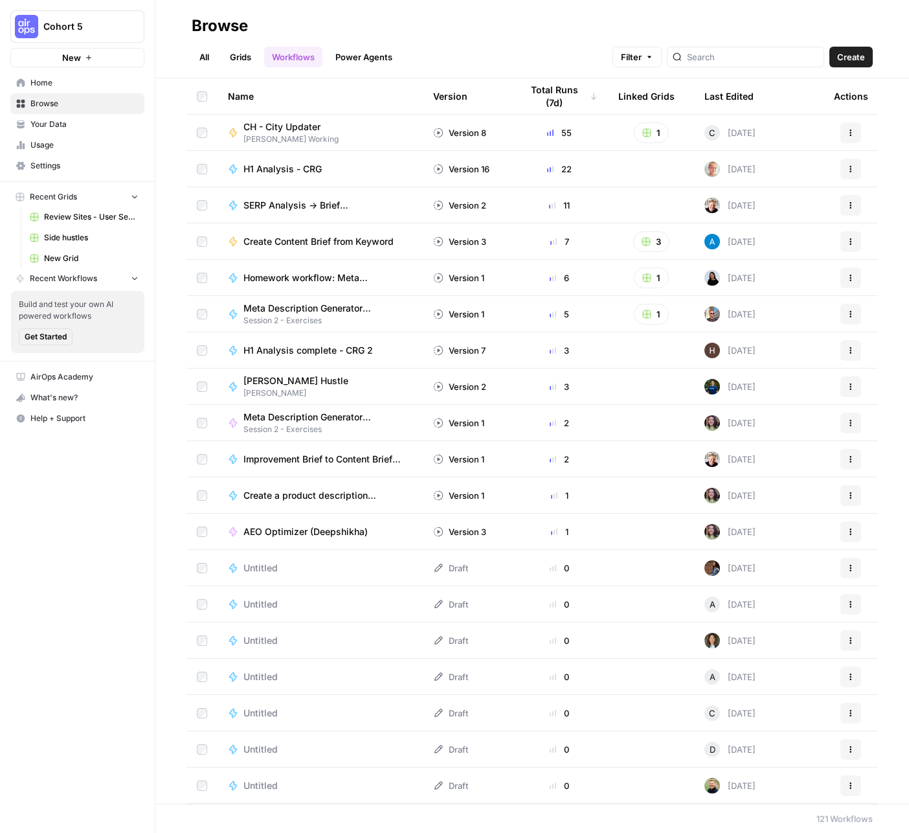
click at [245, 56] on link "Grids" at bounding box center [240, 57] width 37 height 21
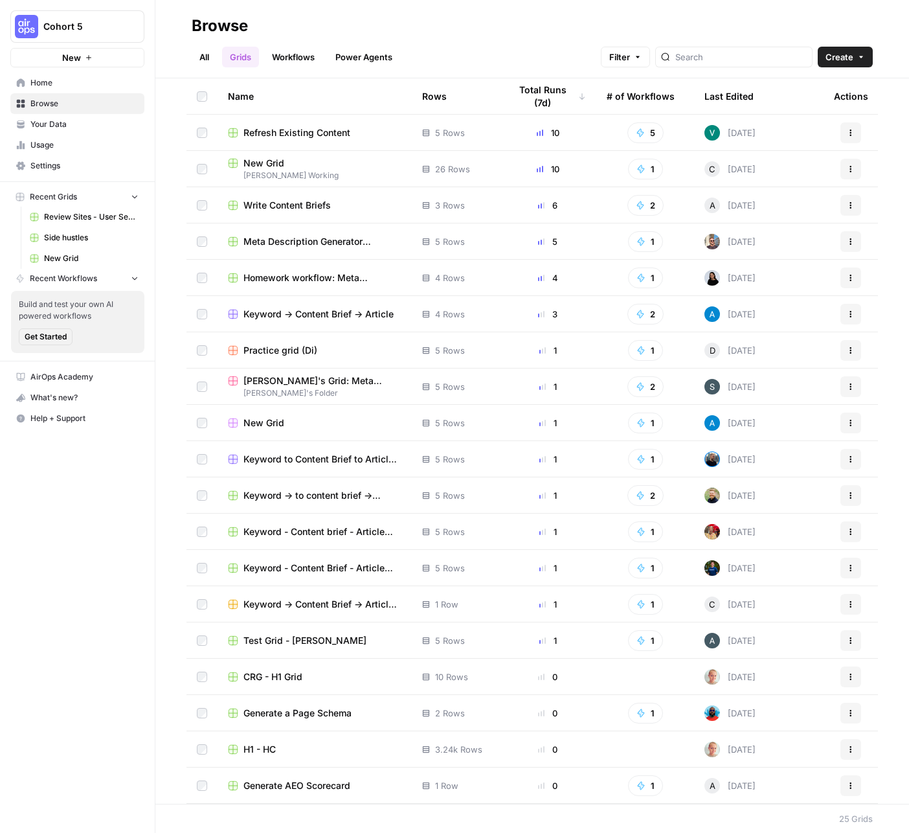
click at [205, 54] on link "All" at bounding box center [204, 57] width 25 height 21
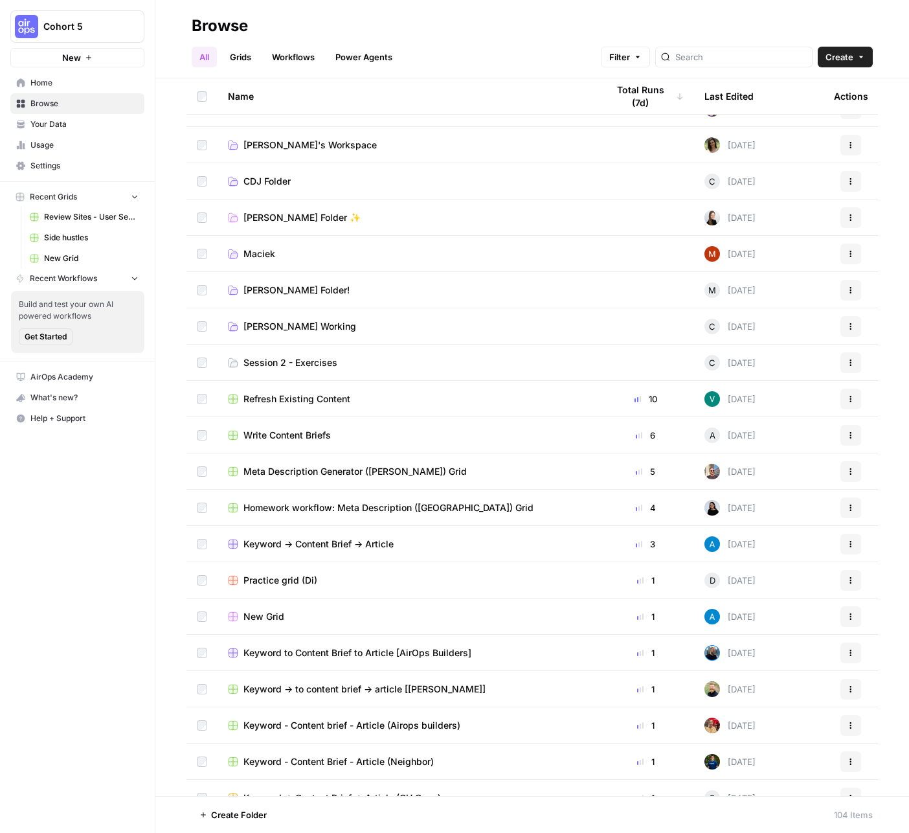
scroll to position [388, 0]
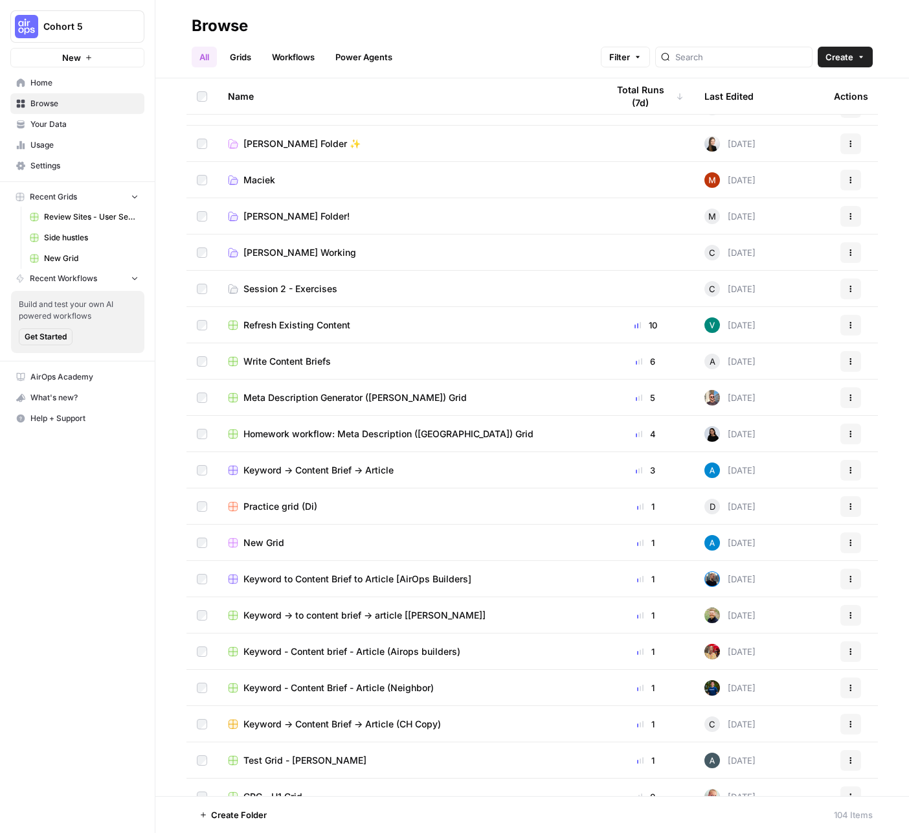
click at [258, 286] on span "Session 2 - Exercises" at bounding box center [291, 288] width 94 height 13
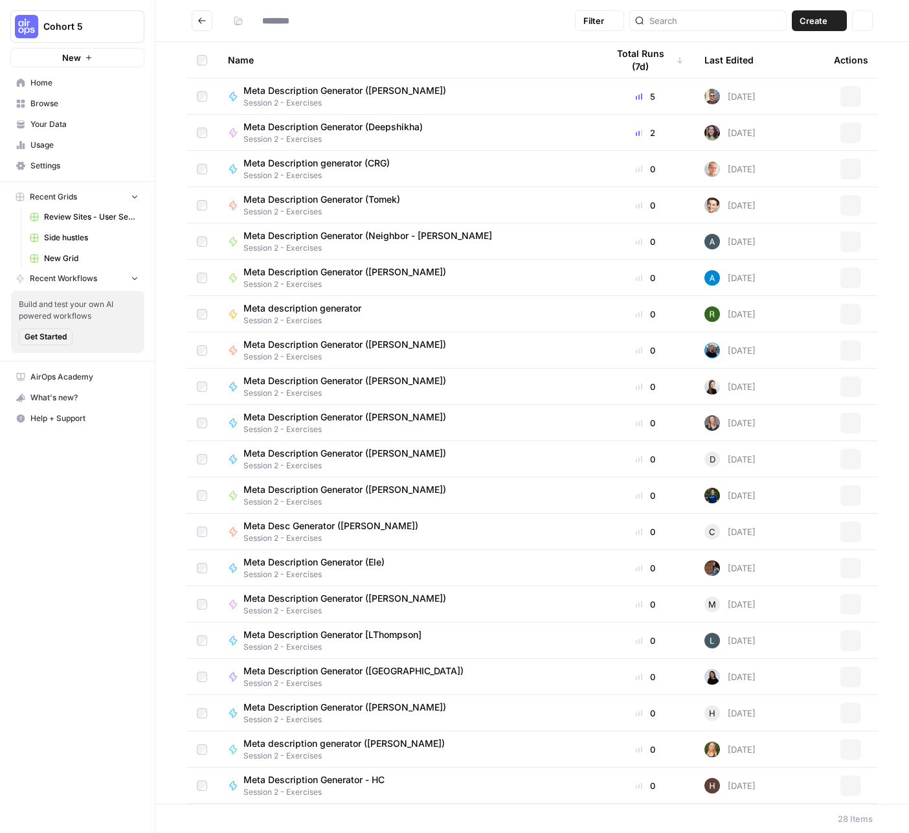
type input "**********"
click at [201, 22] on icon "Go back" at bounding box center [202, 20] width 9 height 9
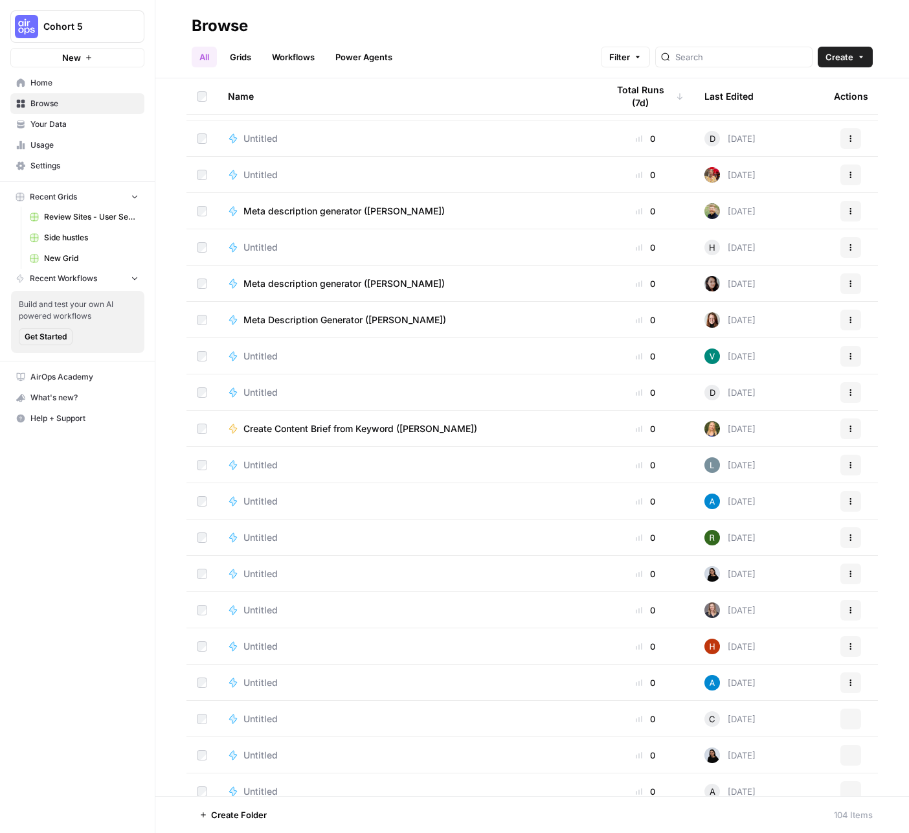
scroll to position [1858, 0]
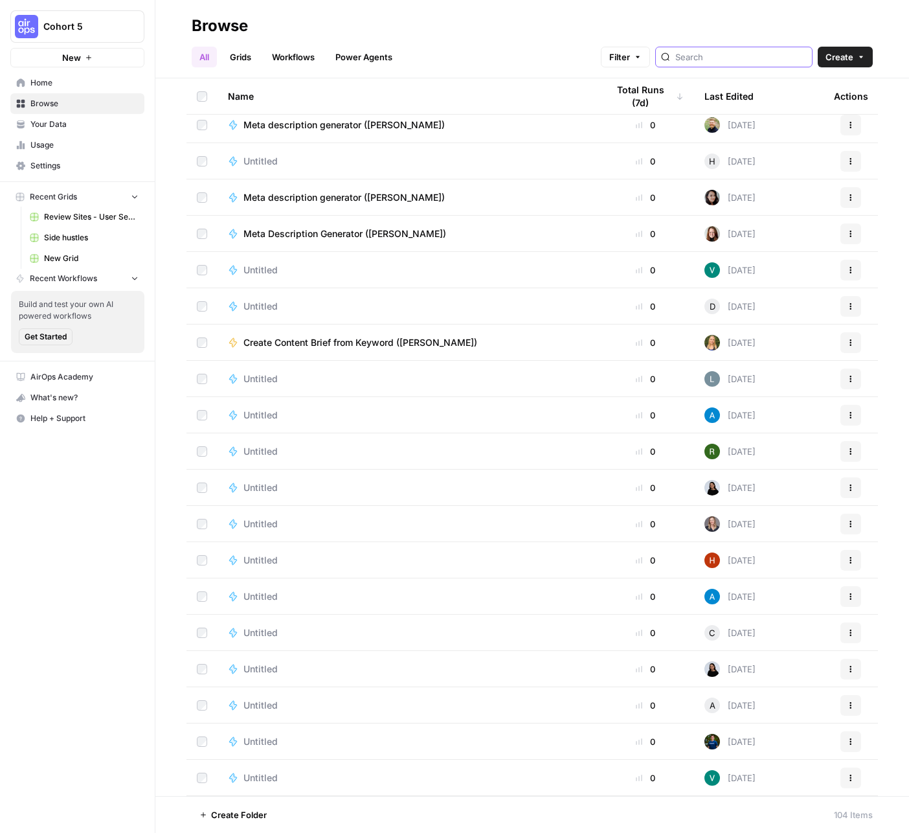
click at [731, 61] on input "search" at bounding box center [741, 57] width 131 height 13
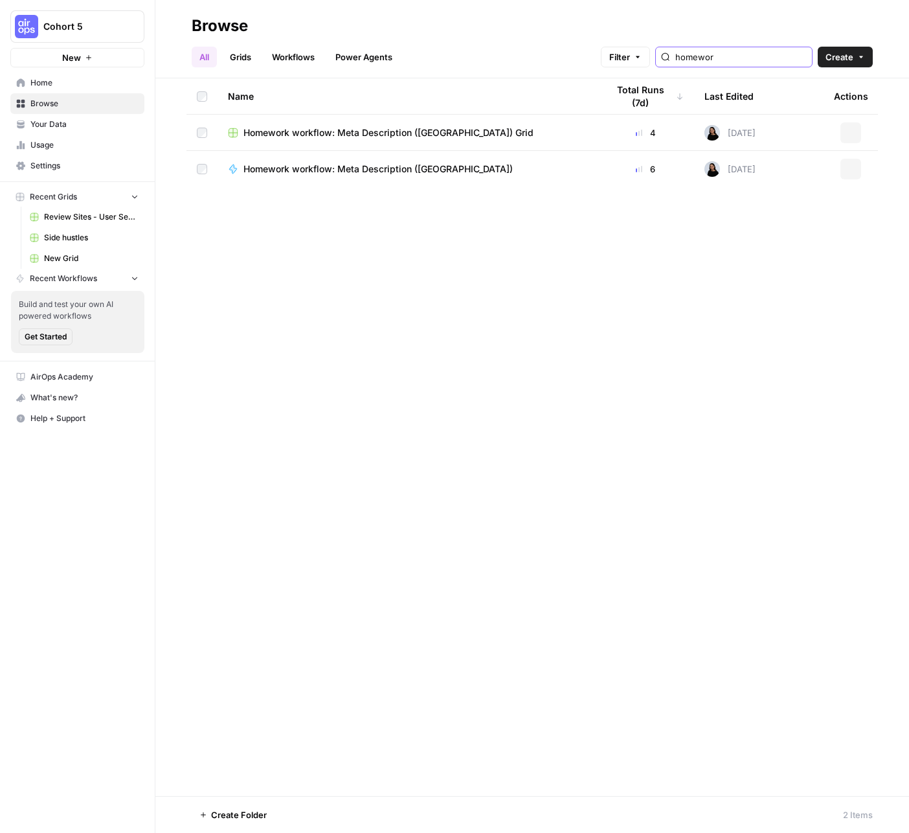
type input "homework"
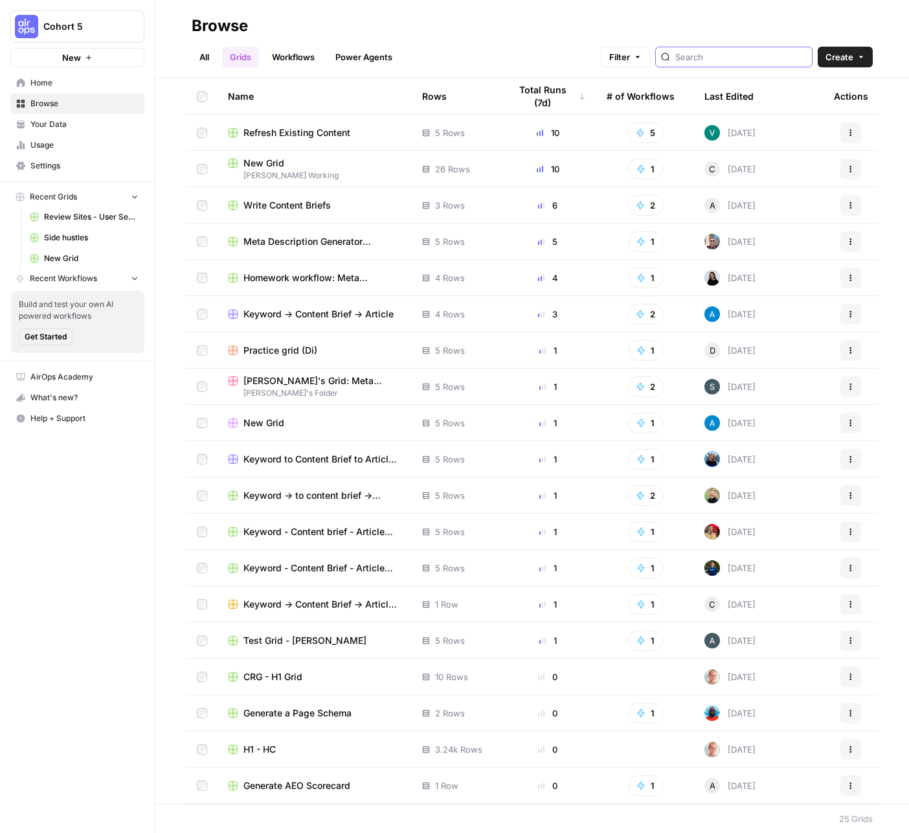
click at [747, 59] on input "search" at bounding box center [741, 57] width 131 height 13
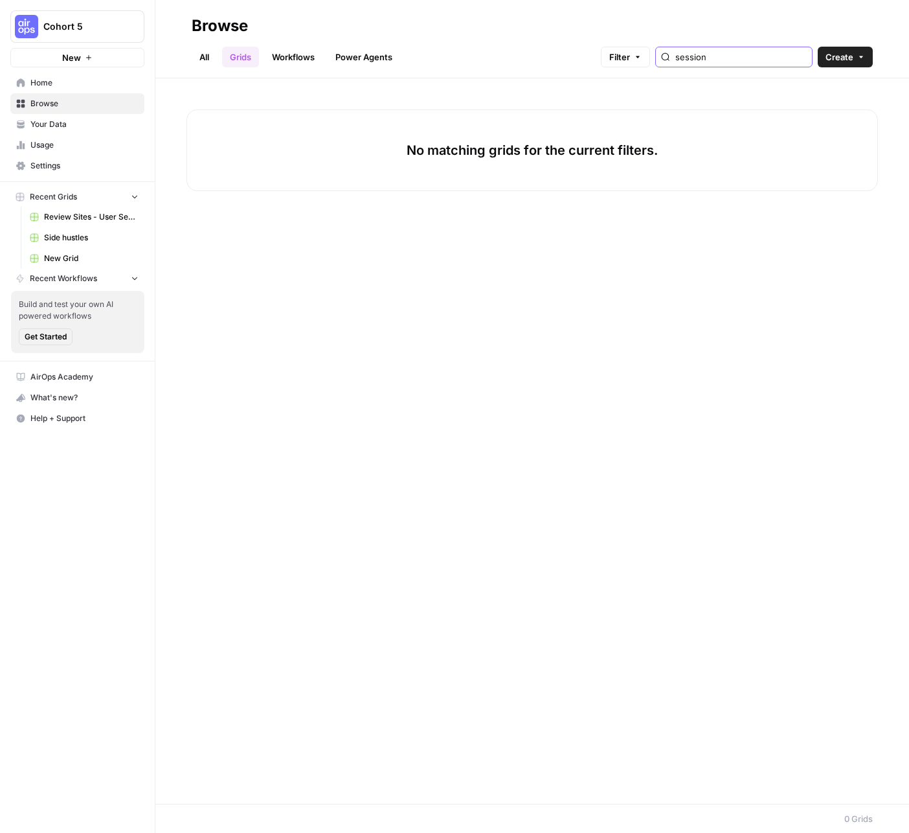
type input "session"
click at [204, 54] on link "All" at bounding box center [204, 57] width 25 height 21
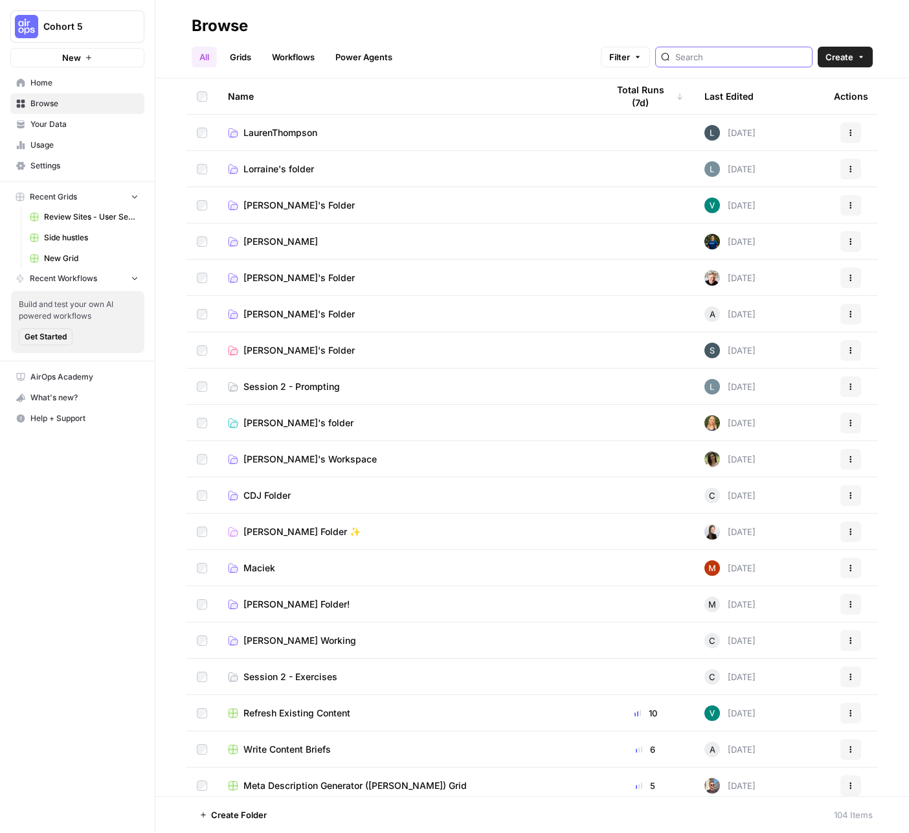
click at [723, 60] on input "search" at bounding box center [741, 57] width 131 height 13
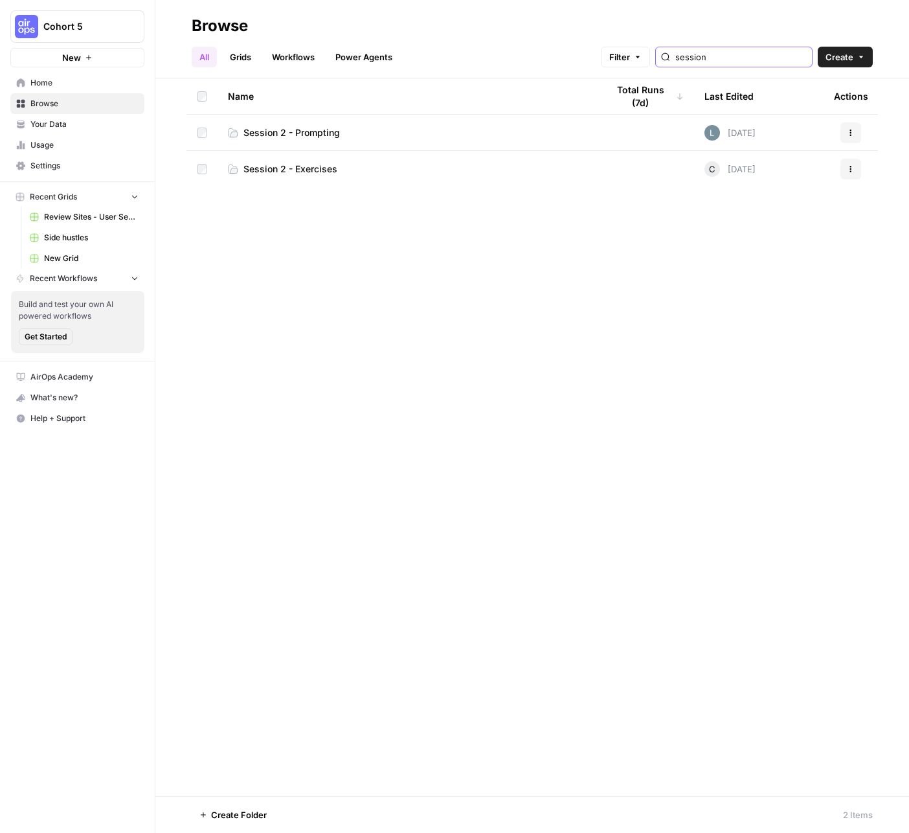
type input "session"
click at [320, 167] on span "Session 2 - Exercises" at bounding box center [291, 169] width 94 height 13
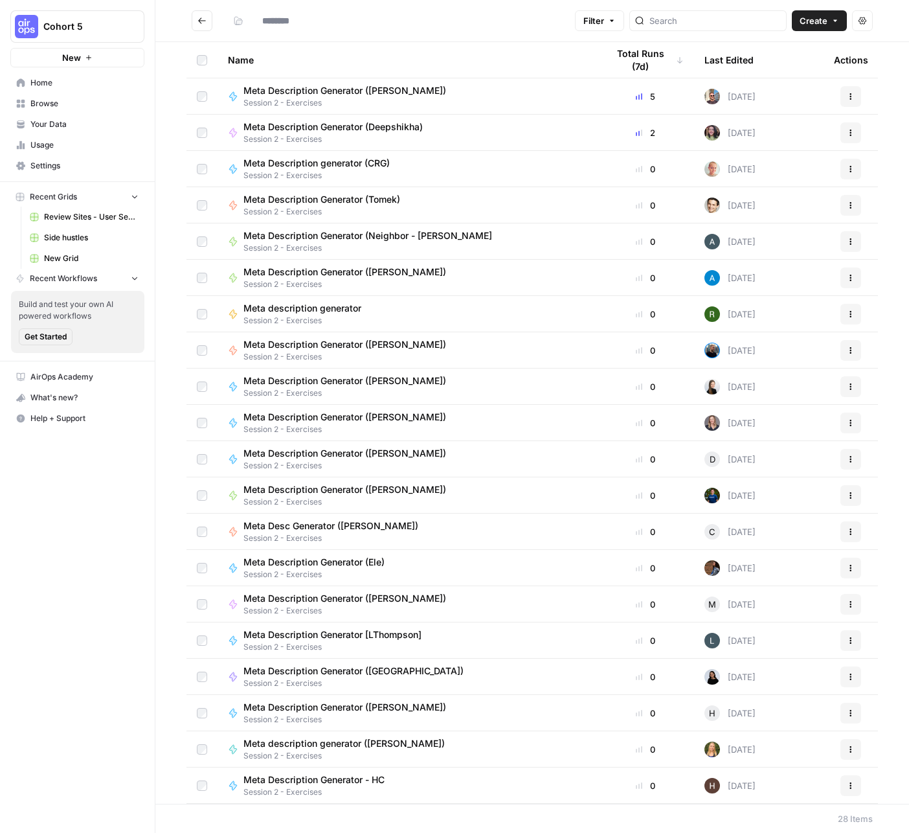
type input "**********"
click at [804, 17] on span "Create" at bounding box center [814, 20] width 28 height 13
click at [783, 68] on span "Workflow" at bounding box center [794, 69] width 73 height 13
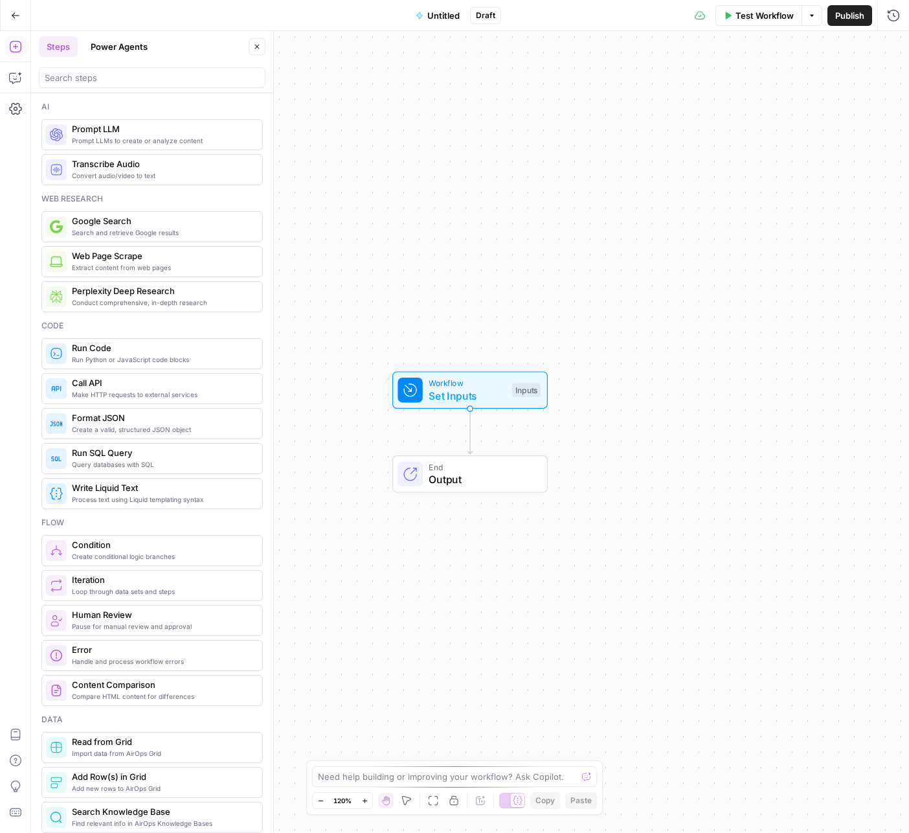
click at [438, 14] on span "Untitled" at bounding box center [443, 15] width 32 height 13
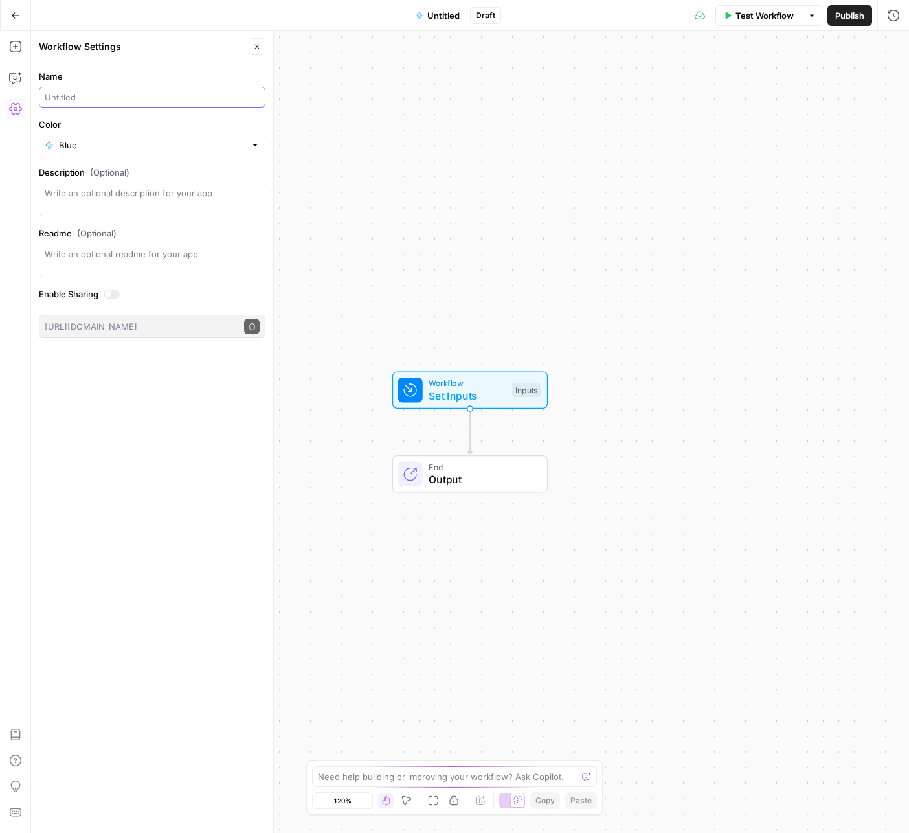
click at [82, 95] on input "Name" at bounding box center [152, 97] width 215 height 13
click at [100, 95] on input "Branded FAQ ([PERSON_NAME])" at bounding box center [152, 97] width 215 height 13
type input "Branded FAQ Engine ([PERSON_NAME])"
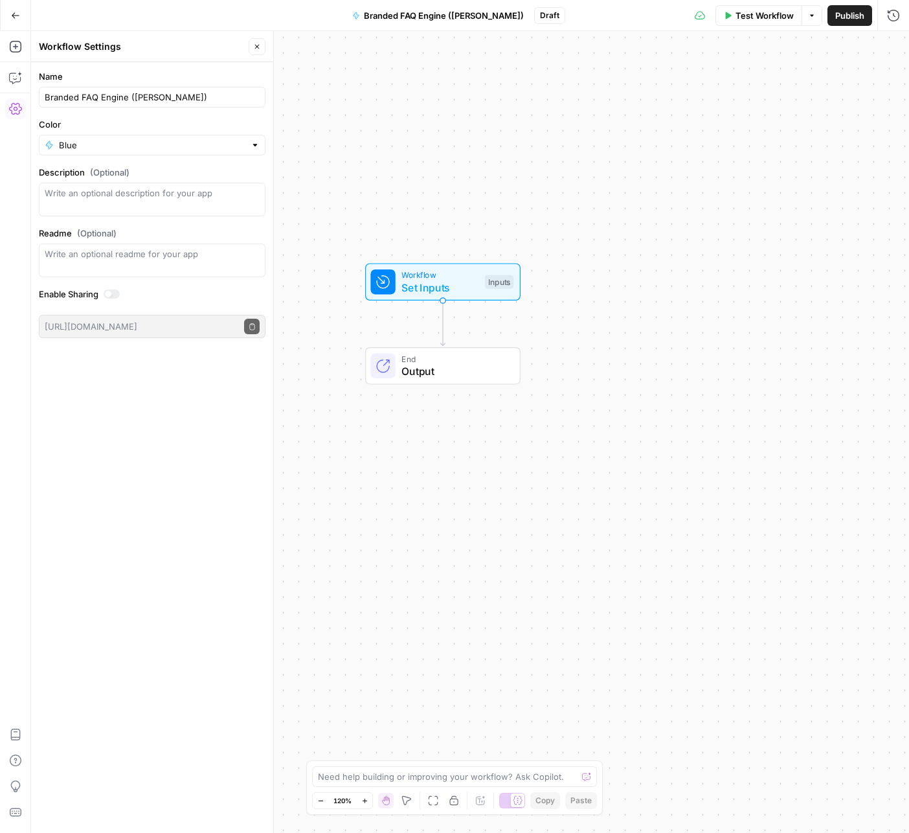
drag, startPoint x: 621, startPoint y: 494, endPoint x: 591, endPoint y: 388, distance: 109.7
click at [593, 388] on div "Workflow Set Inputs Inputs End Output" at bounding box center [470, 432] width 878 height 802
click at [457, 282] on span "Set Inputs" at bounding box center [439, 288] width 77 height 16
click at [500, 282] on div "Inputs" at bounding box center [498, 282] width 28 height 14
click at [803, 91] on button "Add Field" at bounding box center [769, 88] width 216 height 21
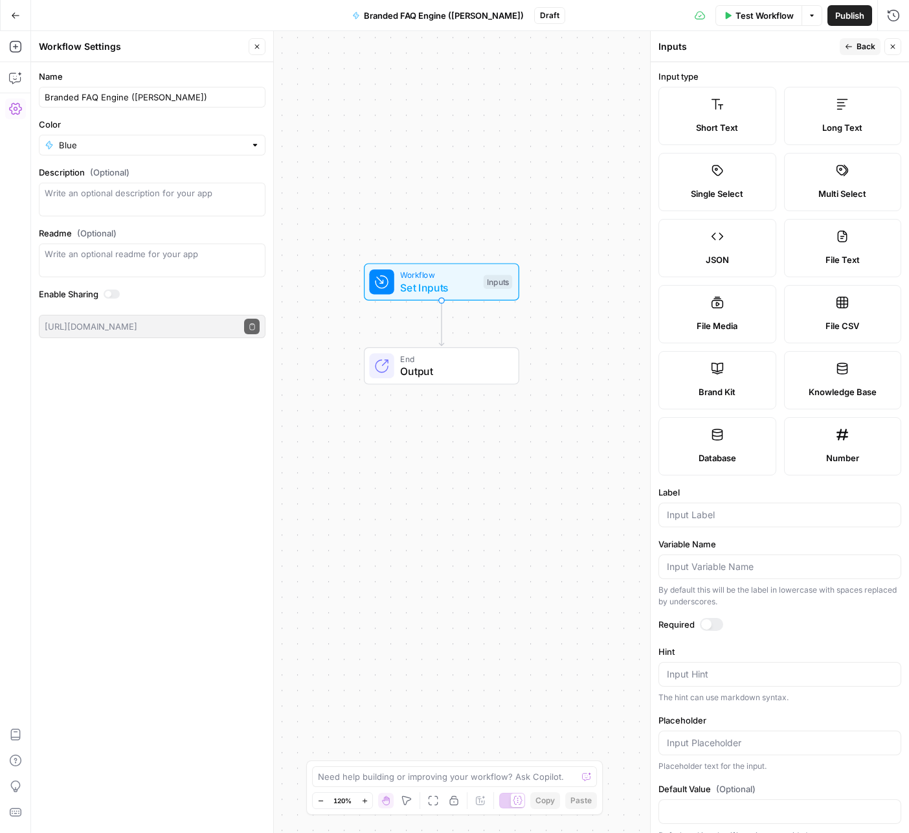
click at [723, 363] on icon at bounding box center [717, 368] width 13 height 13
click at [703, 518] on input "Label" at bounding box center [780, 514] width 226 height 13
type input "Brand kit"
drag, startPoint x: 865, startPoint y: 49, endPoint x: 861, endPoint y: 58, distance: 9.9
click at [863, 49] on span "Back" at bounding box center [866, 47] width 19 height 12
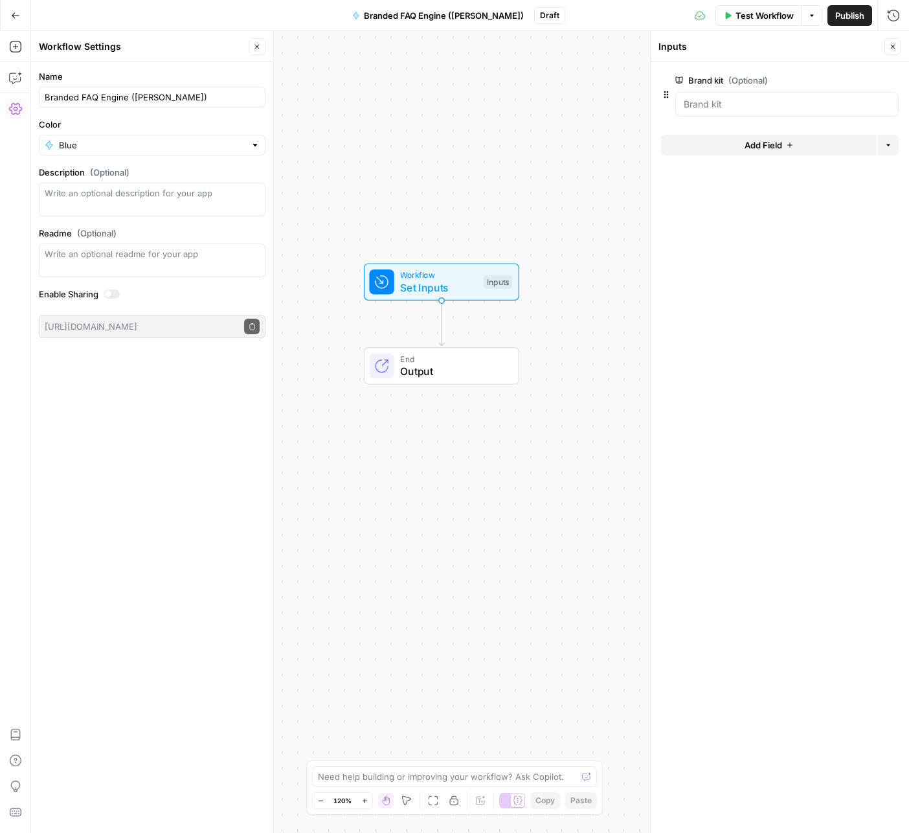
click at [738, 146] on button "Add Field" at bounding box center [769, 145] width 216 height 21
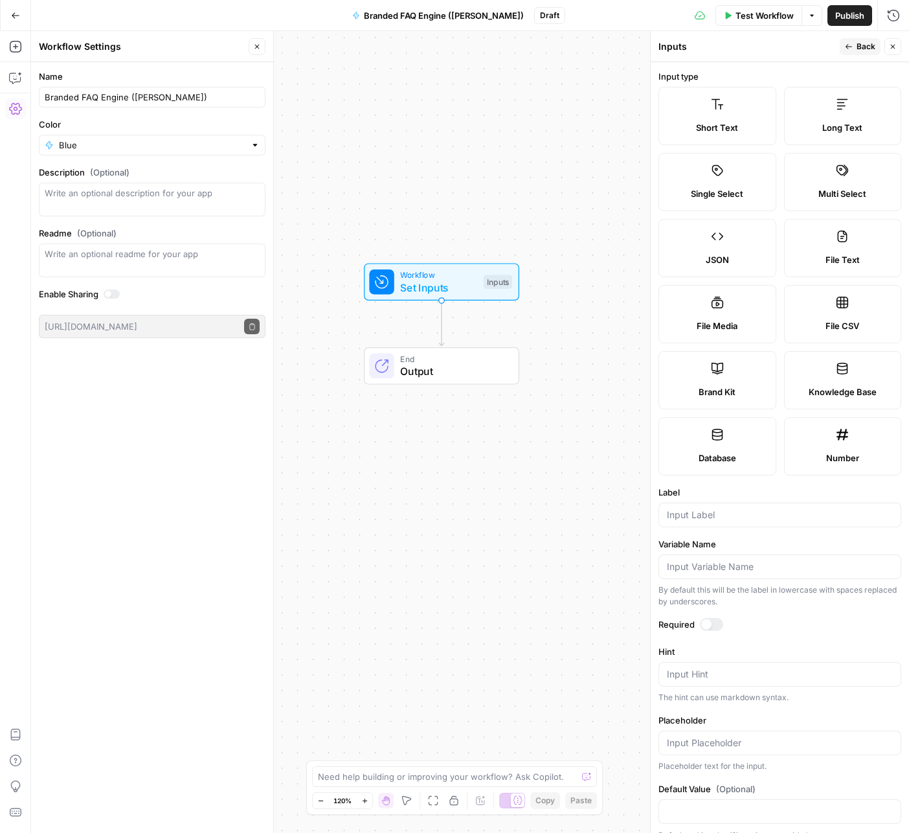
click at [719, 122] on span "Short Text" at bounding box center [717, 127] width 42 height 13
click at [698, 506] on div at bounding box center [780, 515] width 243 height 25
type input "Keyword"
click at [870, 46] on span "Back" at bounding box center [866, 47] width 19 height 12
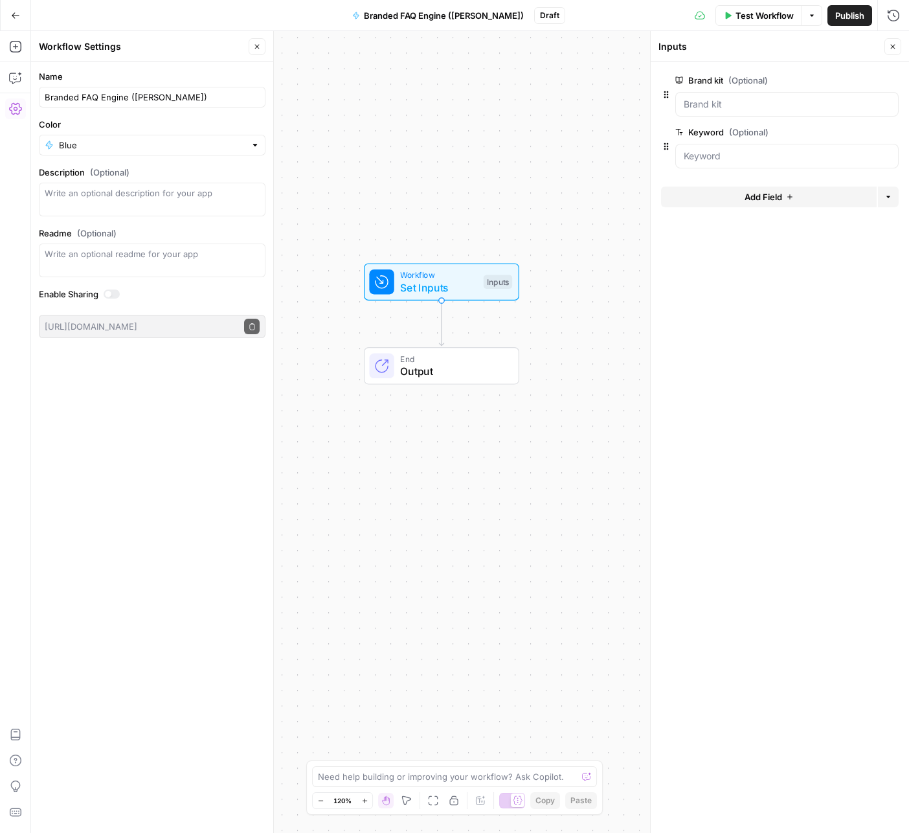
click at [755, 14] on span "Test Workflow" at bounding box center [765, 15] width 58 height 13
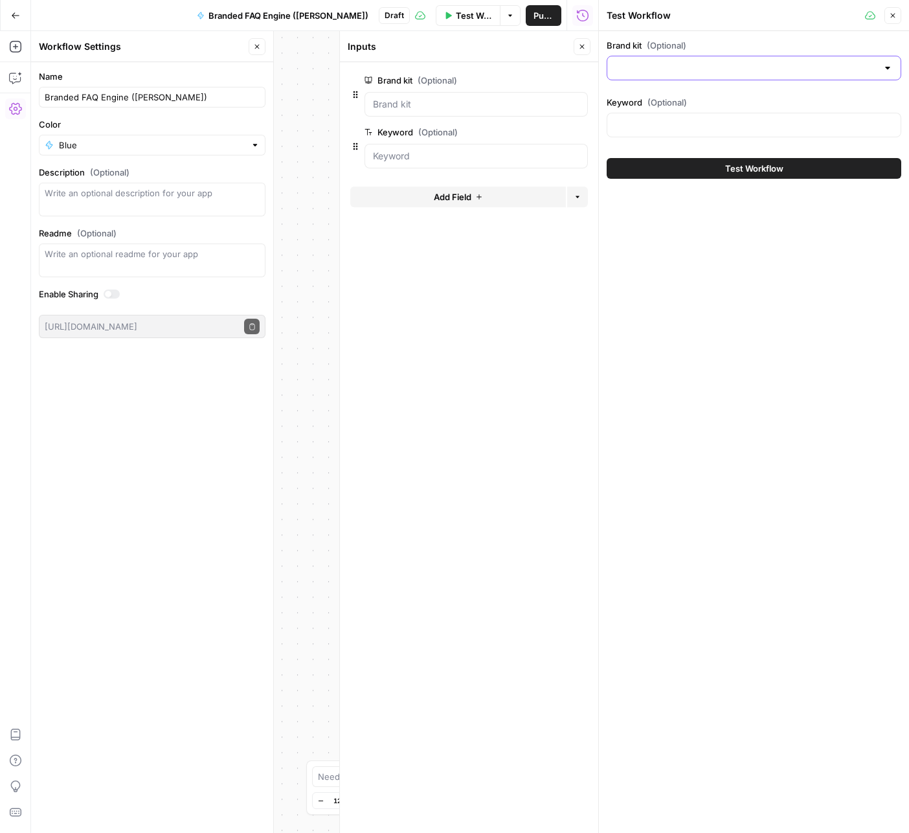
click at [703, 72] on input "Brand kit (Optional)" at bounding box center [746, 68] width 262 height 13
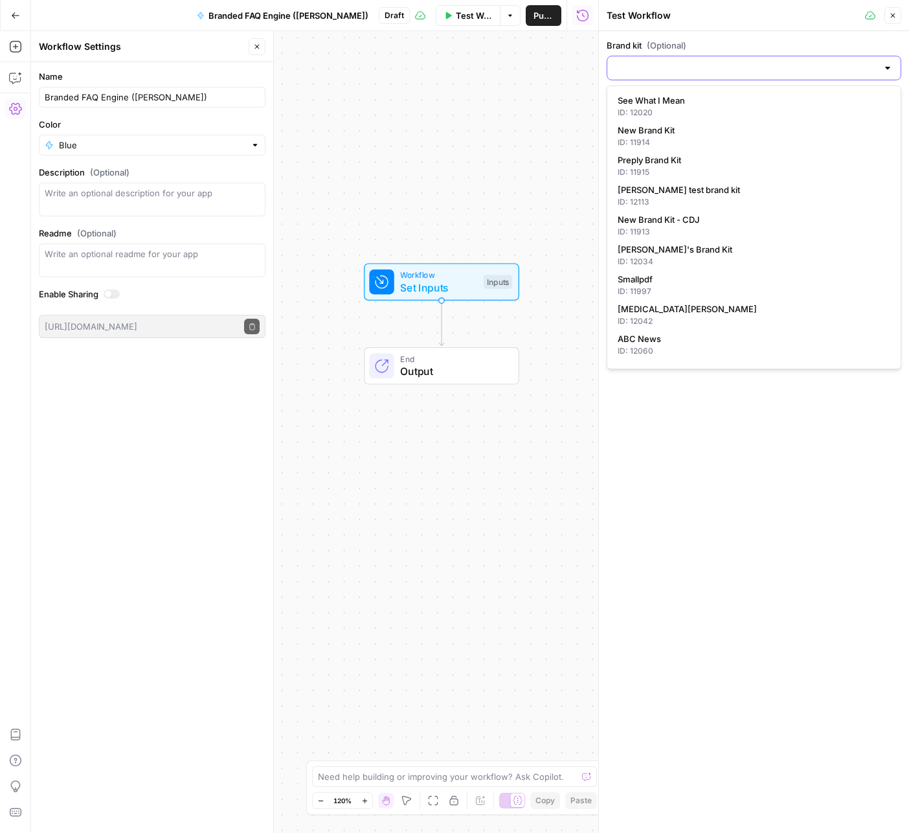
click at [677, 72] on input "Brand kit (Optional)" at bounding box center [746, 68] width 262 height 13
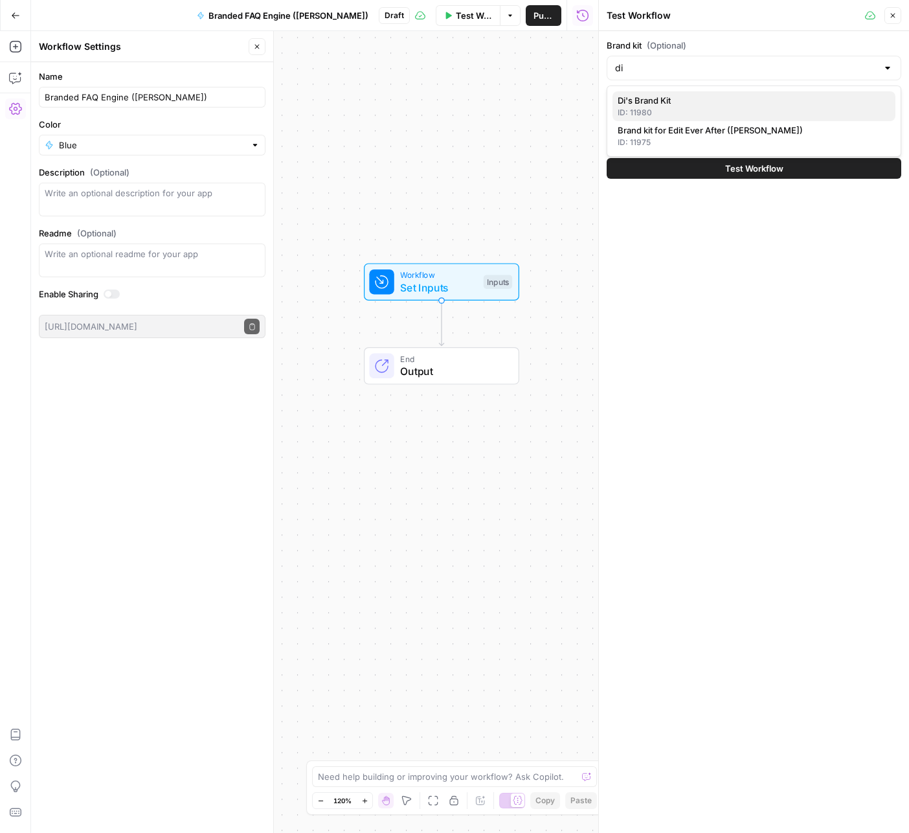
click at [668, 107] on div "ID: 11980" at bounding box center [754, 113] width 273 height 12
type input "Di's Brand Kit"
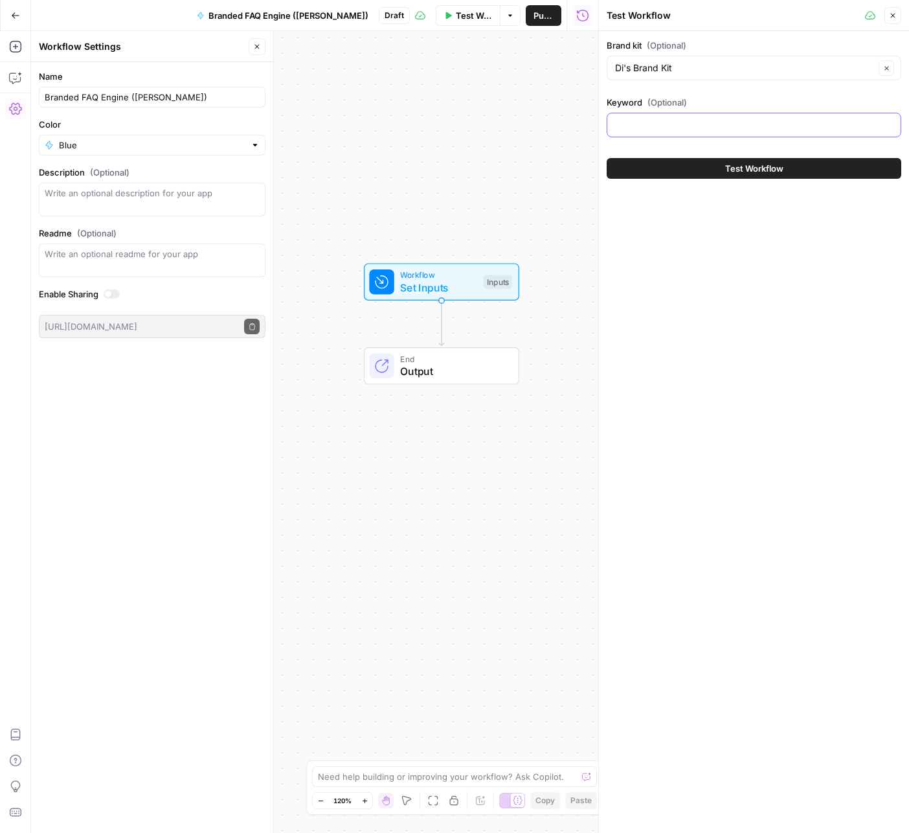
click at [701, 121] on input "Keyword (Optional)" at bounding box center [754, 125] width 278 height 13
type input "Usability testing"
click at [730, 166] on span "Test Workflow" at bounding box center [754, 168] width 58 height 13
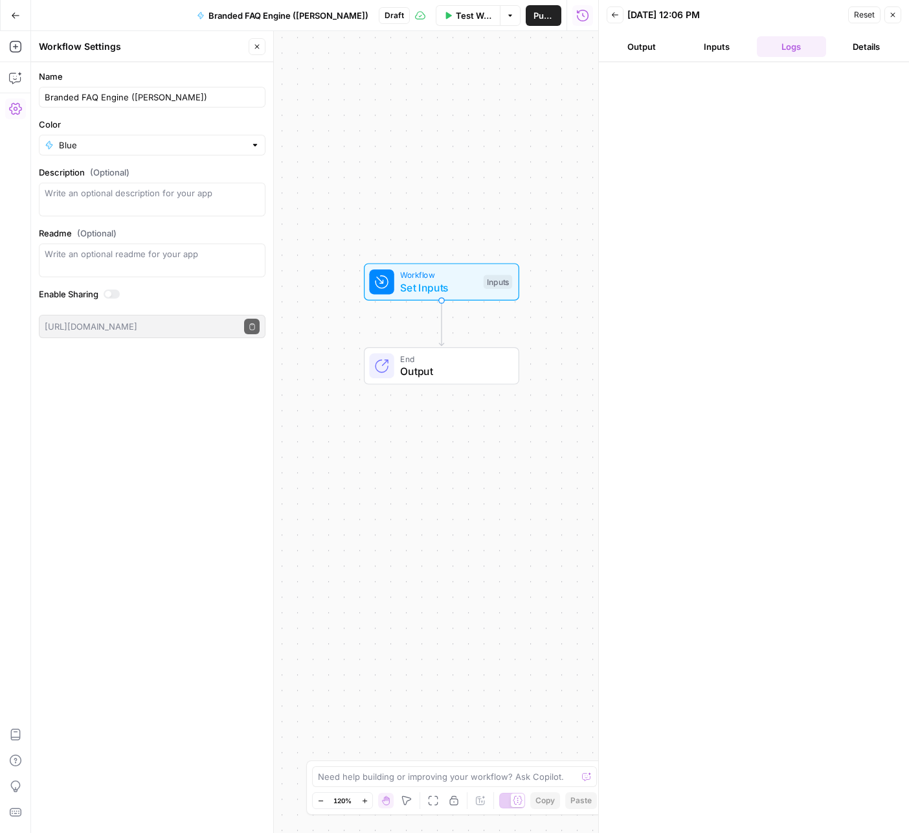
click at [638, 49] on button "Output" at bounding box center [642, 46] width 70 height 21
click at [720, 53] on button "Inputs" at bounding box center [717, 46] width 70 height 21
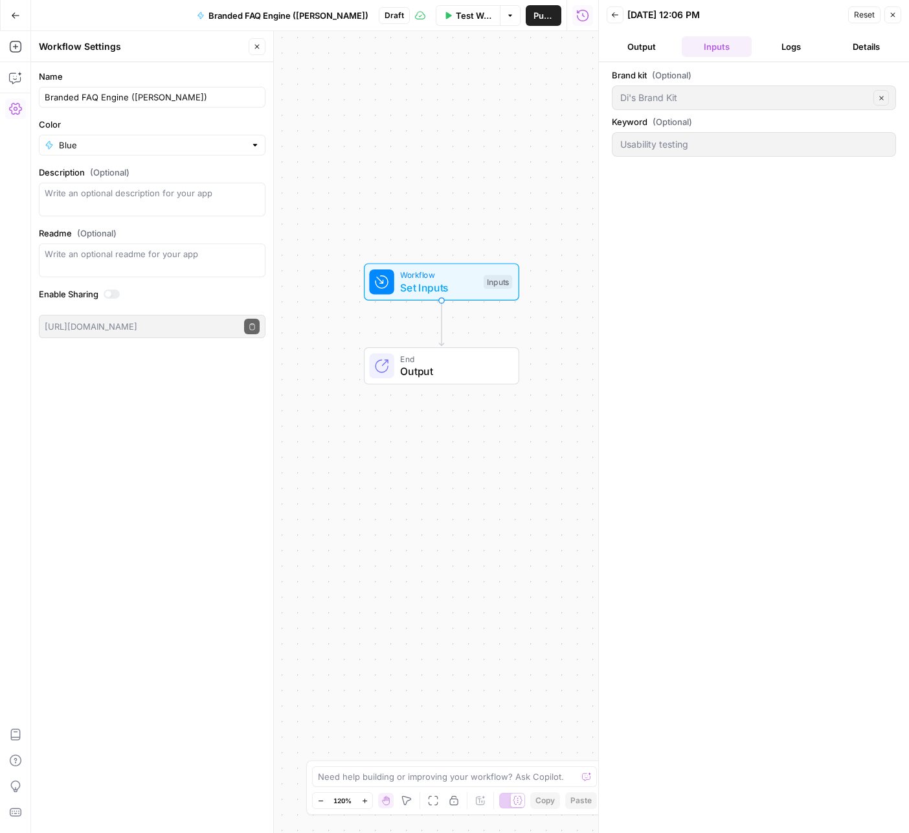
click at [786, 45] on button "Logs" at bounding box center [792, 46] width 70 height 21
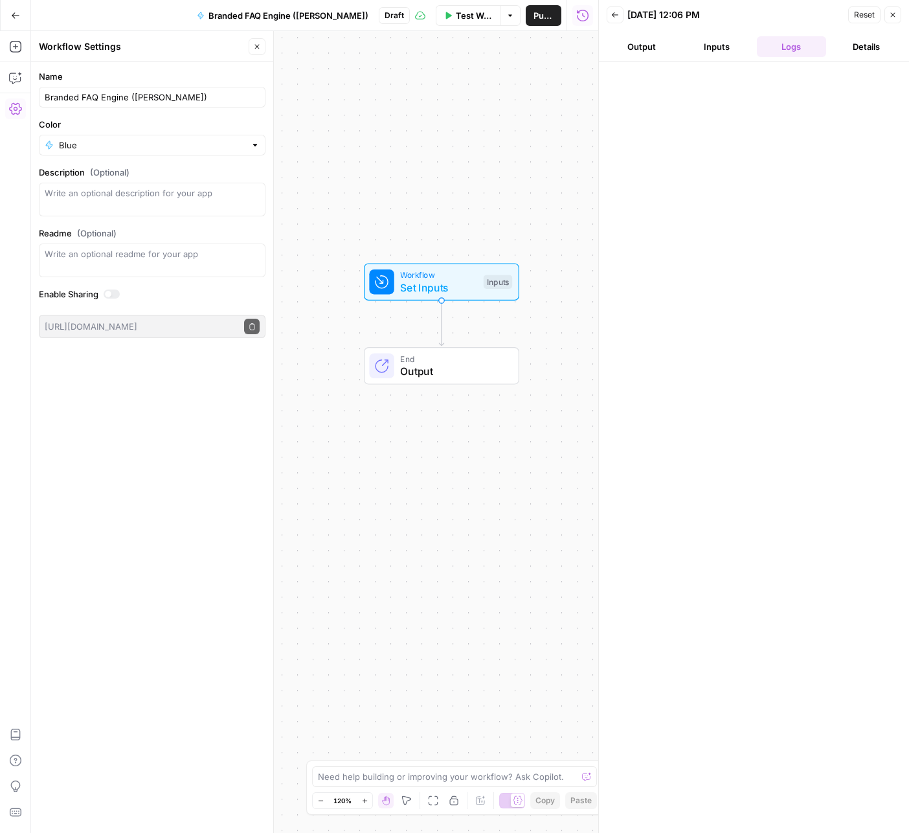
click at [891, 11] on icon "button" at bounding box center [893, 15] width 8 height 8
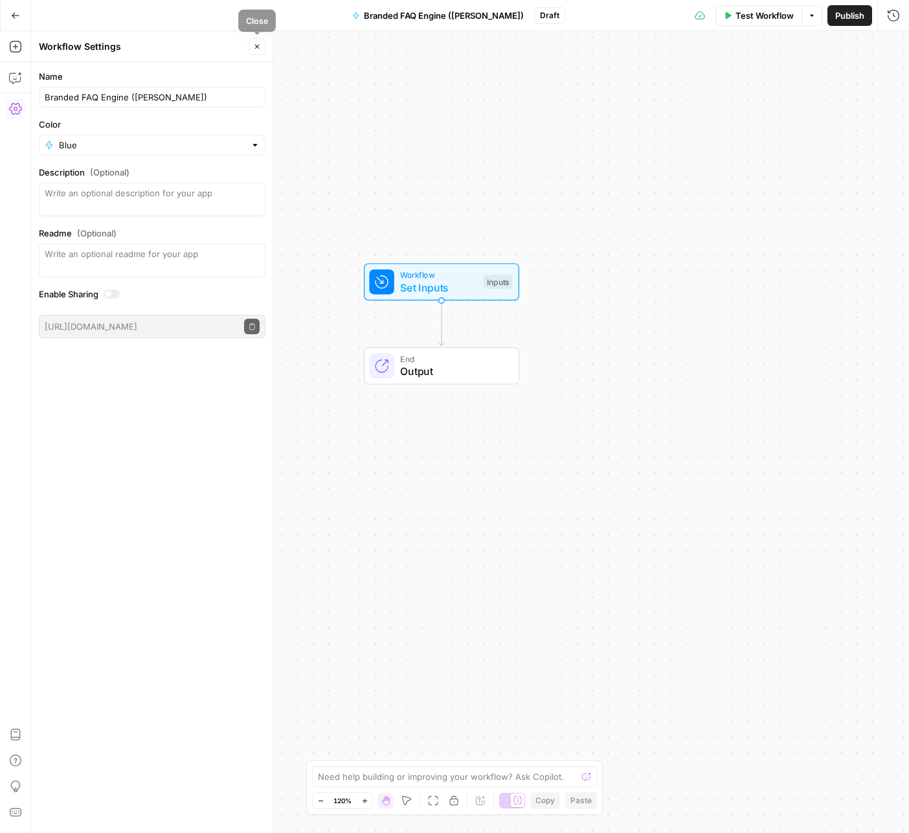
click at [260, 47] on span "Close" at bounding box center [260, 47] width 1 height 1
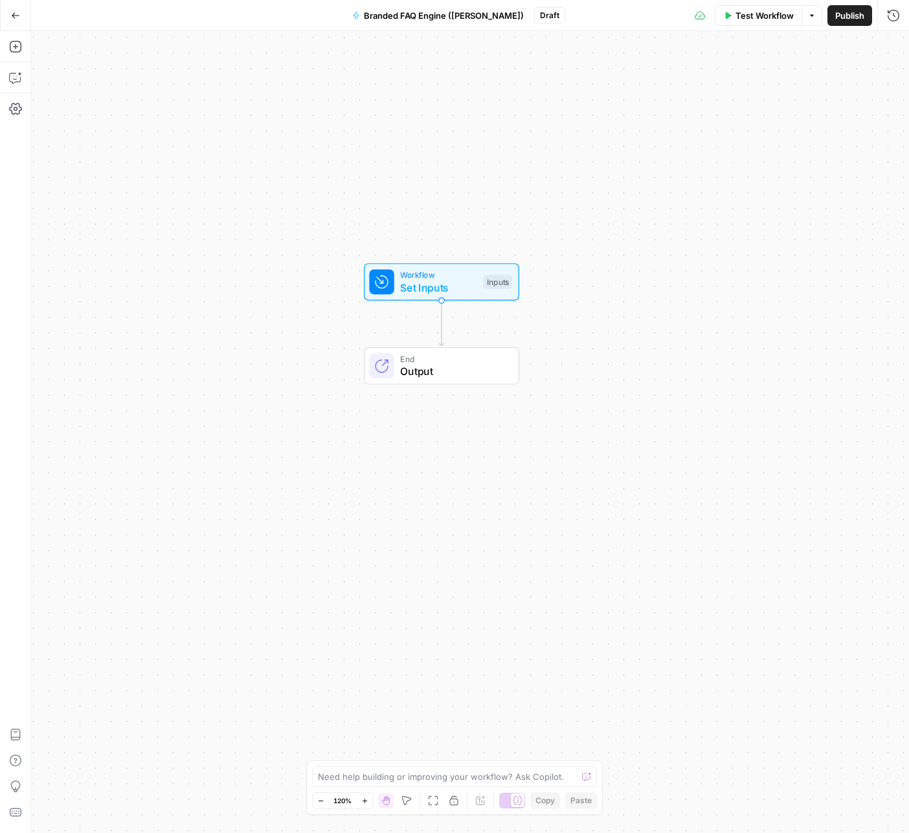
click at [17, 14] on icon "button" at bounding box center [15, 15] width 9 height 9
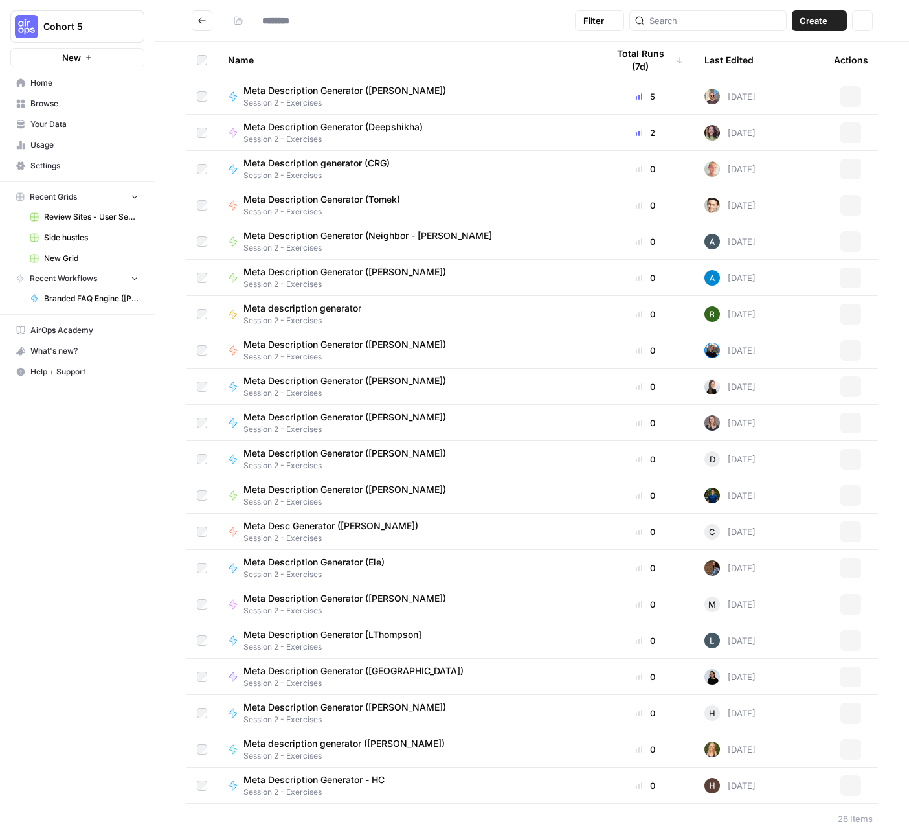
type input "**********"
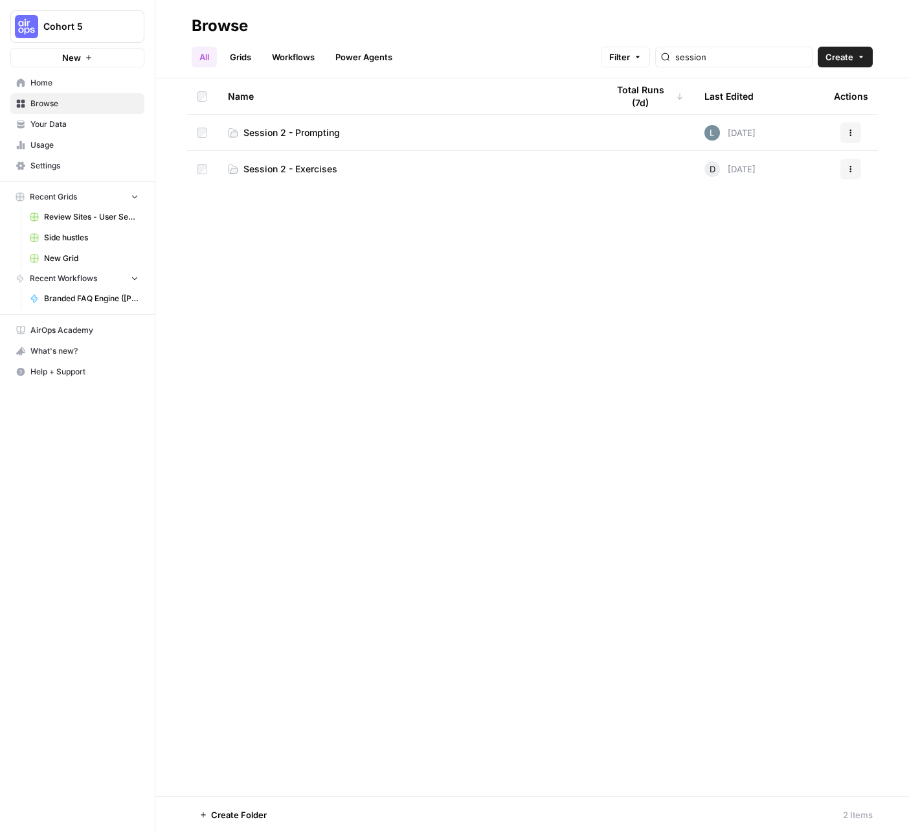
click at [280, 171] on span "Session 2 - Exercises" at bounding box center [291, 169] width 94 height 13
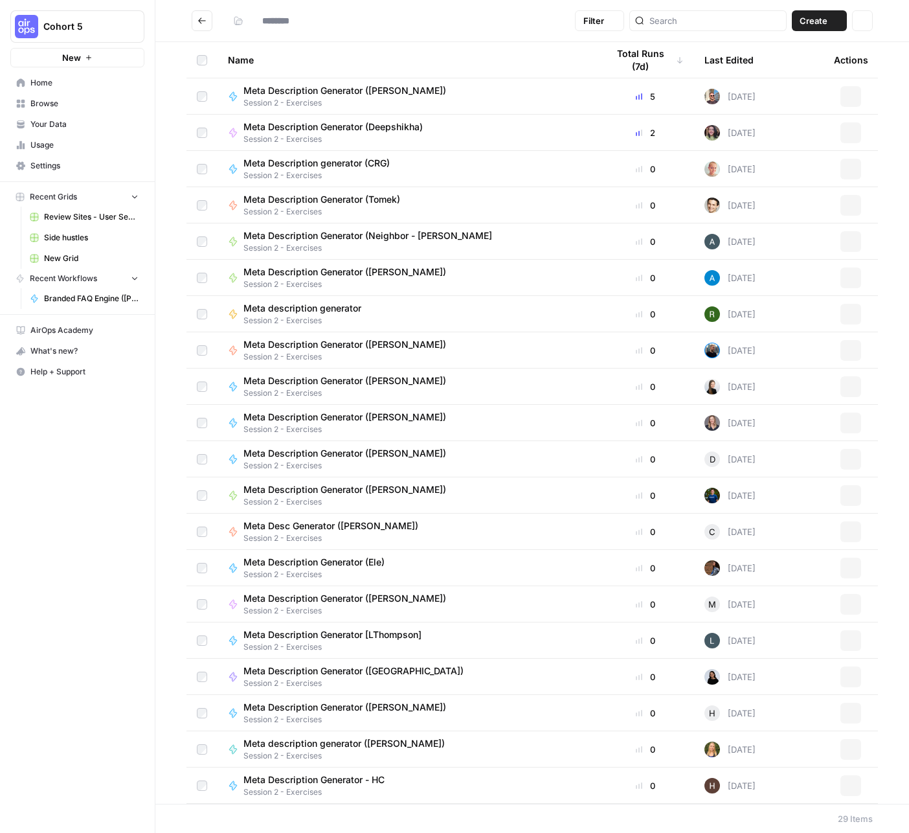
type input "**********"
click at [696, 23] on input "search" at bounding box center [715, 20] width 131 height 13
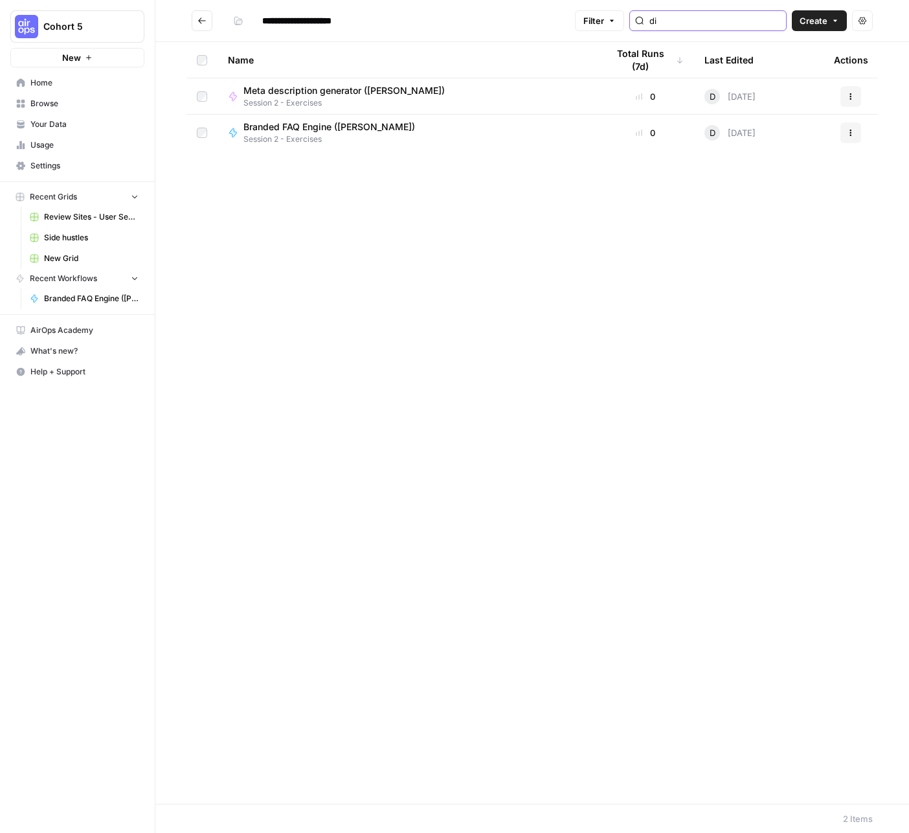
type input "di"
click at [323, 130] on span "Branded FAQ Engine ([PERSON_NAME])" at bounding box center [330, 126] width 172 height 13
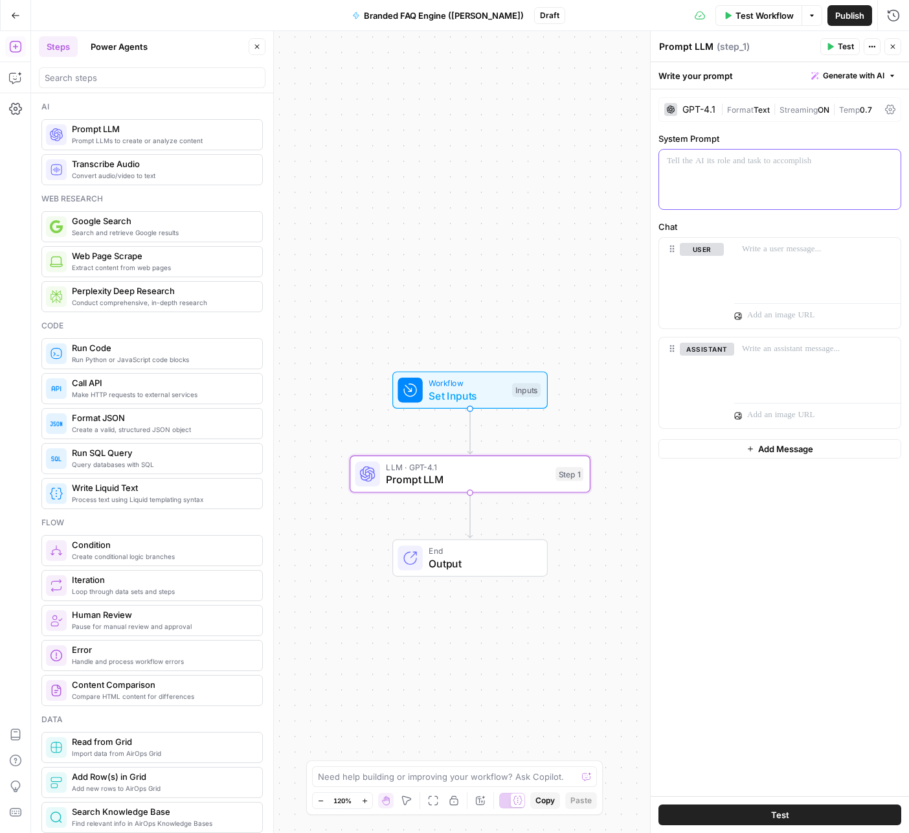
click at [732, 168] on div at bounding box center [780, 180] width 242 height 60
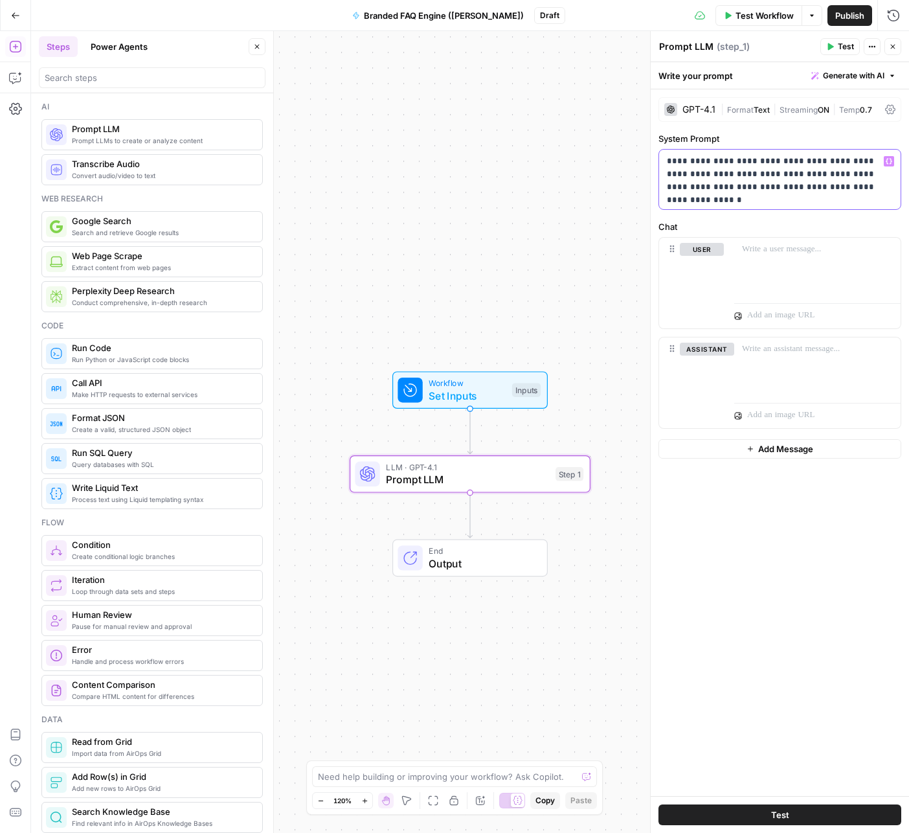
click at [826, 157] on p "**********" at bounding box center [780, 174] width 226 height 39
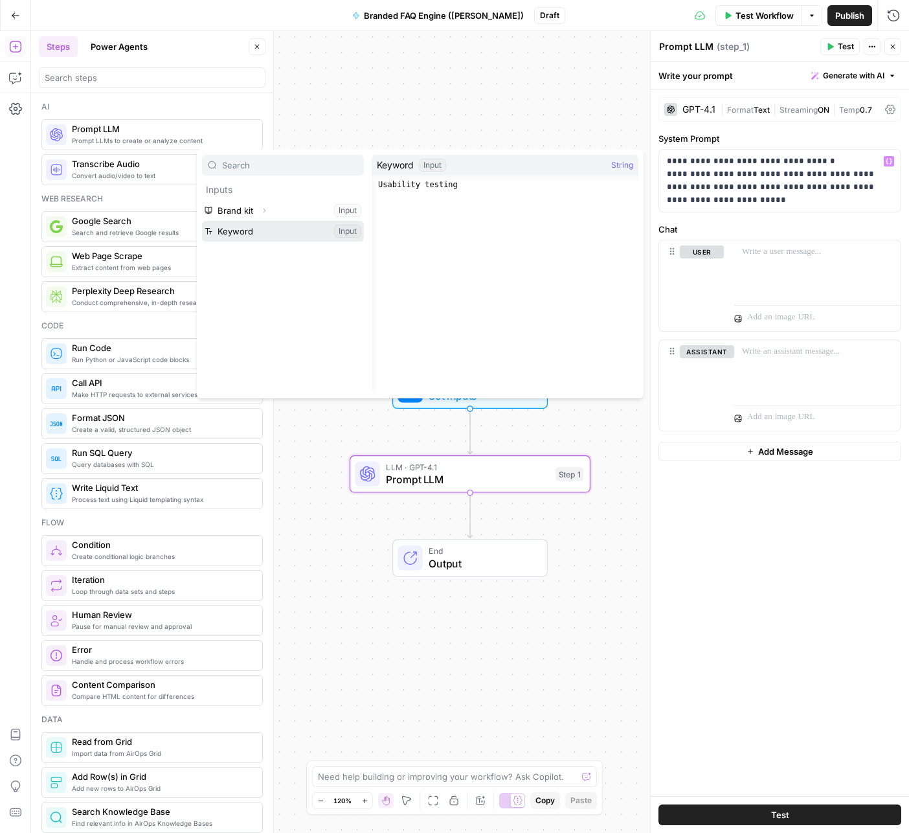
click at [251, 227] on button "Select variable Keyword" at bounding box center [283, 231] width 162 height 21
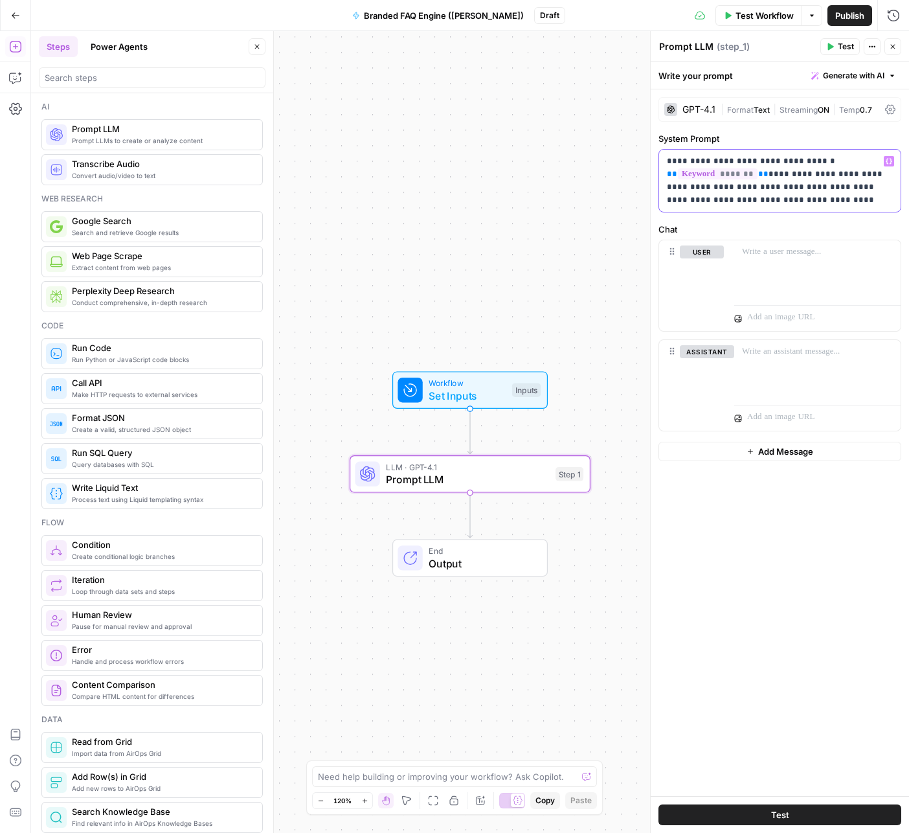
drag, startPoint x: 830, startPoint y: 172, endPoint x: 764, endPoint y: 172, distance: 66.1
click at [764, 172] on p "**********" at bounding box center [780, 181] width 226 height 52
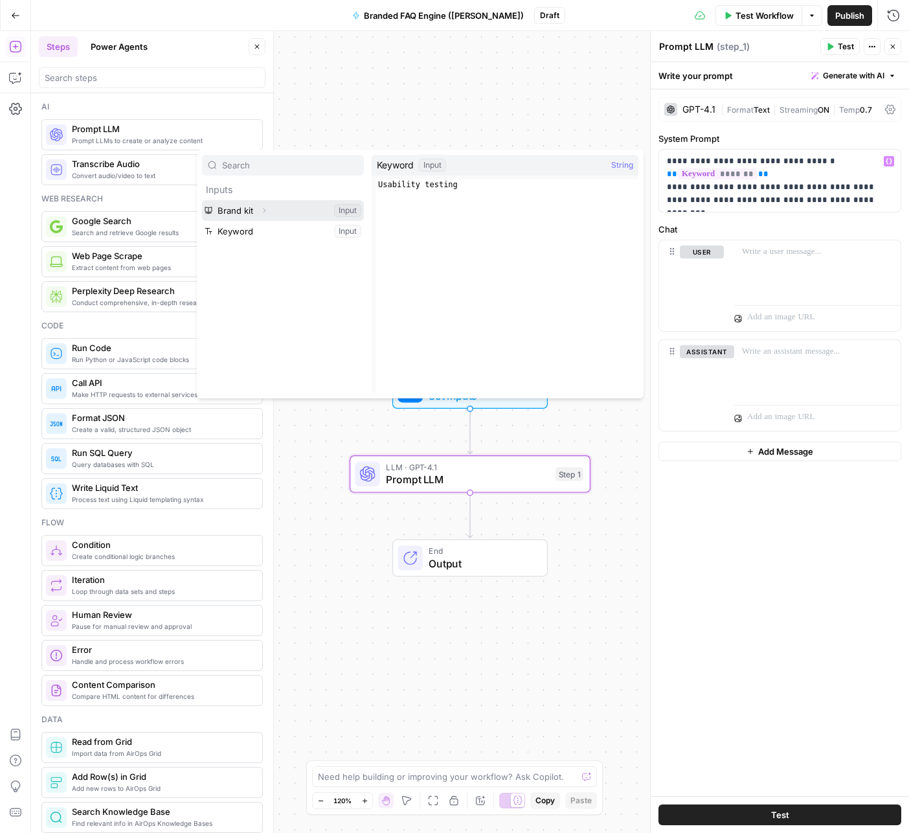
click at [261, 209] on icon "button" at bounding box center [264, 211] width 8 height 8
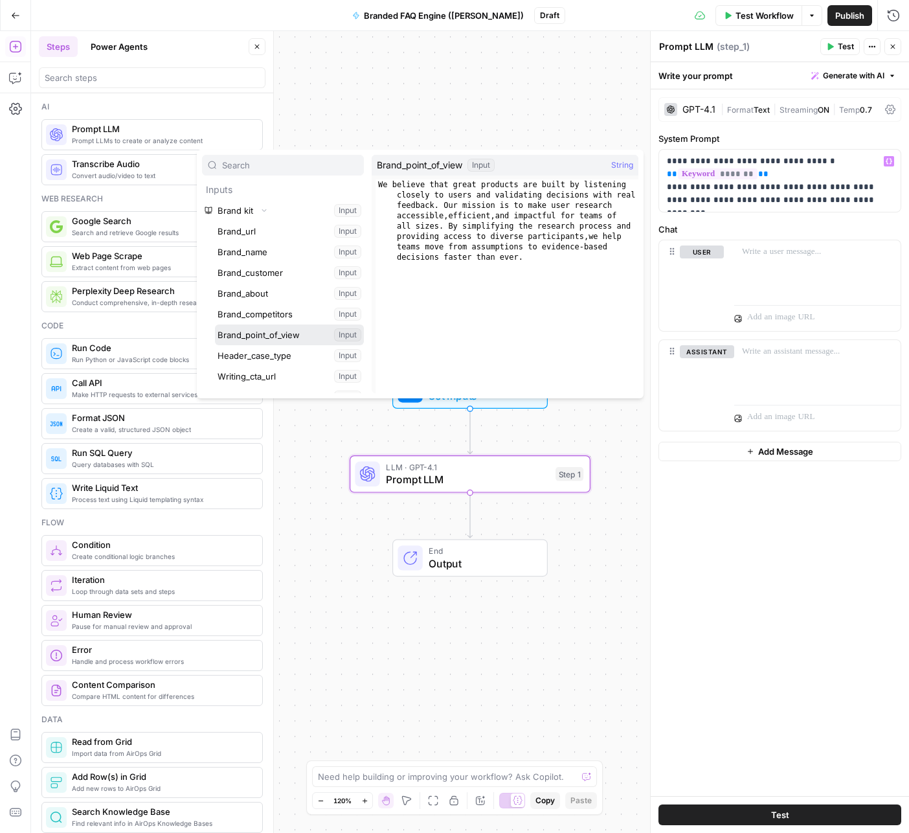
click at [262, 332] on button "Select variable Brand_point_of_view" at bounding box center [289, 334] width 149 height 21
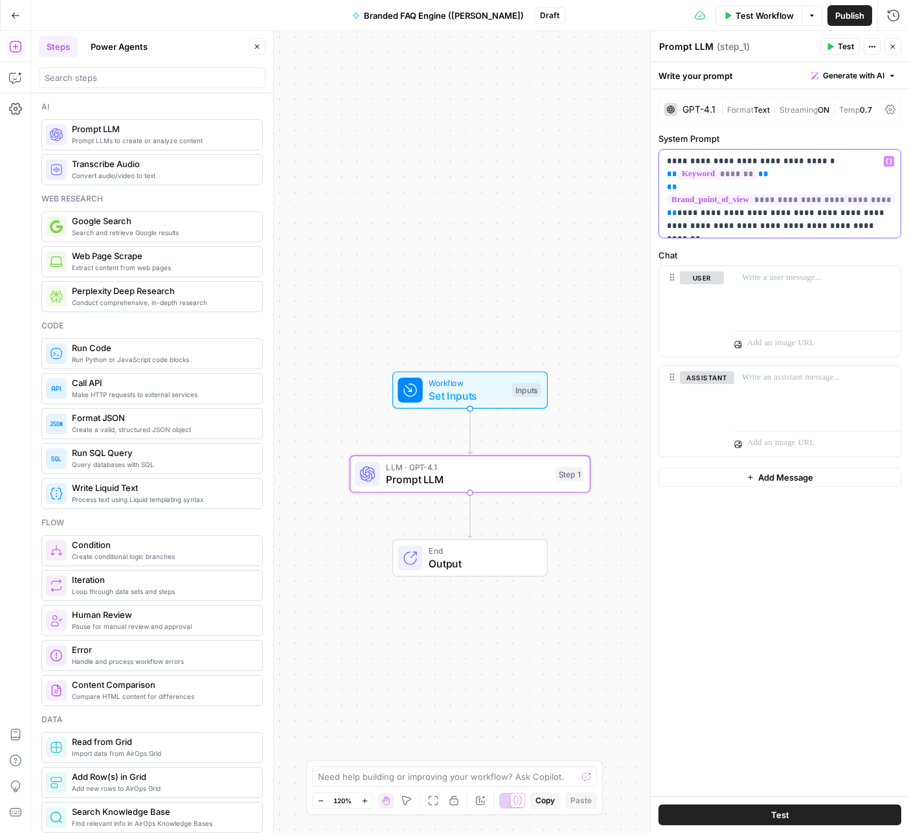
drag, startPoint x: 865, startPoint y: 229, endPoint x: 654, endPoint y: 163, distance: 221.4
click at [654, 163] on div "**********" at bounding box center [779, 432] width 259 height 802
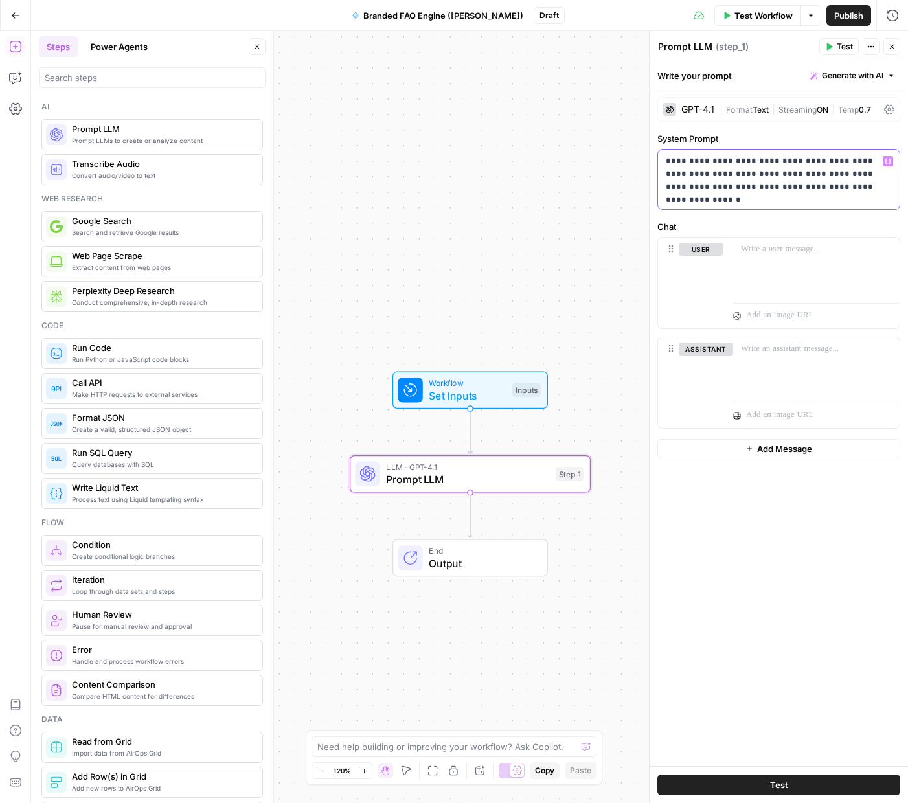
drag, startPoint x: 866, startPoint y: 186, endPoint x: 638, endPoint y: 159, distance: 229.6
click at [638, 159] on body "Cohort 5 New Home Browse Your Data Usage Settings Recent Grids Review Sites - U…" at bounding box center [454, 401] width 908 height 803
drag, startPoint x: 666, startPoint y: 163, endPoint x: 874, endPoint y: 194, distance: 210.2
click at [876, 193] on div "**********" at bounding box center [779, 180] width 242 height 60
copy p "**********"
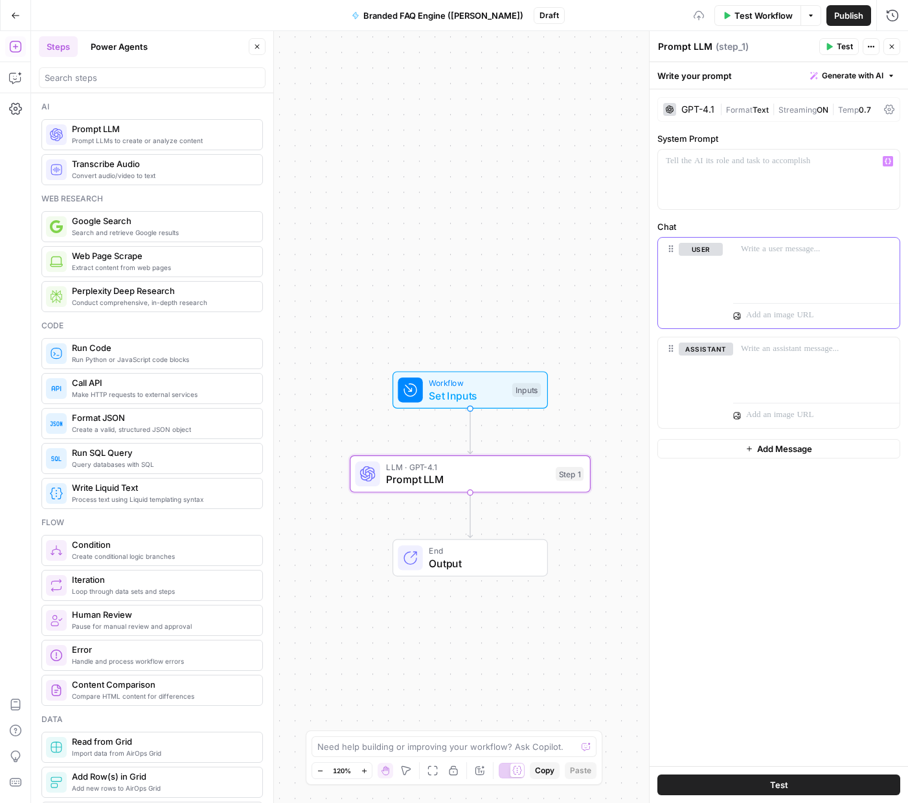
click at [807, 255] on p at bounding box center [816, 249] width 151 height 13
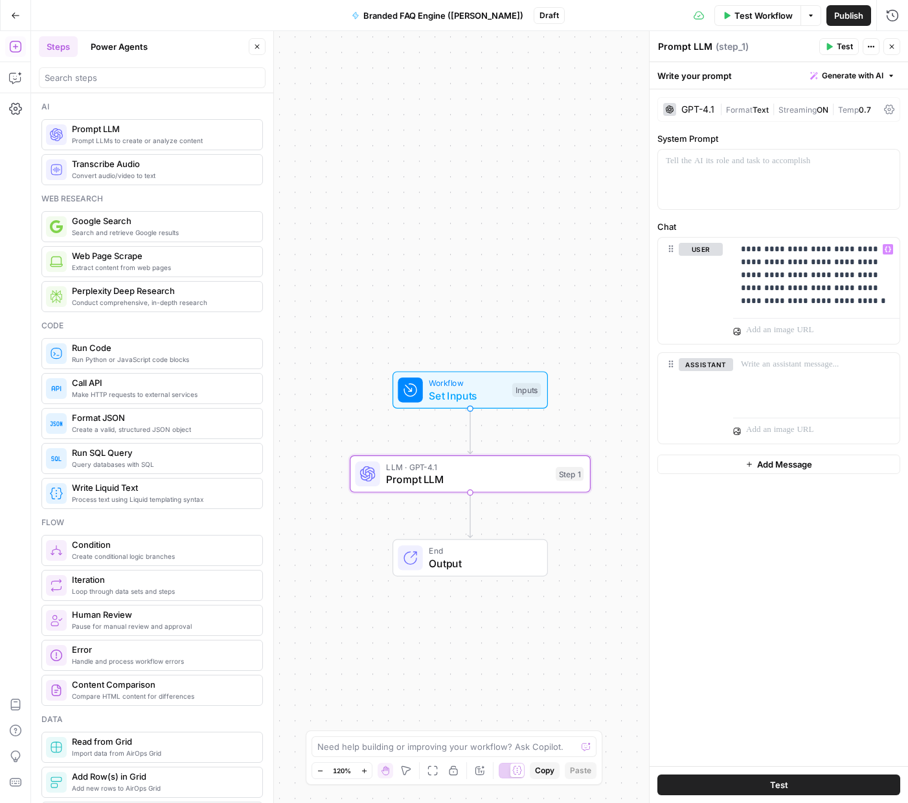
click at [839, 52] on span "Test" at bounding box center [845, 47] width 16 height 12
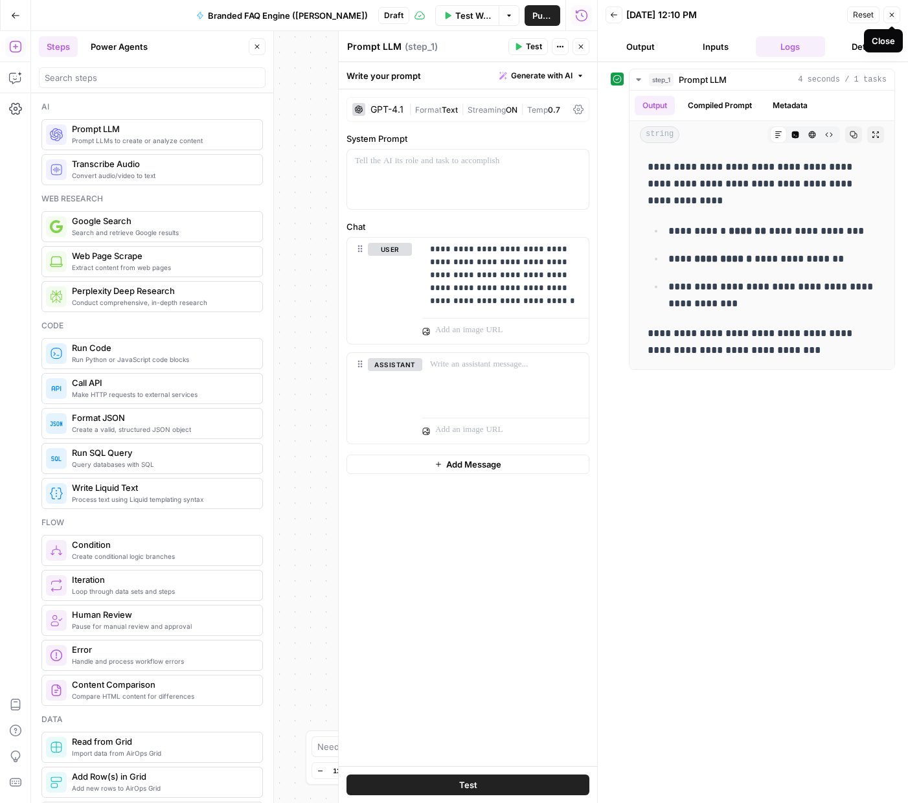
click at [891, 17] on icon "button" at bounding box center [892, 15] width 8 height 8
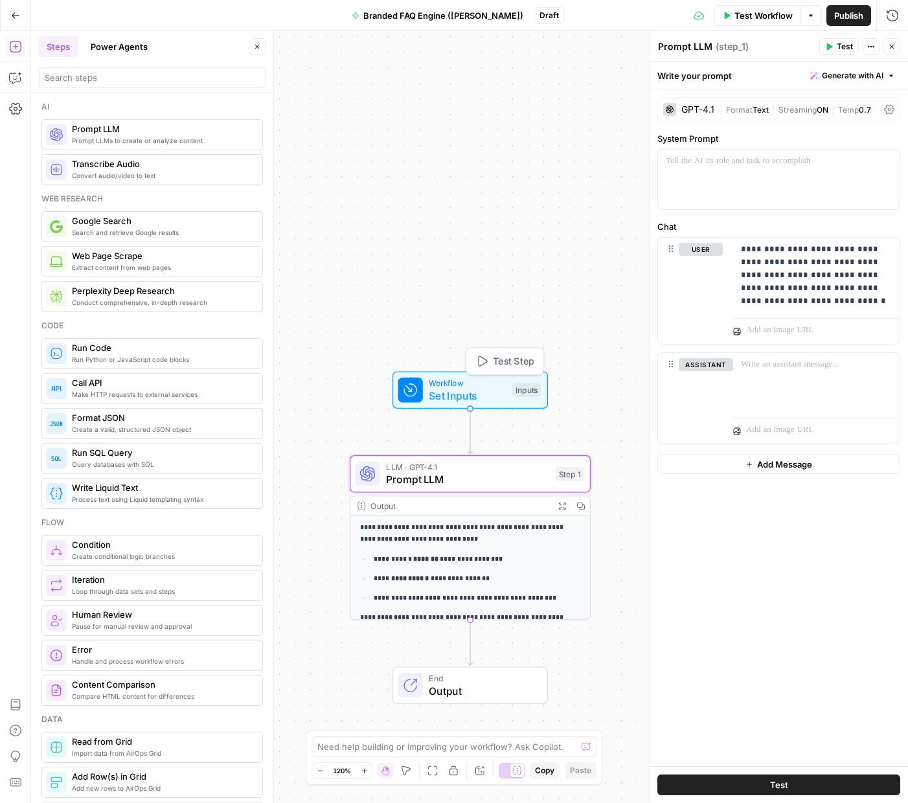
click at [531, 392] on div "Inputs" at bounding box center [526, 390] width 28 height 14
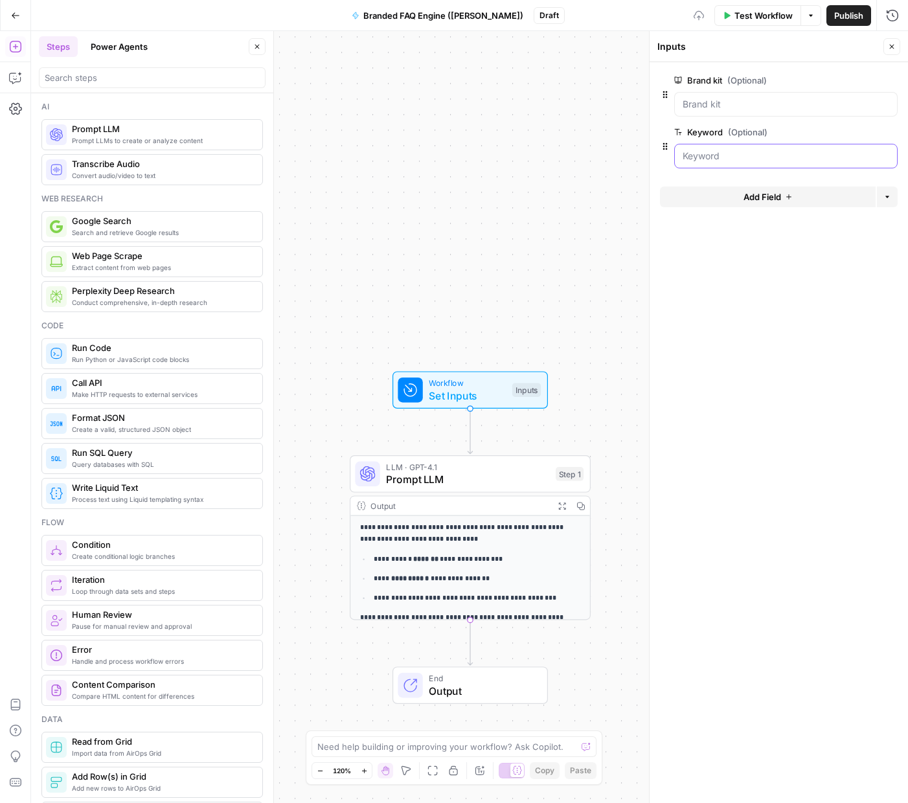
click at [731, 156] on input "Keyword (Optional)" at bounding box center [786, 156] width 207 height 13
click at [731, 154] on input "Keyword (Optional)" at bounding box center [786, 156] width 207 height 13
click at [724, 155] on input "Keyword (Optional)" at bounding box center [786, 156] width 207 height 13
click at [714, 156] on input "Keyword (Optional)" at bounding box center [786, 156] width 207 height 13
click at [897, 44] on button "Close" at bounding box center [891, 46] width 17 height 17
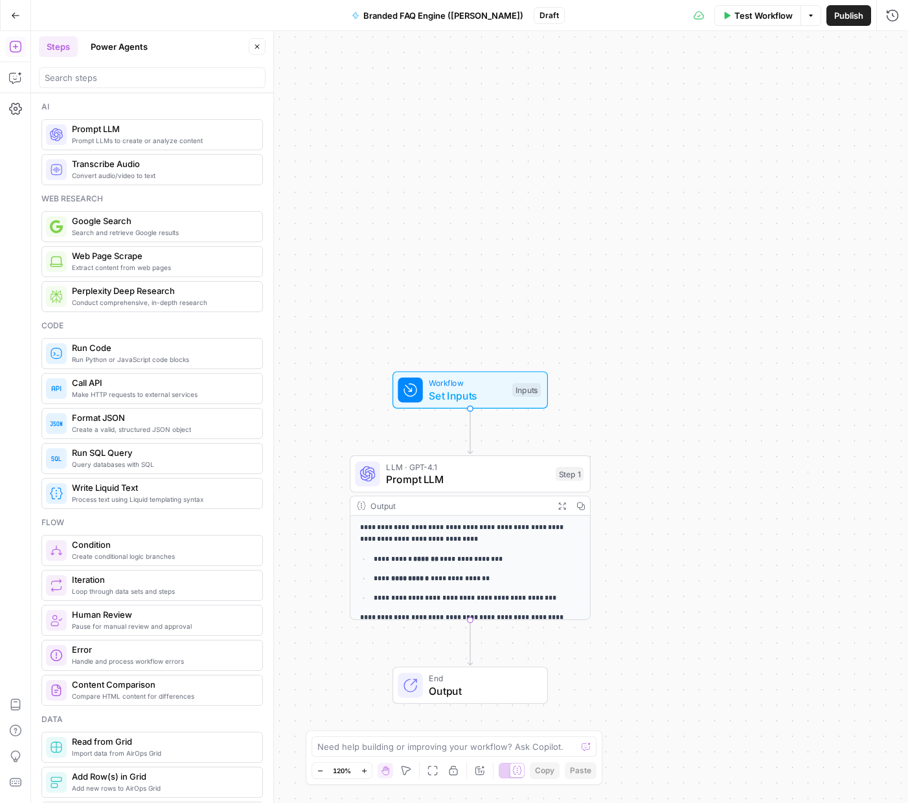
click at [483, 560] on p "**********" at bounding box center [477, 560] width 207 height 12
click at [562, 477] on div "Step 1" at bounding box center [570, 474] width 28 height 14
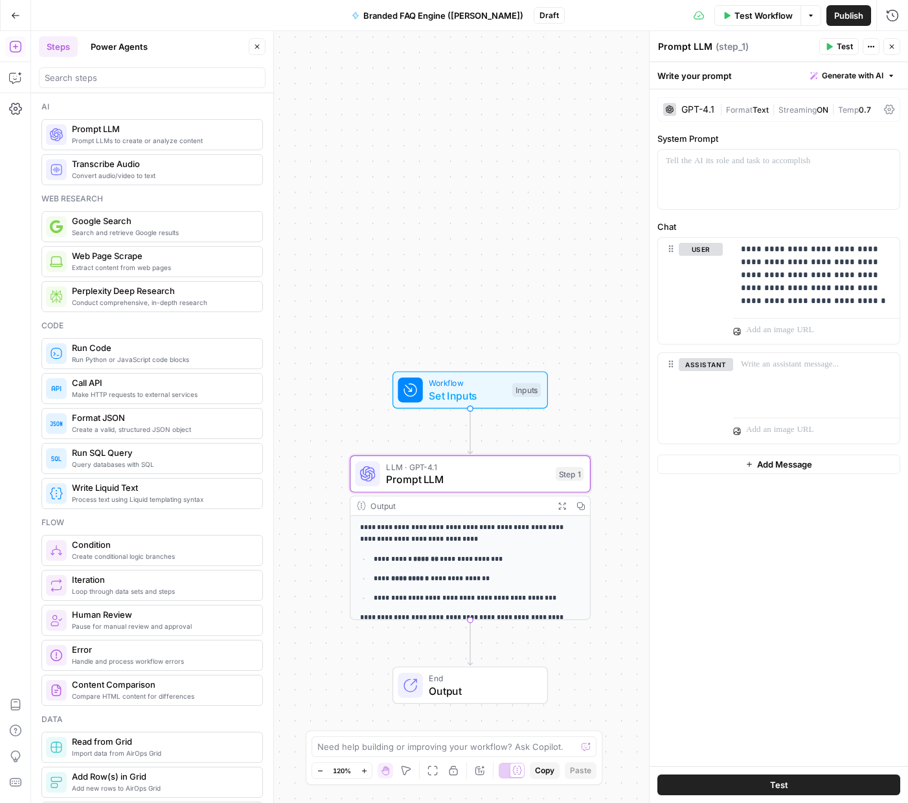
click at [698, 109] on div "GPT-4.1" at bounding box center [697, 109] width 33 height 9
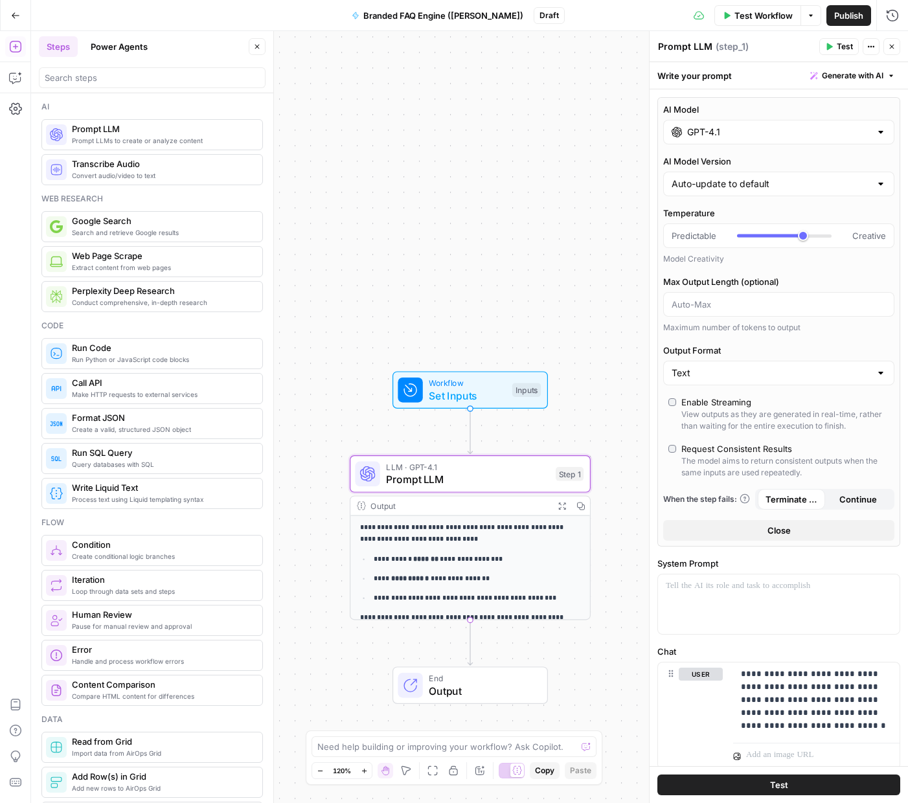
click at [697, 109] on label "AI Model" at bounding box center [778, 109] width 231 height 13
click at [697, 126] on input "GPT-4.1" at bounding box center [778, 132] width 183 height 13
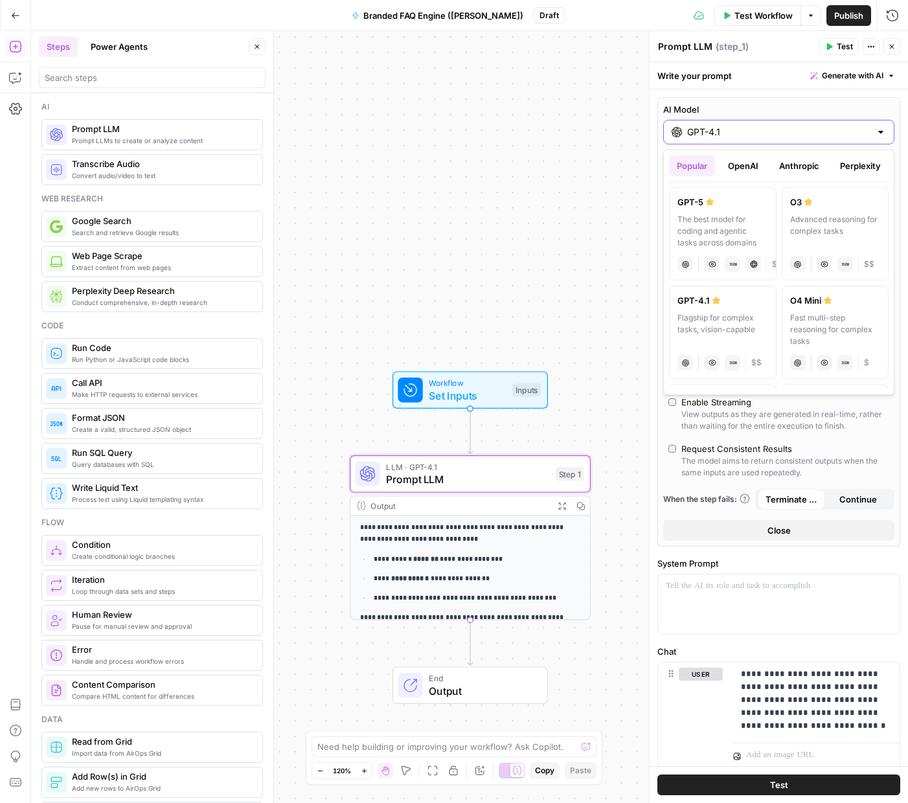
click at [697, 109] on label "AI Model" at bounding box center [778, 109] width 231 height 13
click at [697, 126] on input "GPT-4.1" at bounding box center [778, 132] width 183 height 13
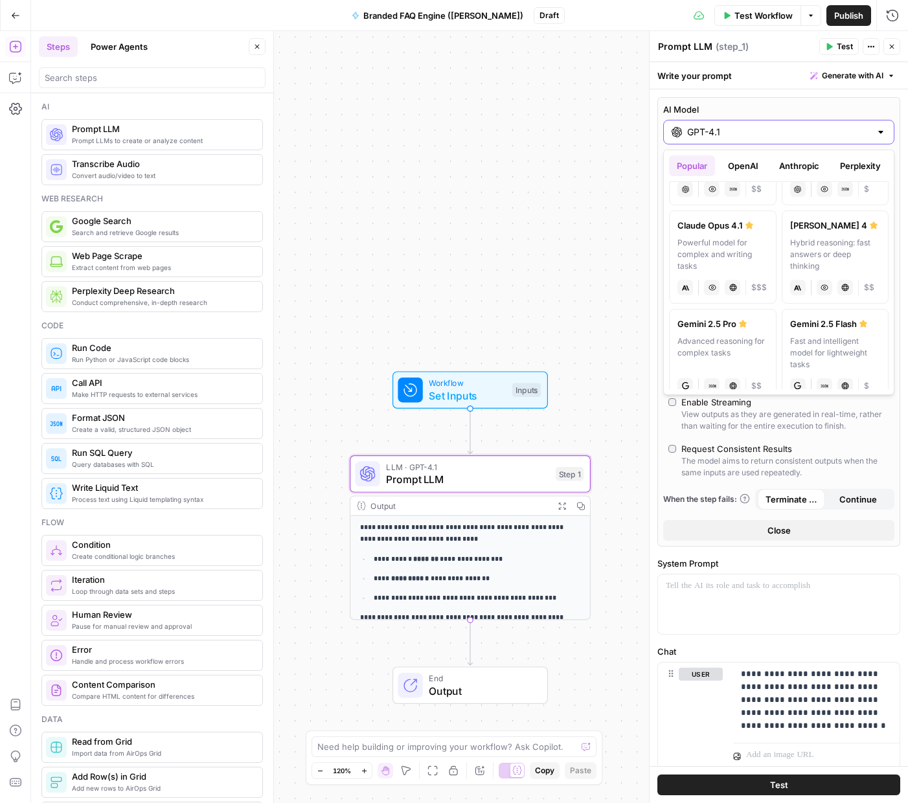
scroll to position [172, 0]
click at [834, 253] on div "Hybrid reasoning: fast answers or deep thinking" at bounding box center [835, 256] width 91 height 35
type input "[PERSON_NAME] 4"
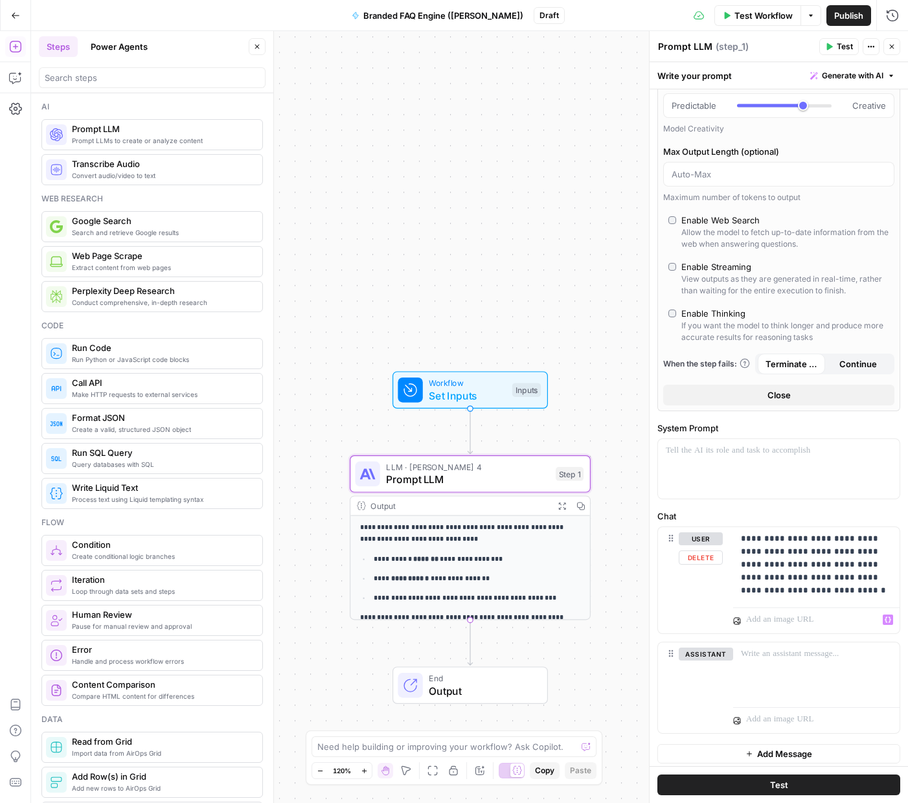
scroll to position [84, 0]
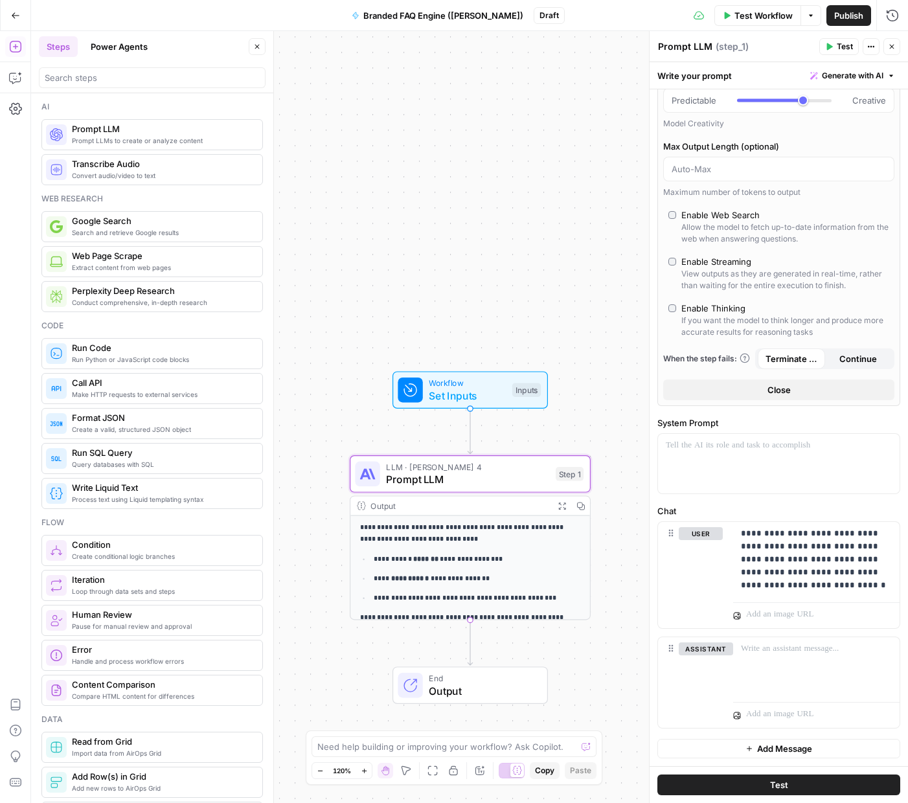
click at [485, 679] on span "End" at bounding box center [482, 678] width 106 height 12
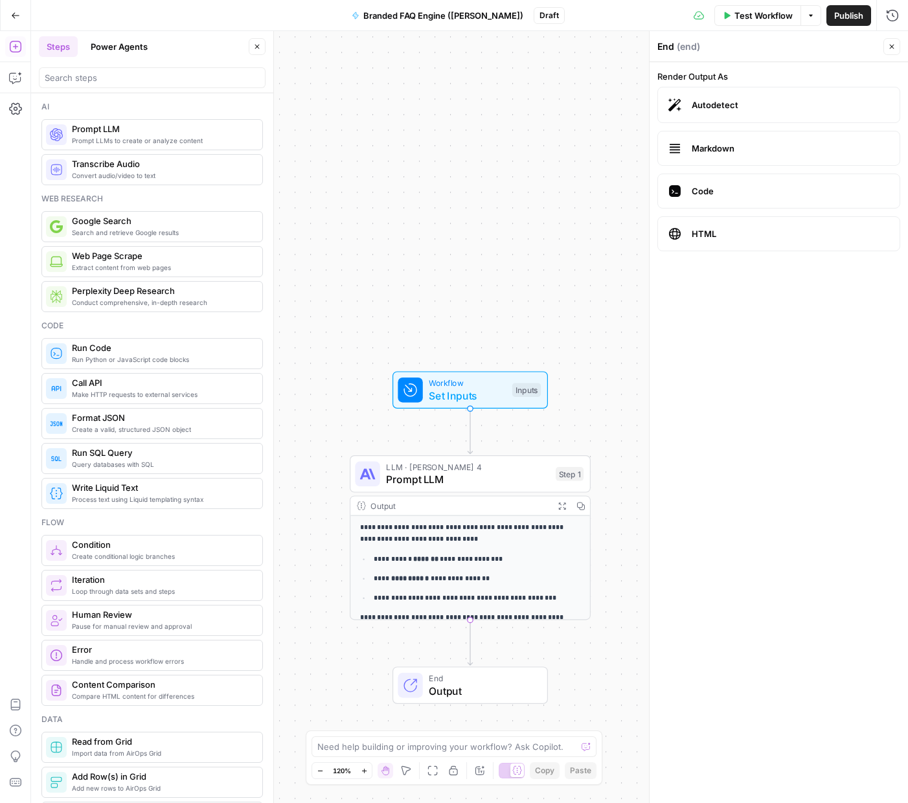
click at [718, 195] on span "Code" at bounding box center [791, 191] width 198 height 13
click at [887, 44] on button "Close" at bounding box center [891, 46] width 17 height 17
click at [62, 80] on input "search" at bounding box center [152, 77] width 215 height 13
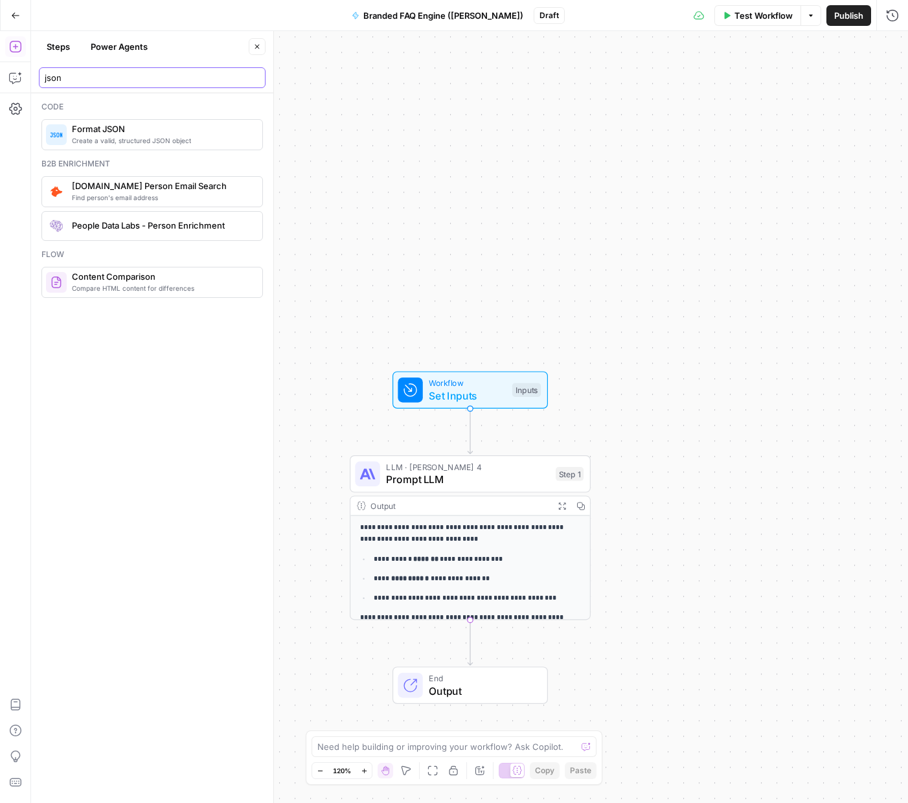
type input "json"
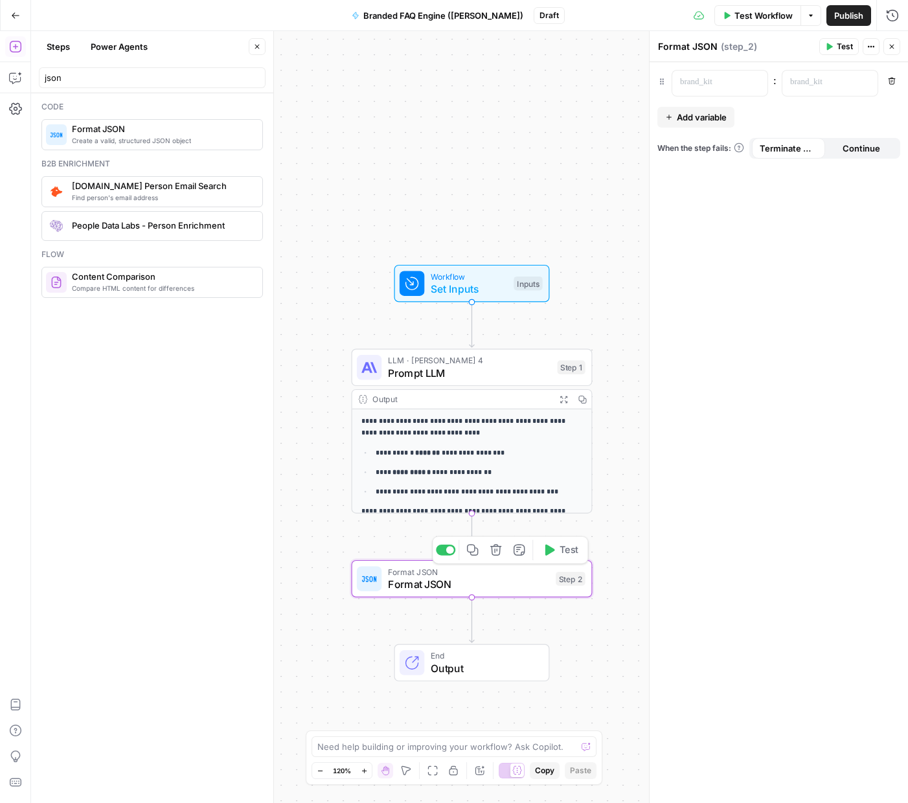
click at [547, 580] on span "Format JSON" at bounding box center [469, 584] width 162 height 16
click at [575, 580] on div "Step 2" at bounding box center [571, 579] width 30 height 14
click at [821, 87] on p at bounding box center [819, 82] width 59 height 13
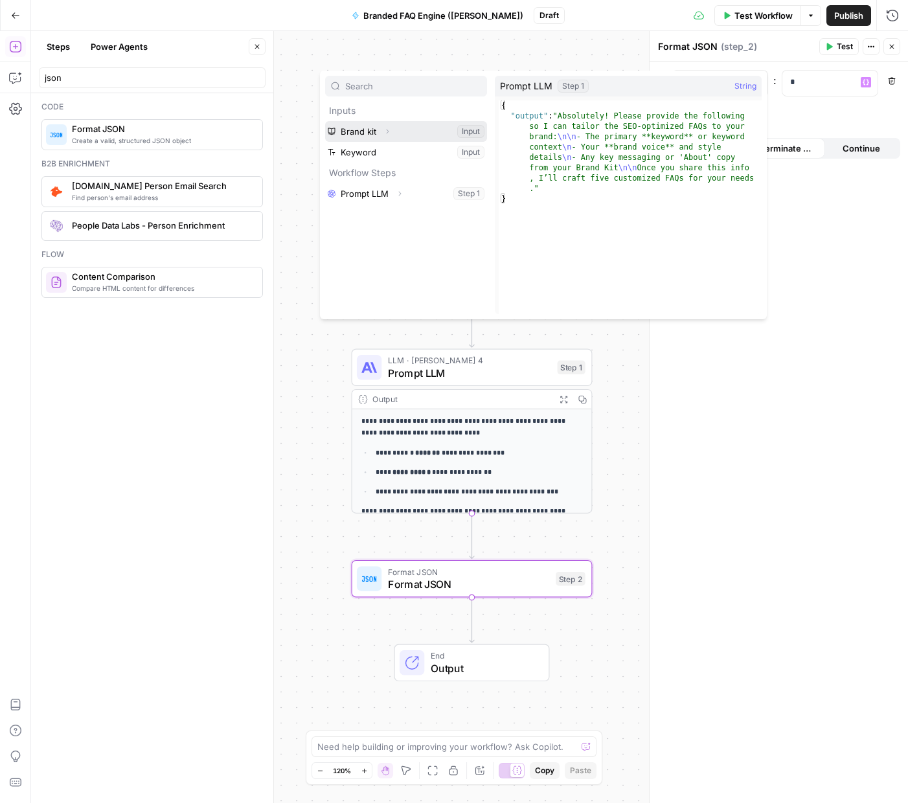
click at [383, 133] on icon "button" at bounding box center [387, 132] width 8 height 8
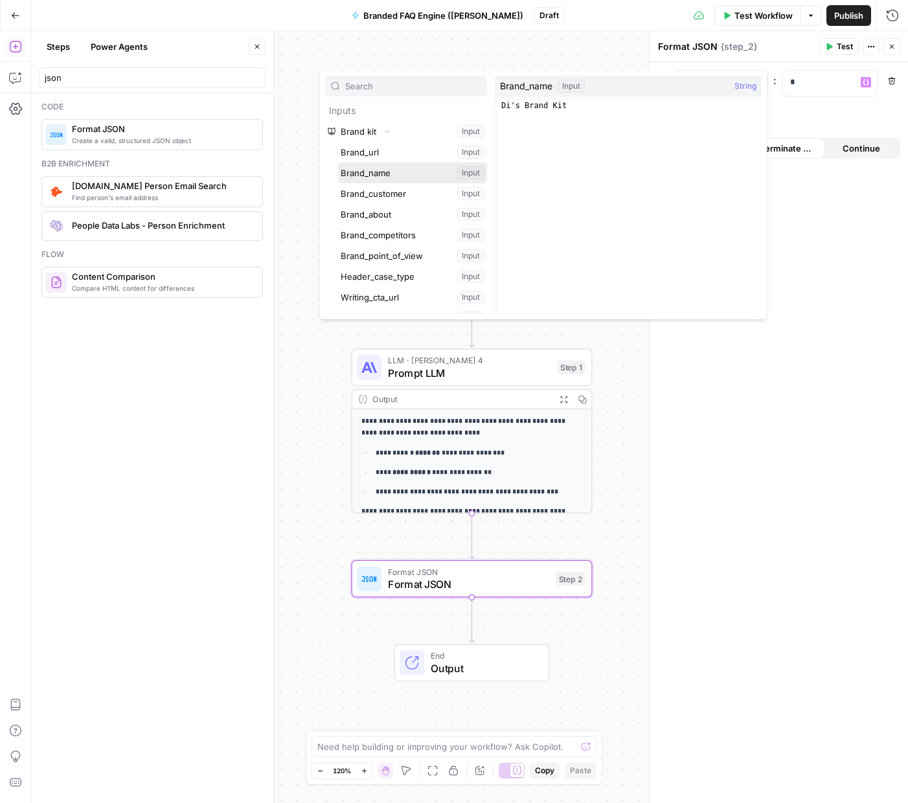
click at [381, 176] on button "Select variable Brand_name" at bounding box center [412, 173] width 149 height 21
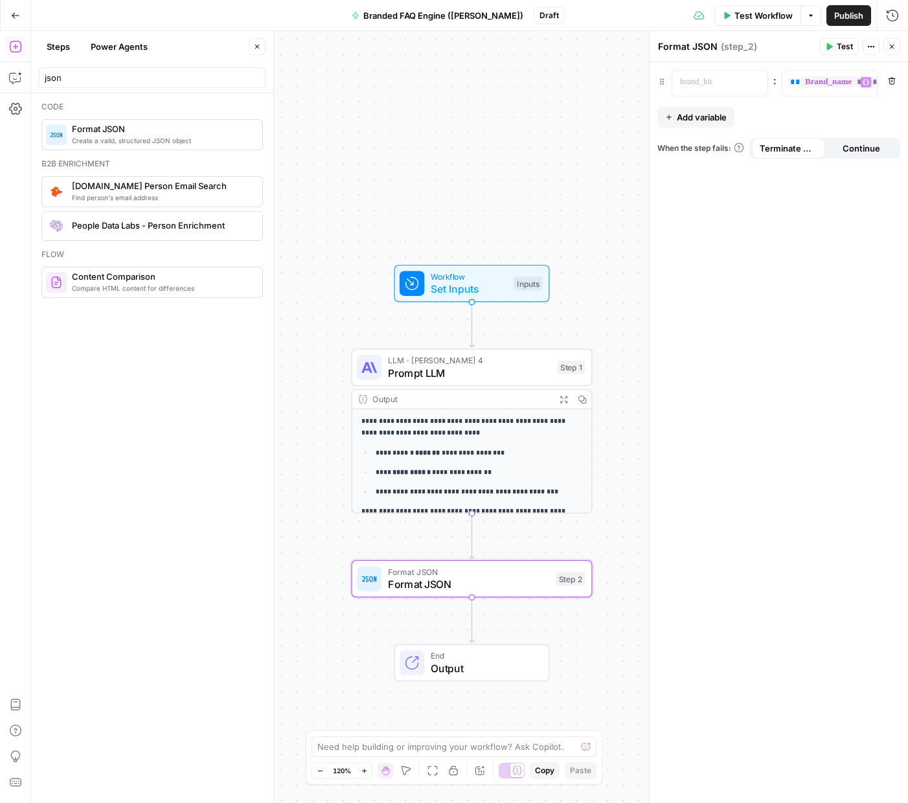
click at [712, 119] on span "Add variable" at bounding box center [702, 117] width 50 height 13
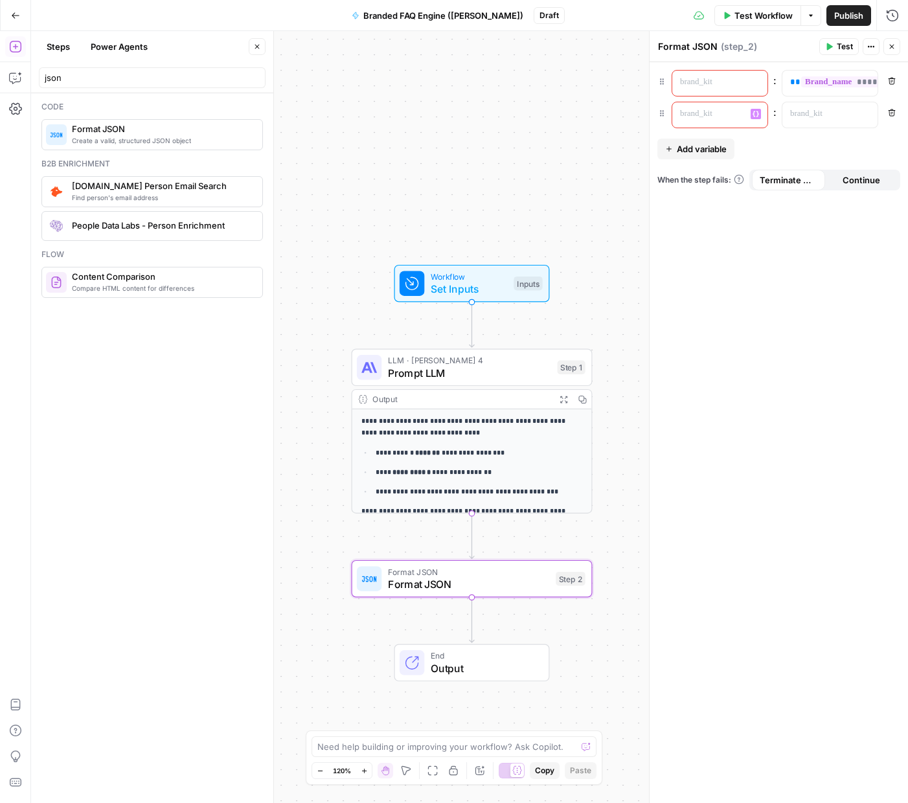
click at [697, 78] on p at bounding box center [709, 82] width 59 height 13
click at [897, 82] on button "Remove" at bounding box center [891, 81] width 17 height 17
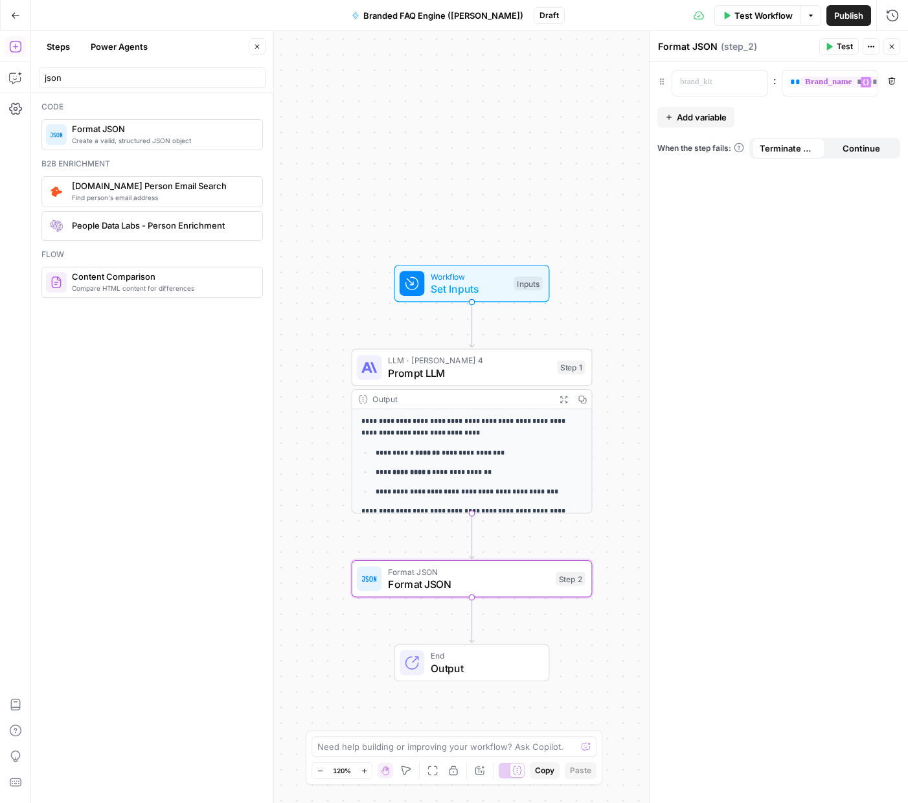
click at [893, 82] on icon "button" at bounding box center [892, 81] width 8 height 8
click at [722, 89] on span "Add variable" at bounding box center [702, 90] width 50 height 13
click at [705, 82] on p at bounding box center [709, 82] width 59 height 13
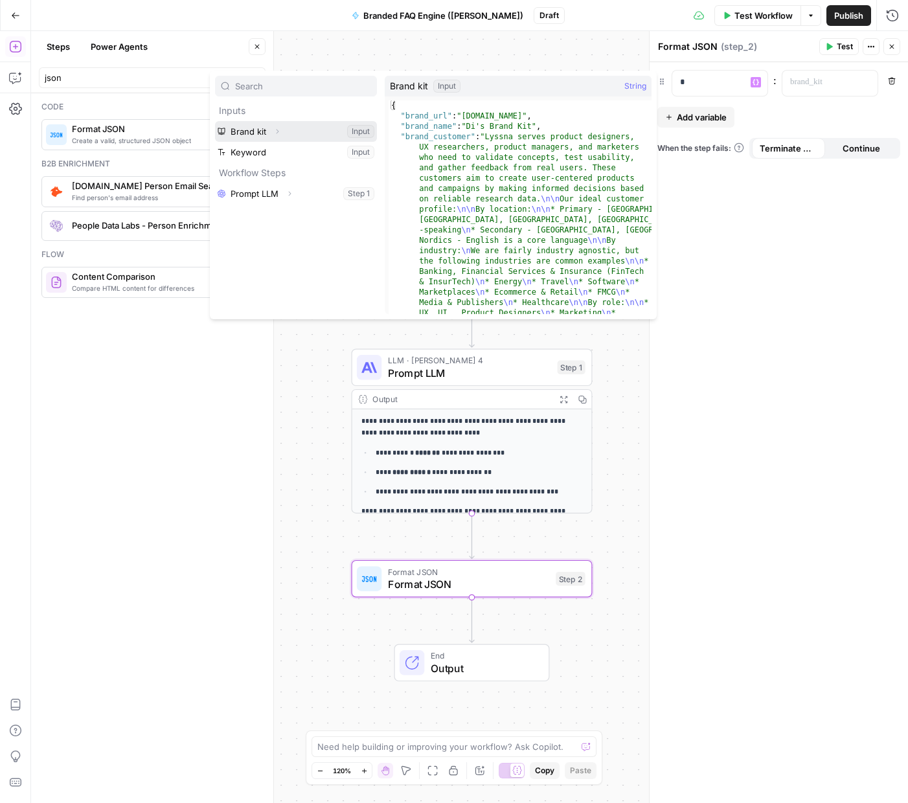
click at [257, 138] on button "Select variable Brand kit" at bounding box center [296, 131] width 162 height 21
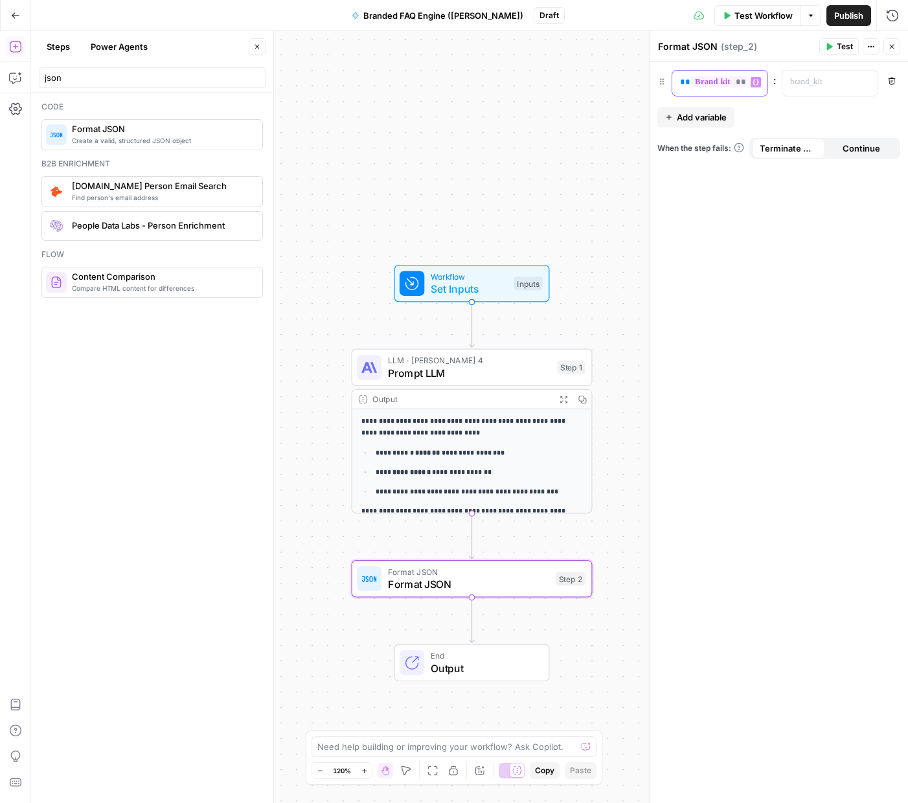
click at [720, 84] on span "*********" at bounding box center [737, 81] width 93 height 11
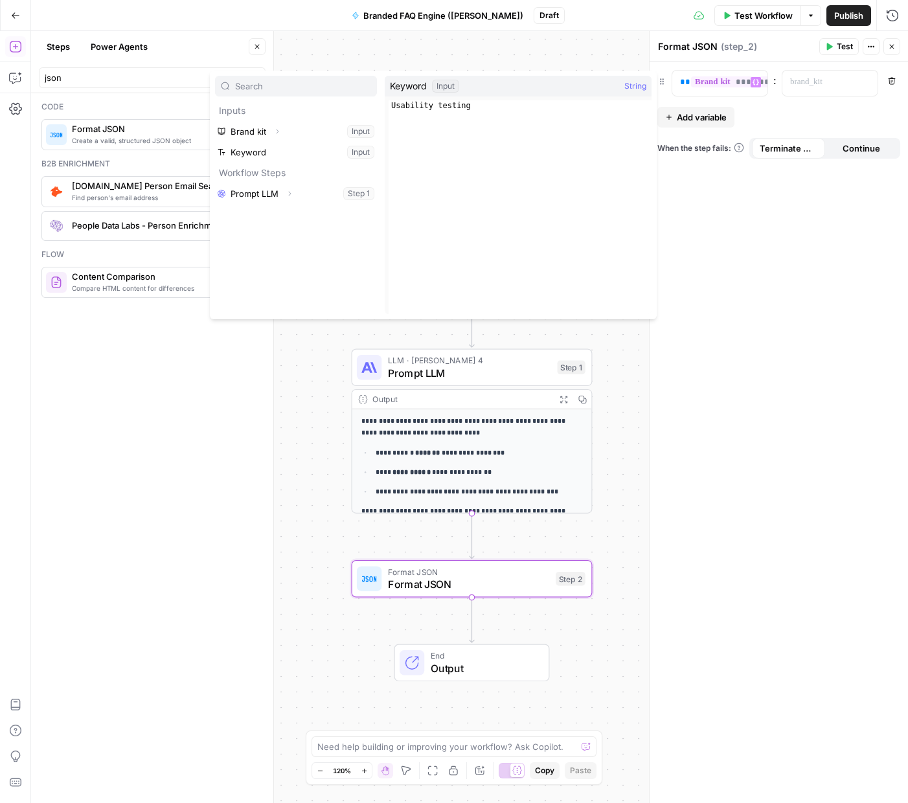
click at [496, 60] on div "**********" at bounding box center [469, 417] width 877 height 772
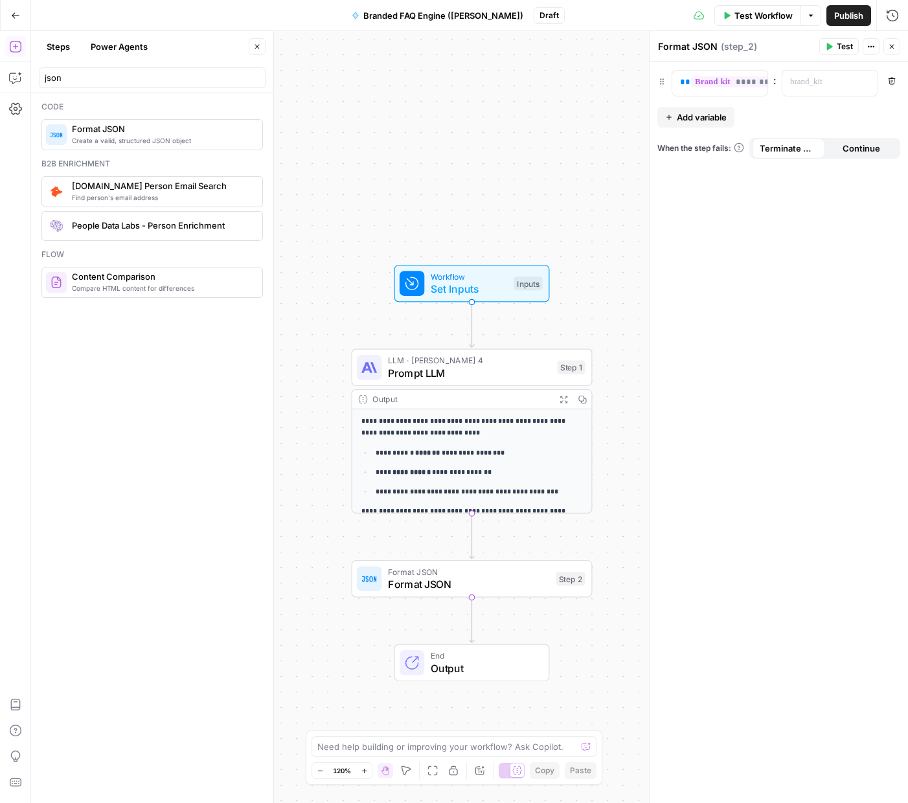
click at [16, 18] on icon "button" at bounding box center [15, 15] width 9 height 9
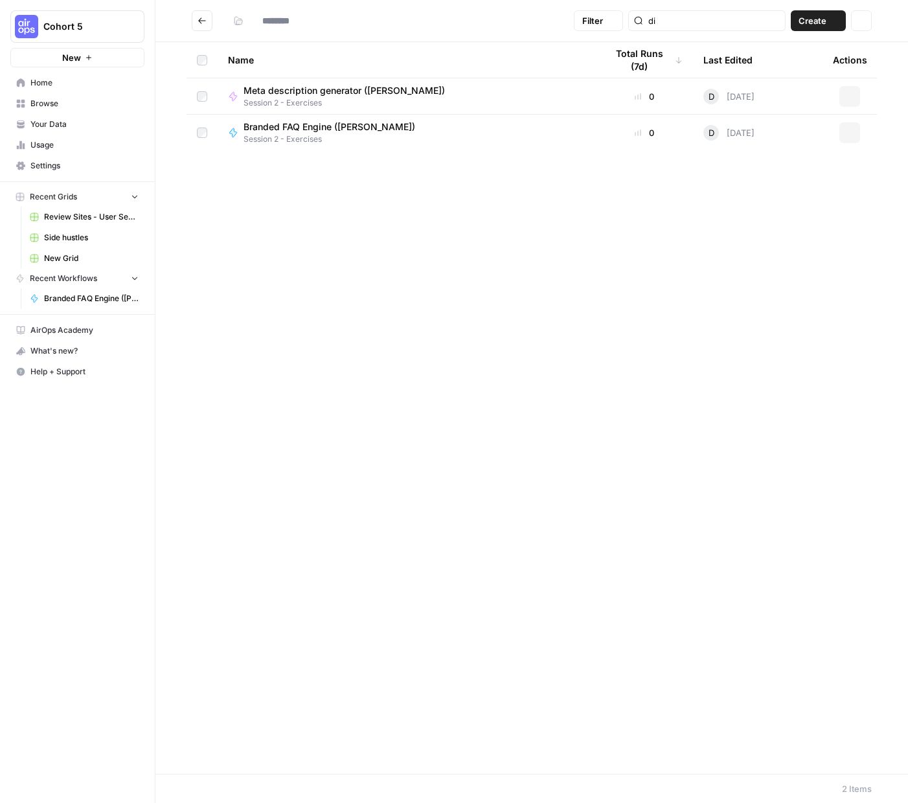
type input "**********"
click at [851, 134] on icon "button" at bounding box center [850, 133] width 8 height 8
click at [768, 233] on span "Delete" at bounding box center [792, 239] width 104 height 13
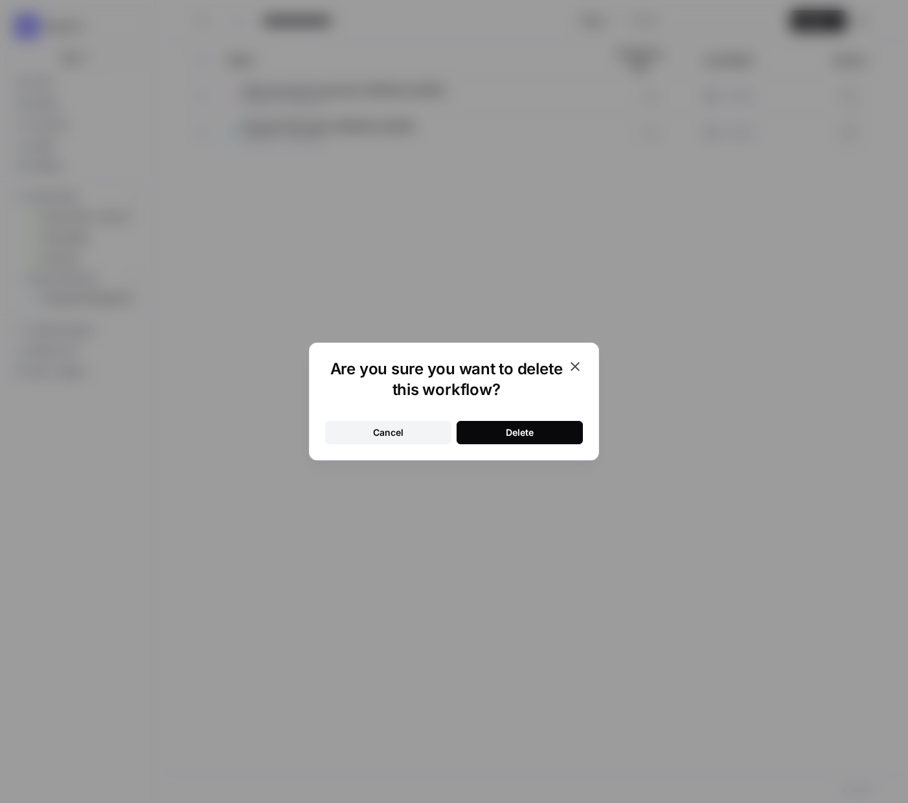
drag, startPoint x: 519, startPoint y: 431, endPoint x: 362, endPoint y: 373, distance: 167.6
click at [510, 430] on div "Delete" at bounding box center [520, 432] width 28 height 13
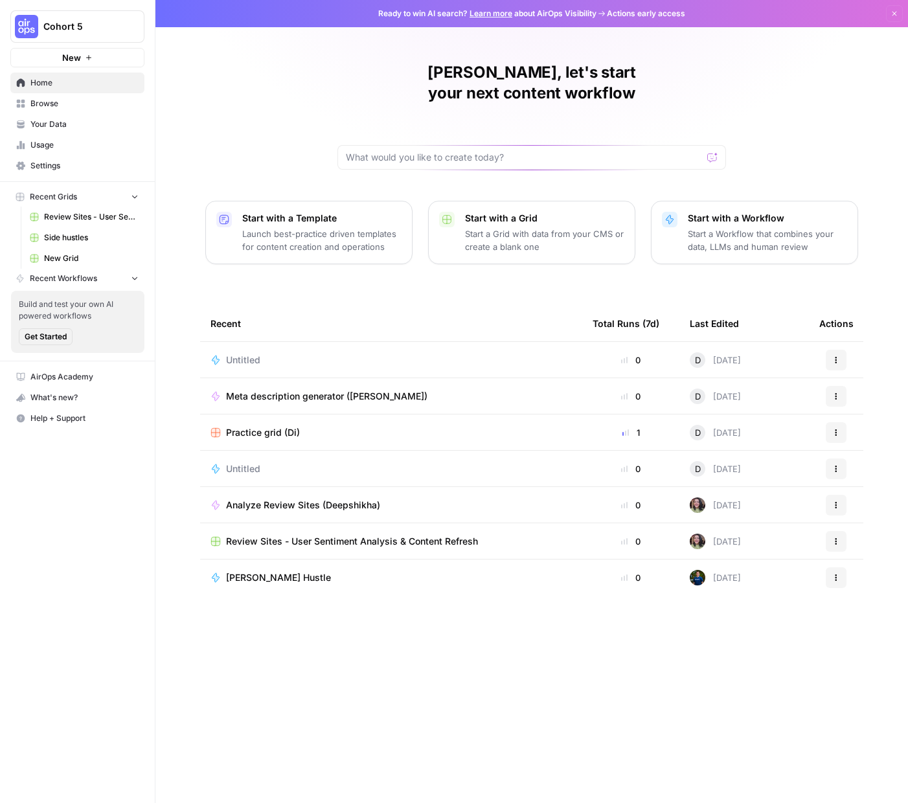
click at [74, 375] on span "AirOps Academy" at bounding box center [84, 377] width 108 height 12
